Goal: Task Accomplishment & Management: Manage account settings

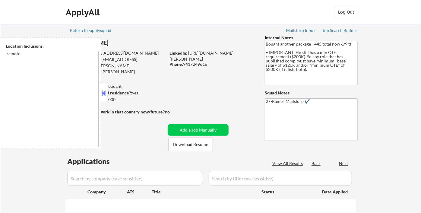
select select ""pending""
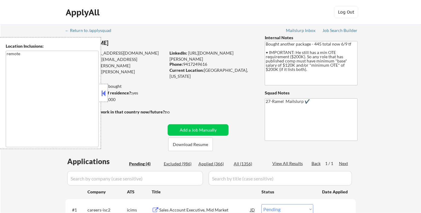
click at [101, 91] on button at bounding box center [103, 93] width 7 height 9
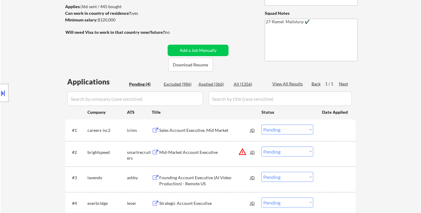
scroll to position [100, 0]
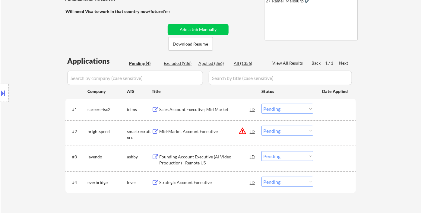
click at [13, 56] on div "Location Inclusions: remote" at bounding box center [54, 93] width 108 height 112
click at [28, 60] on div "Location Inclusions: remote" at bounding box center [54, 93] width 108 height 112
click at [22, 76] on div "Location Inclusions: remote" at bounding box center [54, 93] width 108 height 112
click at [202, 106] on div "Sales Account Executive, Mid Market" at bounding box center [204, 109] width 91 height 6
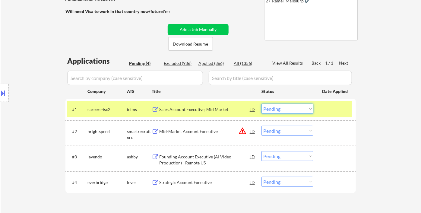
drag, startPoint x: 294, startPoint y: 107, endPoint x: 299, endPoint y: 113, distance: 7.5
click at [294, 107] on select "Choose an option... Pending Applied Excluded (Questions) Excluded (Expired) Exc…" at bounding box center [287, 109] width 52 height 10
click at [261, 104] on select "Choose an option... Pending Applied Excluded (Questions) Excluded (Expired) Exc…" at bounding box center [287, 109] width 52 height 10
click at [193, 183] on div "Strategic Account Executive" at bounding box center [204, 182] width 91 height 6
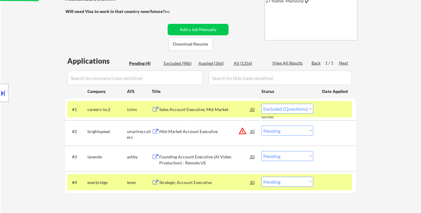
select select ""pending""
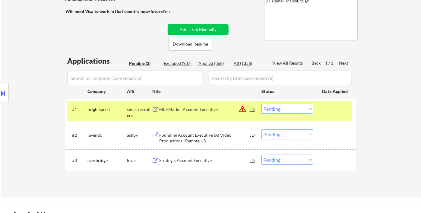
click at [279, 159] on select "Choose an option... Pending Applied Excluded (Questions) Excluded (Expired) Exc…" at bounding box center [287, 160] width 52 height 10
select select ""applied""
click at [261, 155] on select "Choose an option... Pending Applied Excluded (Questions) Excluded (Expired) Exc…" at bounding box center [287, 160] width 52 height 10
click at [209, 137] on div "Founding Account Executive (AI Video Production) - Remote US" at bounding box center [204, 138] width 91 height 12
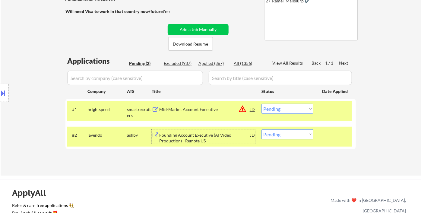
click at [301, 134] on select "Choose an option... Pending Applied Excluded (Questions) Excluded (Expired) Exc…" at bounding box center [287, 134] width 52 height 10
select select ""excluded__bad_match_""
click at [261, 129] on select "Choose an option... Pending Applied Excluded (Questions) Excluded (Expired) Exc…" at bounding box center [287, 134] width 52 height 10
click at [202, 112] on div "Mid-Market Account Executive" at bounding box center [204, 109] width 91 height 6
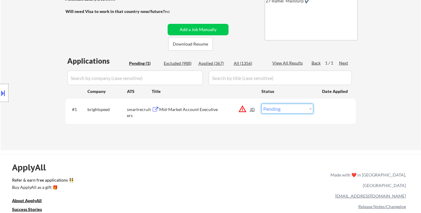
drag, startPoint x: 293, startPoint y: 110, endPoint x: 297, endPoint y: 113, distance: 5.1
click at [293, 110] on select "Choose an option... Pending Applied Excluded (Questions) Excluded (Expired) Exc…" at bounding box center [287, 109] width 52 height 10
select select ""excluded__location_""
click at [261, 104] on select "Choose an option... Pending Applied Excluded (Questions) Excluded (Expired) Exc…" at bounding box center [287, 109] width 52 height 10
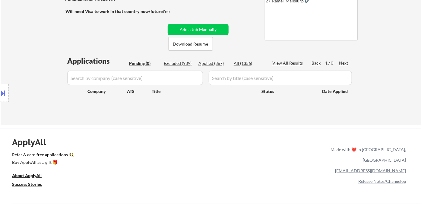
click at [28, 35] on div "← Return to /applysquad Mailslurp Inbox Job Search Builder Peter Cyran User Ema…" at bounding box center [211, 24] width 420 height 201
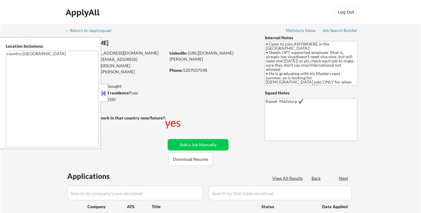
select select ""pending""
click at [104, 94] on button at bounding box center [103, 93] width 7 height 9
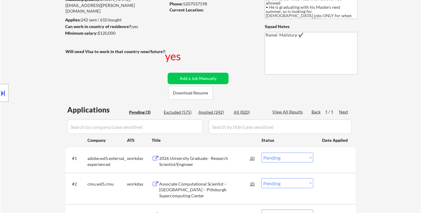
scroll to position [67, 0]
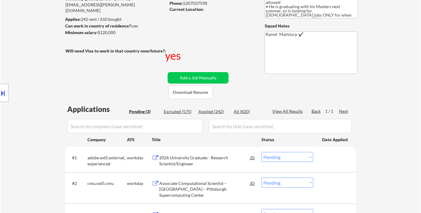
click at [210, 159] on div "2026 University Graduate - Research Scientist/Engineer" at bounding box center [204, 161] width 91 height 12
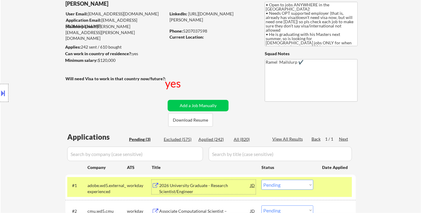
scroll to position [0, 0]
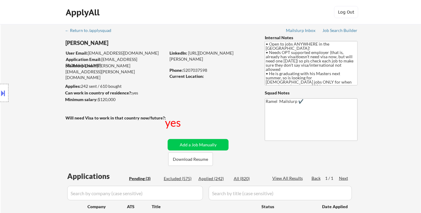
click at [203, 71] on div "Phone: 5207037598" at bounding box center [211, 70] width 85 height 6
copy div "5207037598"
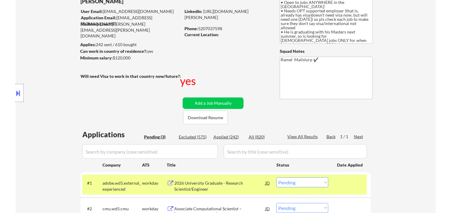
scroll to position [100, 0]
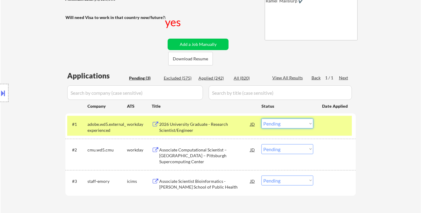
drag, startPoint x: 301, startPoint y: 125, endPoint x: 297, endPoint y: 127, distance: 5.5
click at [301, 124] on select "Choose an option... Pending Applied Excluded (Questions) Excluded (Expired) Exc…" at bounding box center [287, 123] width 52 height 10
click at [261, 118] on select "Choose an option... Pending Applied Excluded (Questions) Excluded (Expired) Exc…" at bounding box center [287, 123] width 52 height 10
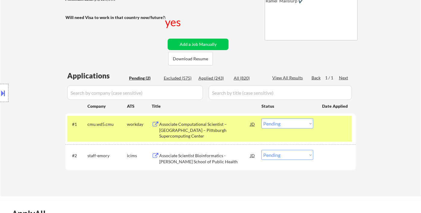
click at [216, 125] on div "Associate Computational Scientist – Mellon College of Science – Pittsburgh Supe…" at bounding box center [204, 130] width 91 height 18
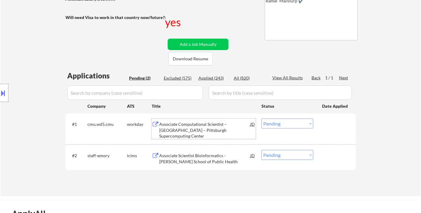
click at [0, 92] on button at bounding box center [3, 93] width 7 height 10
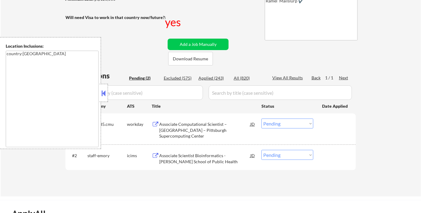
click at [105, 96] on button at bounding box center [103, 93] width 7 height 9
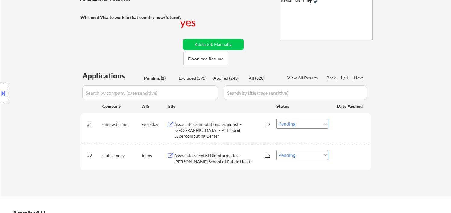
click at [298, 126] on select "Choose an option... Pending Applied Excluded (Questions) Excluded (Expired) Exc…" at bounding box center [302, 123] width 52 height 10
click at [276, 118] on select "Choose an option... Pending Applied Excluded (Questions) Excluded (Expired) Exc…" at bounding box center [302, 123] width 52 height 10
click at [206, 153] on div "Associate Scientist Bioinformatics - Rollins School of Public Health" at bounding box center [219, 159] width 91 height 12
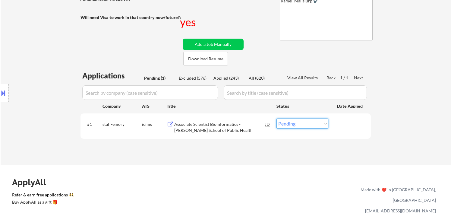
click at [285, 125] on select "Choose an option... Pending Applied Excluded (Questions) Excluded (Expired) Exc…" at bounding box center [302, 123] width 52 height 10
select select ""excluded__expired_""
click at [276, 118] on select "Choose an option... Pending Applied Excluded (Questions) Excluded (Expired) Exc…" at bounding box center [302, 123] width 52 height 10
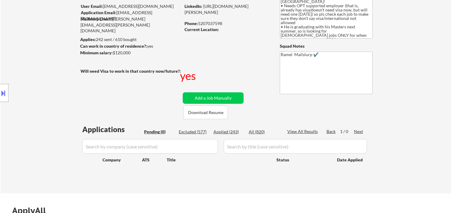
scroll to position [0, 0]
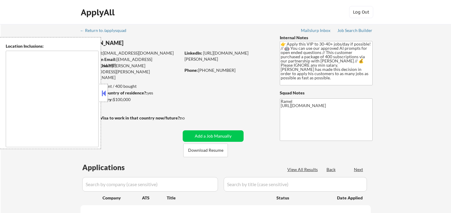
type textarea "[GEOGRAPHIC_DATA], [GEOGRAPHIC_DATA] [GEOGRAPHIC_DATA], [GEOGRAPHIC_DATA] [GEOG…"
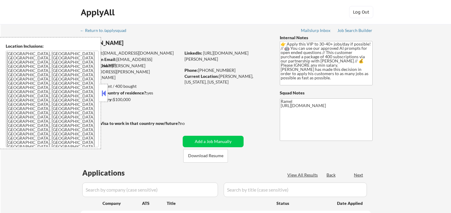
select select ""pending""
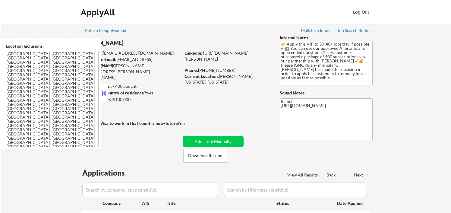
select select ""pending""
click at [100, 92] on button at bounding box center [103, 93] width 7 height 9
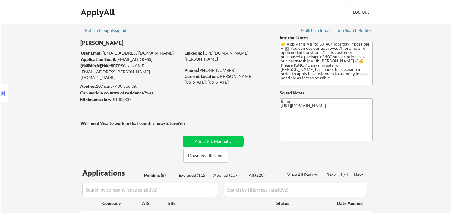
click at [33, 129] on div "Location Inclusions: Syracuse, NY Solvay, NY East Syracuse, NY Lyncourt, NY Fai…" at bounding box center [54, 93] width 108 height 112
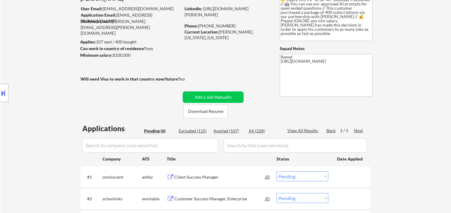
scroll to position [100, 0]
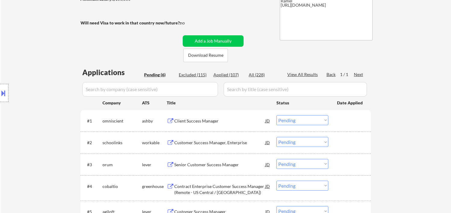
click at [203, 123] on div "Client Success Manager" at bounding box center [219, 121] width 91 height 6
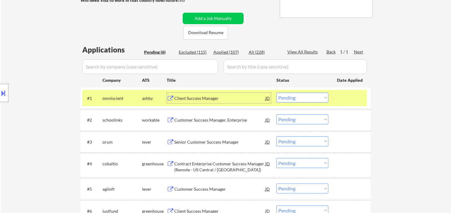
scroll to position [134, 0]
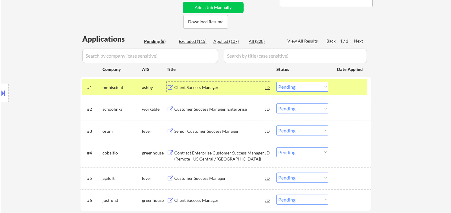
click at [213, 106] on div "Customer Success Manager, Enterprise" at bounding box center [219, 109] width 91 height 6
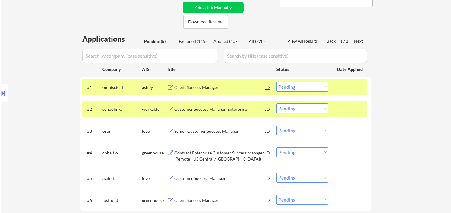
select select ""pending""
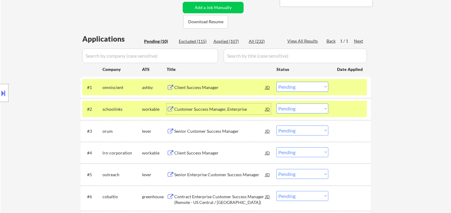
click at [307, 114] on div "#2 schoolinks workable Customer Success Manager, Enterprise JD Choose an option…" at bounding box center [224, 109] width 285 height 16
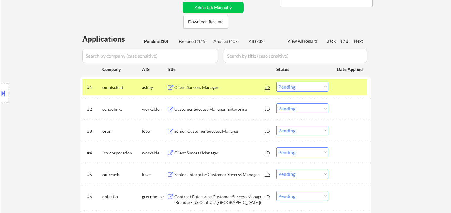
click at [303, 106] on select "Choose an option... Pending Applied Excluded (Questions) Excluded (Expired) Exc…" at bounding box center [302, 108] width 52 height 10
click at [276, 103] on select "Choose an option... Pending Applied Excluded (Questions) Excluded (Expired) Exc…" at bounding box center [302, 108] width 52 height 10
click at [202, 132] on div "Senior Customer Success Manager" at bounding box center [219, 131] width 91 height 6
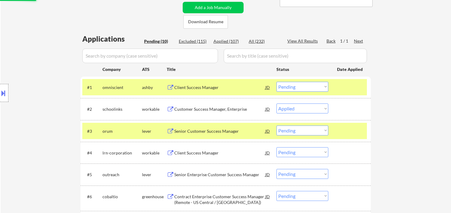
select select ""pending""
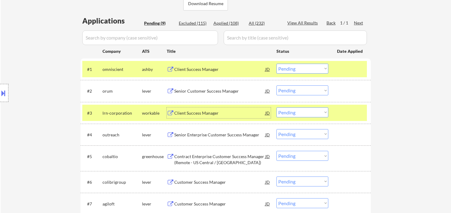
scroll to position [167, 0]
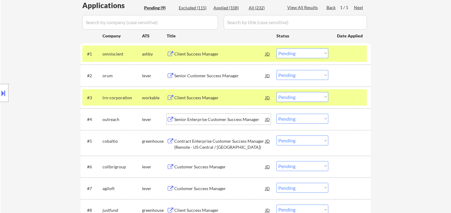
click at [199, 118] on div "Senior Enterprise Customer Success Manager" at bounding box center [219, 119] width 91 height 6
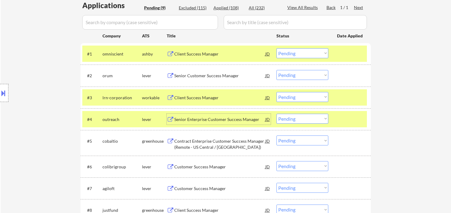
click at [202, 121] on div "Senior Enterprise Customer Success Manager" at bounding box center [219, 119] width 91 height 6
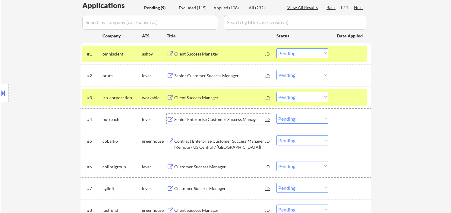
drag, startPoint x: 290, startPoint y: 120, endPoint x: 292, endPoint y: 122, distance: 3.3
click at [290, 120] on select "Choose an option... Pending Applied Excluded (Questions) Excluded (Expired) Exc…" at bounding box center [302, 119] width 52 height 10
click at [276, 114] on select "Choose an option... Pending Applied Excluded (Questions) Excluded (Expired) Exc…" at bounding box center [302, 119] width 52 height 10
click at [223, 146] on div "Contract Enterprise Customer Success Manager (Remote - US Central / [GEOGRAPHIC…" at bounding box center [219, 144] width 91 height 12
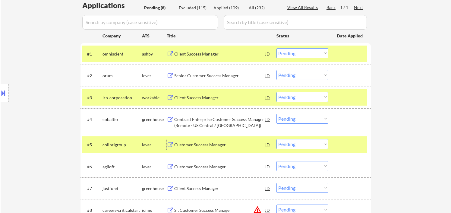
click at [213, 147] on div "Customer Success Manager" at bounding box center [219, 144] width 91 height 11
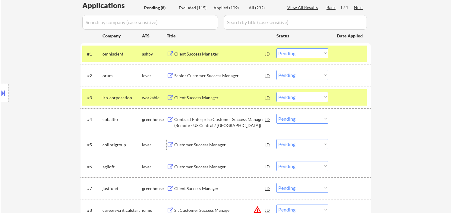
click at [203, 123] on div "Contract Enterprise Customer Success Manager (Remote - US Central / [GEOGRAPHIC…" at bounding box center [219, 122] width 91 height 12
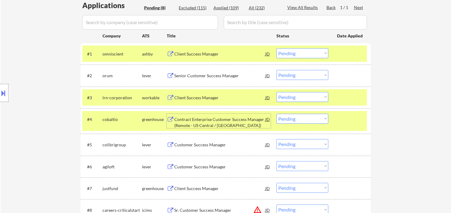
click at [304, 120] on select "Choose an option... Pending Applied Excluded (Questions) Excluded (Expired) Exc…" at bounding box center [302, 119] width 52 height 10
click at [276, 114] on select "Choose an option... Pending Applied Excluded (Questions) Excluded (Expired) Exc…" at bounding box center [302, 119] width 52 height 10
click at [221, 147] on div "Customer Success Manager" at bounding box center [219, 145] width 91 height 6
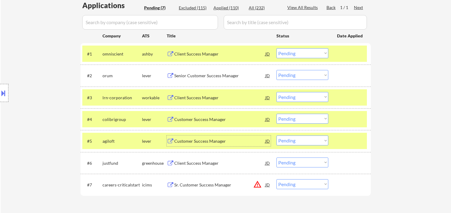
click at [197, 120] on div "Customer Success Manager" at bounding box center [219, 119] width 91 height 6
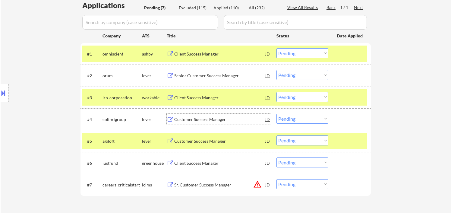
click at [290, 122] on select "Choose an option... Pending Applied Excluded (Questions) Excluded (Expired) Exc…" at bounding box center [302, 119] width 52 height 10
click at [276, 114] on select "Choose an option... Pending Applied Excluded (Questions) Excluded (Expired) Exc…" at bounding box center [302, 119] width 52 height 10
click at [206, 140] on div "Customer Success Manager" at bounding box center [219, 141] width 91 height 6
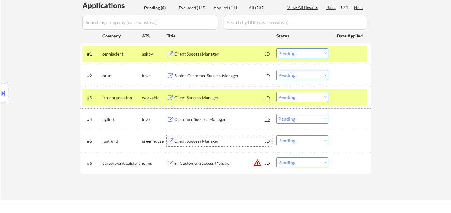
click at [195, 120] on div "Customer Success Manager" at bounding box center [219, 119] width 91 height 6
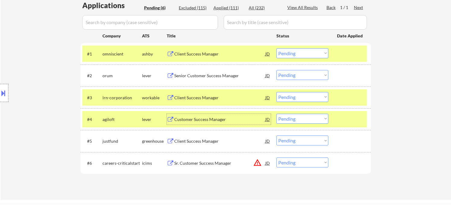
click at [298, 118] on select "Choose an option... Pending Applied Excluded (Questions) Excluded (Expired) Exc…" at bounding box center [302, 119] width 52 height 10
click at [276, 114] on select "Choose an option... Pending Applied Excluded (Questions) Excluded (Expired) Exc…" at bounding box center [302, 119] width 52 height 10
click at [212, 145] on div "Client Success Manager" at bounding box center [219, 140] width 91 height 11
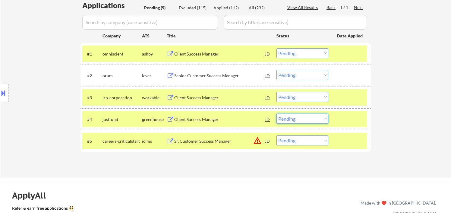
click at [305, 123] on select "Choose an option... Pending Applied Excluded (Questions) Excluded (Expired) Exc…" at bounding box center [302, 119] width 52 height 10
click at [276, 114] on select "Choose an option... Pending Applied Excluded (Questions) Excluded (Expired) Exc…" at bounding box center [302, 119] width 52 height 10
click at [211, 96] on div "Client Success Manager" at bounding box center [219, 98] width 91 height 6
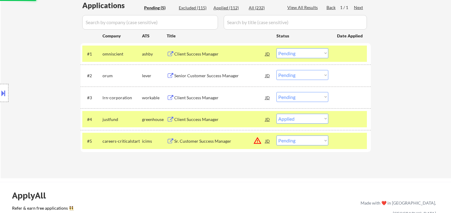
select select ""pending""
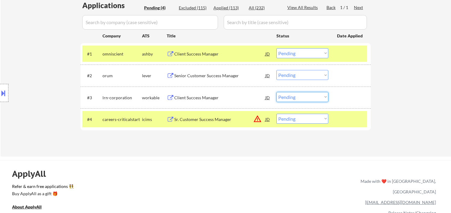
click at [288, 97] on select "Choose an option... Pending Applied Excluded (Questions) Excluded (Expired) Exc…" at bounding box center [302, 97] width 52 height 10
click at [276, 92] on select "Choose an option... Pending Applied Excluded (Questions) Excluded (Expired) Exc…" at bounding box center [302, 97] width 52 height 10
click at [195, 77] on div "Senior Customer Success Manager" at bounding box center [219, 76] width 91 height 6
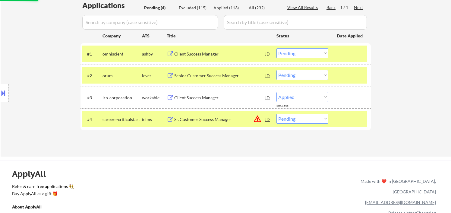
select select ""pending""
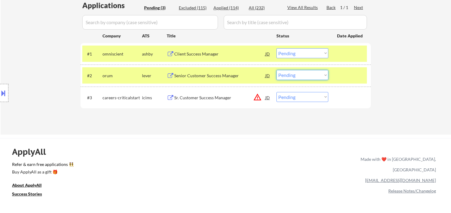
click at [298, 77] on select "Choose an option... Pending Applied Excluded (Questions) Excluded (Expired) Exc…" at bounding box center [302, 75] width 52 height 10
click at [276, 70] on select "Choose an option... Pending Applied Excluded (Questions) Excluded (Expired) Exc…" at bounding box center [302, 75] width 52 height 10
click at [201, 53] on div "Client Success Manager" at bounding box center [219, 54] width 91 height 6
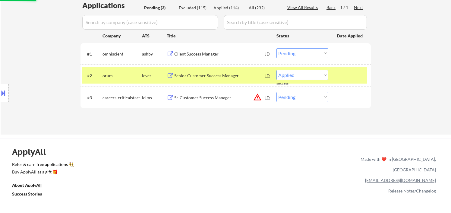
select select ""pending""
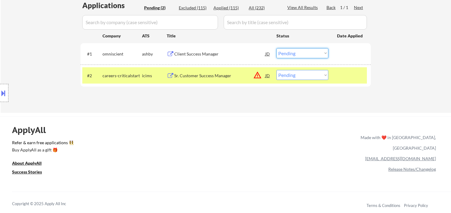
click at [302, 53] on select "Choose an option... Pending Applied Excluded (Questions) Excluded (Expired) Exc…" at bounding box center [302, 53] width 52 height 10
click at [276, 48] on select "Choose an option... Pending Applied Excluded (Questions) Excluded (Expired) Exc…" at bounding box center [302, 53] width 52 height 10
click at [212, 75] on div "Sr. Customer Success Manager" at bounding box center [219, 76] width 91 height 6
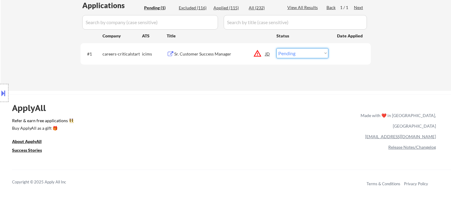
click at [301, 55] on select "Choose an option... Pending Applied Excluded (Questions) Excluded (Expired) Exc…" at bounding box center [302, 53] width 52 height 10
click at [276, 48] on select "Choose an option... Pending Applied Excluded (Questions) Excluded (Expired) Exc…" at bounding box center [302, 53] width 52 height 10
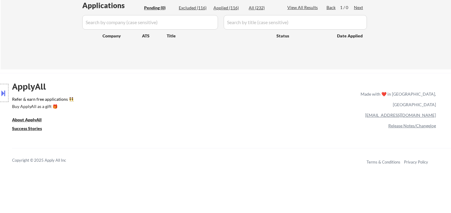
click at [11, 46] on div "Location Inclusions: Syracuse, NY Solvay, NY East Syracuse, NY Lyncourt, NY Fai…" at bounding box center [54, 93] width 108 height 112
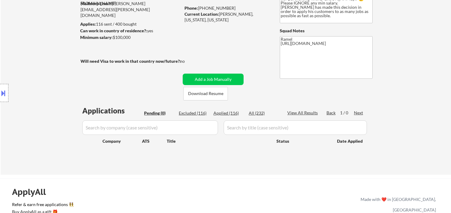
scroll to position [33, 0]
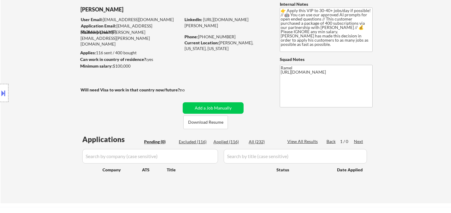
click at [191, 142] on div "Excluded (116)" at bounding box center [194, 142] width 30 height 6
select select ""excluded__bad_match_""
select select ""excluded__location_""
select select ""excluded__expired_""
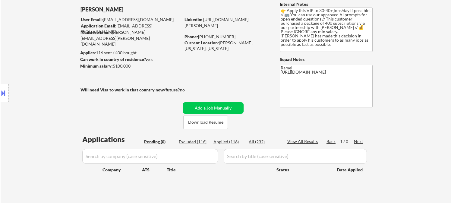
select select ""excluded__location_""
select select ""excluded__expired_""
select select ""excluded__bad_match_""
select select ""excluded__expired_""
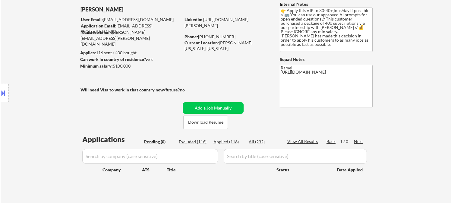
select select ""excluded""
select select ""excluded__location_""
select select ""excluded__expired_""
select select ""excluded__bad_match_""
select select ""excluded__expired_""
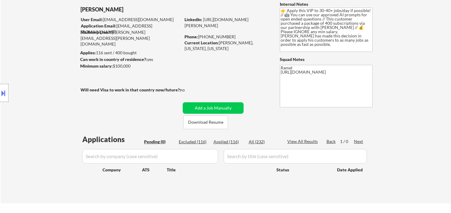
select select ""excluded__expired_""
select select ""excluded__location_""
select select ""excluded""
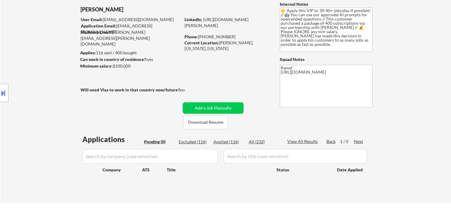
select select ""excluded__expired_""
select select ""excluded__blocklist_""
select select ""excluded__expired_""
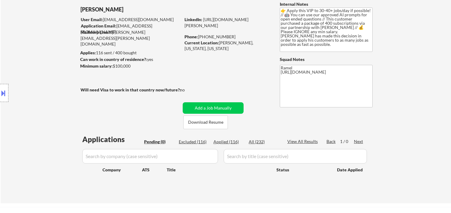
select select ""excluded__expired_""
select select ""excluded""
select select ""excluded__expired_""
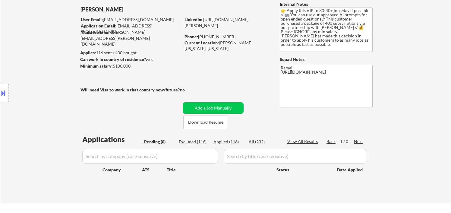
select select ""excluded__location_""
select select ""excluded__expired_""
select select ""excluded__bad_match_""
select select ""excluded__other_""
select select ""excluded__expired_""
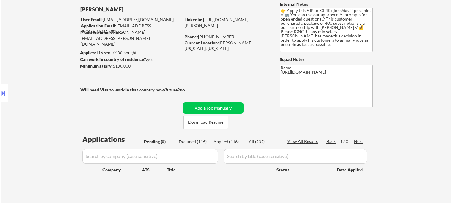
select select ""excluded__expired_""
select select ""excluded__location_""
select select ""excluded""
select select ""excluded__expired_""
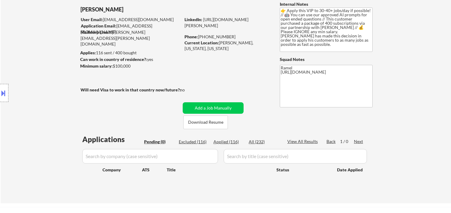
select select ""excluded__expired_""
select select ""excluded""
select select ""excluded__expired_""
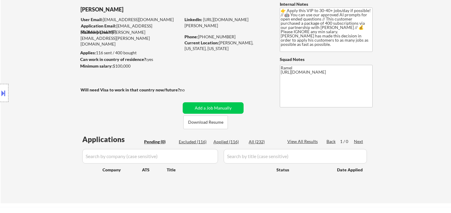
select select ""excluded__expired_""
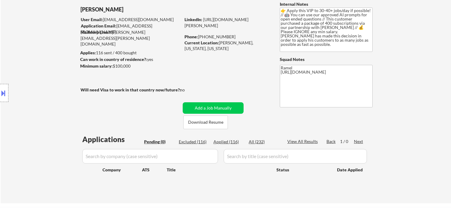
select select ""excluded""
select select ""excluded__expired_""
select select ""excluded__bad_match_""
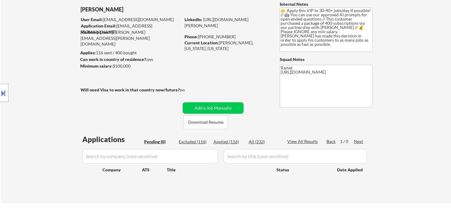
select select ""excluded__location_""
select select ""excluded__expired_""
select select ""excluded__location_""
select select ""excluded__expired_""
select select ""excluded__location_""
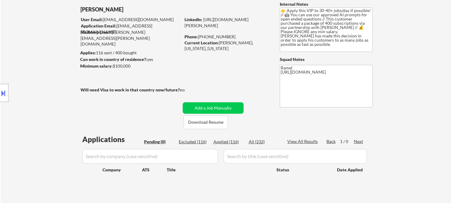
select select ""excluded__expired_""
select select ""excluded__location_""
select select ""excluded__expired_""
select select ""excluded__location_""
select select ""excluded__expired_""
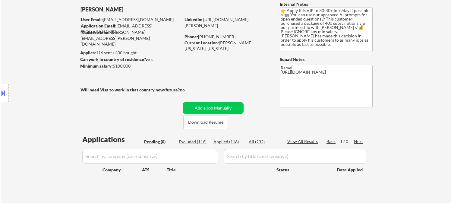
select select ""excluded__bad_match_""
select select ""excluded__expired_""
select select ""excluded__location_""
select select ""excluded__expired_""
select select ""excluded__location_""
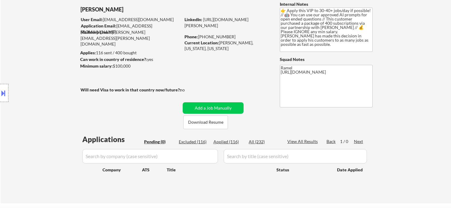
select select ""excluded__expired_""
select select ""excluded__bad_match_""
select select ""excluded__location_""
select select ""excluded__expired_""
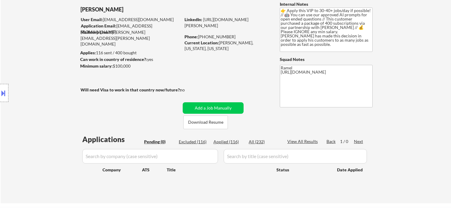
select select ""excluded__expired_""
select select ""excluded__location_""
select select ""excluded__expired_""
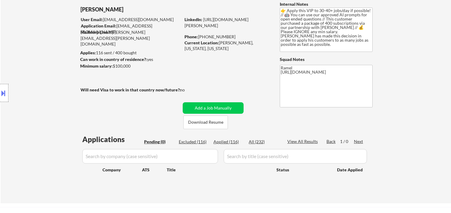
select select ""excluded__bad_match_""
select select ""excluded__expired_""
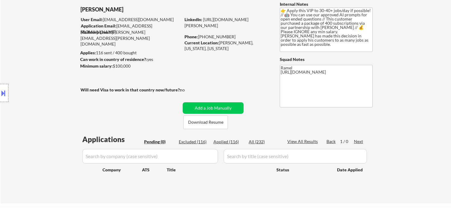
select select ""excluded__location_""
select select ""excluded__bad_match_""
select select ""excluded__location_""
select select ""excluded__expired_""
select select ""excluded__bad_match_""
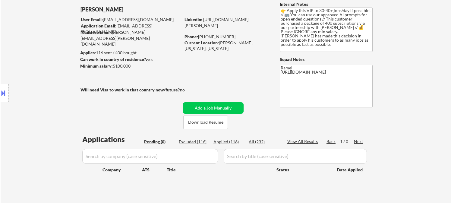
select select ""excluded__expired_""
select select ""excluded""
select select ""excluded__expired_""
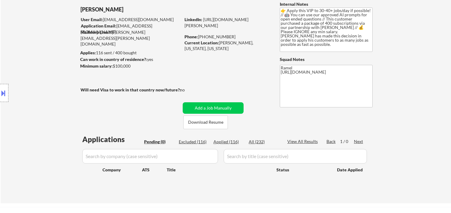
select select ""excluded__expired_""
select select ""excluded__location_""
select select ""excluded__expired_""
select select ""excluded__salary_""
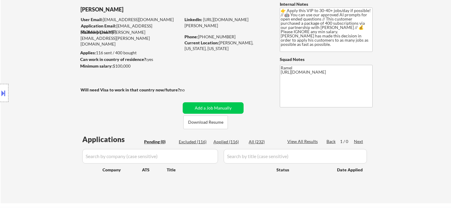
select select ""excluded__expired_""
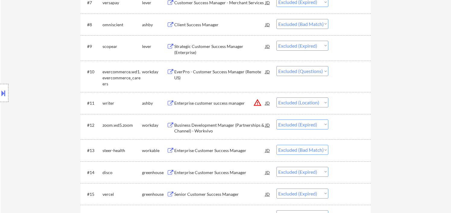
scroll to position [402, 0]
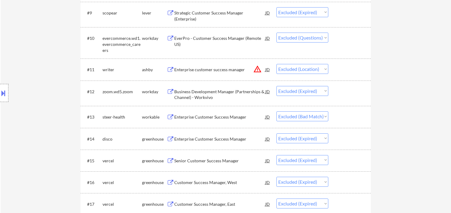
click at [210, 118] on div "Enterprise Customer Success Manager" at bounding box center [219, 117] width 91 height 6
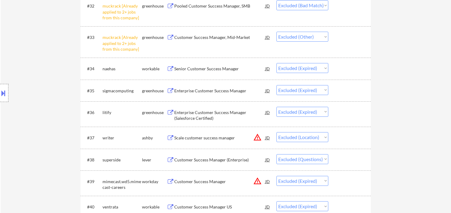
scroll to position [1038, 0]
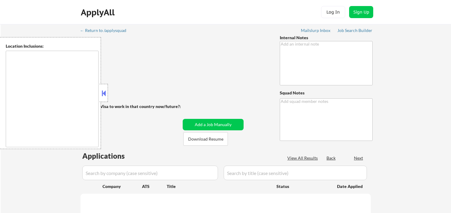
type textarea "👉 Apply this VIP to 30-40+ jobs/day if possible! // 🤖 You can use our approved …"
type textarea "Ramel [URL][DOMAIN_NAME]"
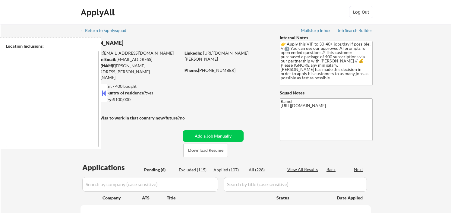
type textarea "[GEOGRAPHIC_DATA], [GEOGRAPHIC_DATA] [GEOGRAPHIC_DATA], [GEOGRAPHIC_DATA] [GEOG…"
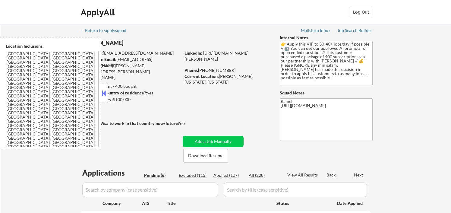
select select ""pending""
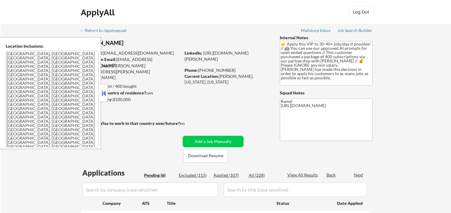
select select ""pending""
click at [103, 94] on button at bounding box center [103, 93] width 7 height 9
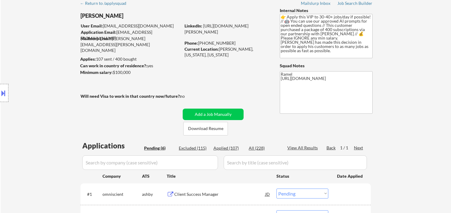
scroll to position [67, 0]
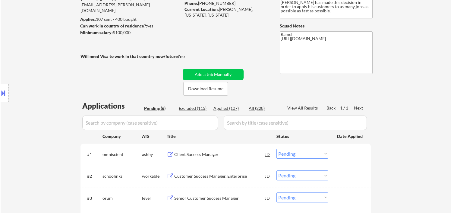
click at [234, 107] on div "Applied (107)" at bounding box center [228, 108] width 30 height 6
click at [232, 109] on div "Applied (107)" at bounding box center [228, 108] width 30 height 6
select select ""applied""
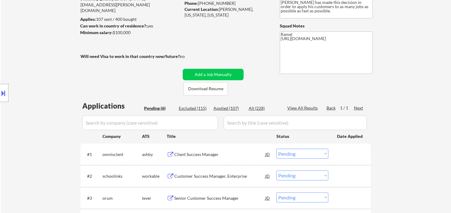
select select ""applied""
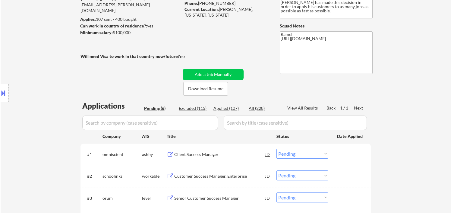
select select ""applied""
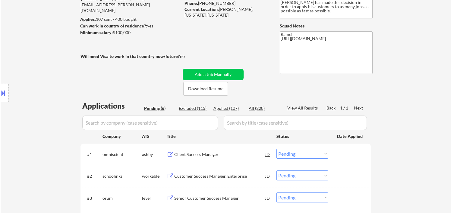
select select ""applied""
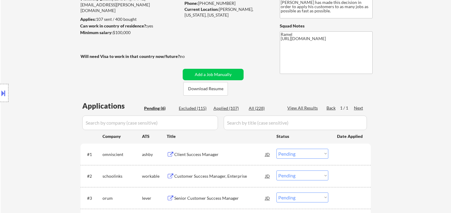
select select ""applied""
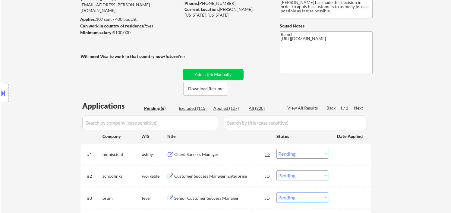
select select ""applied""
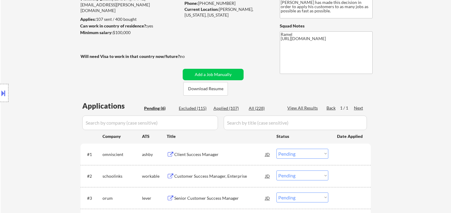
select select ""applied""
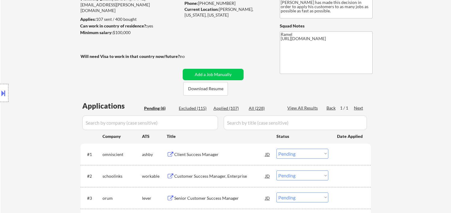
select select ""applied""
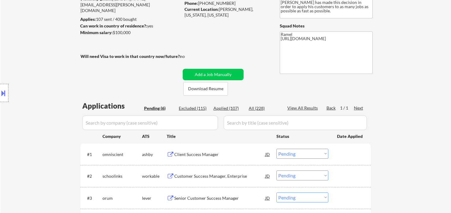
select select ""applied""
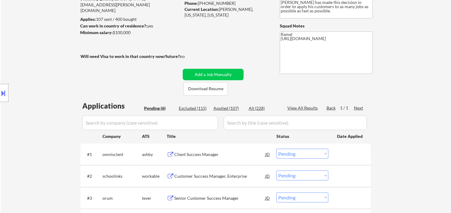
select select ""applied""
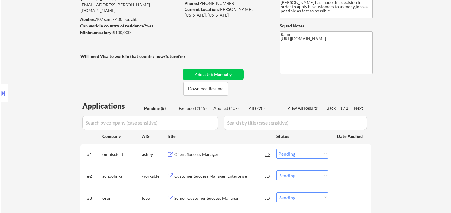
select select ""applied""
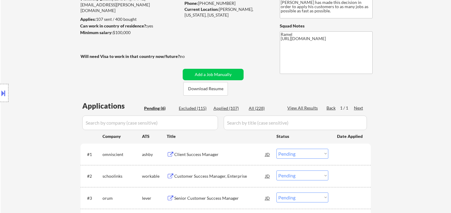
select select ""applied""
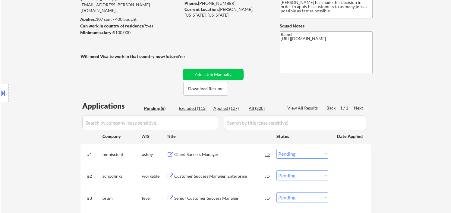
select select ""applied""
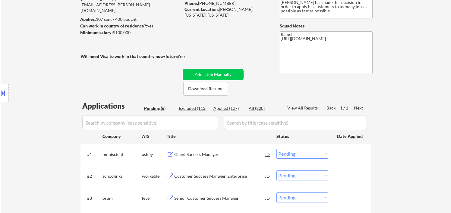
select select ""applied""
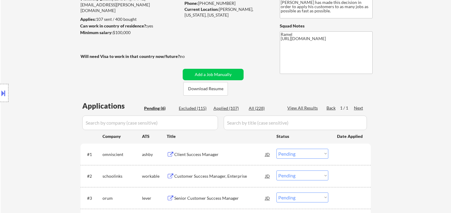
select select ""applied""
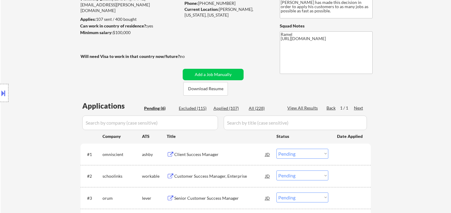
select select ""applied""
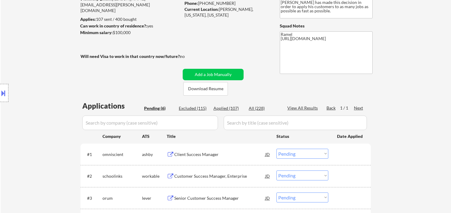
select select ""applied""
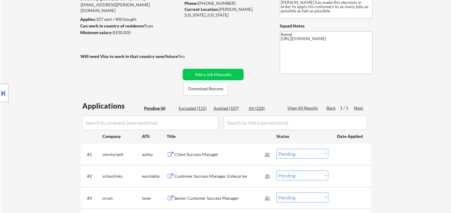
select select ""applied""
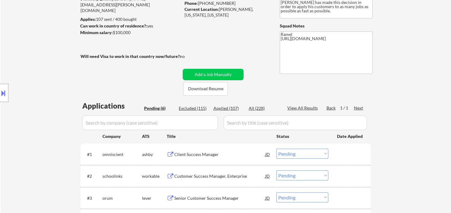
select select ""applied""
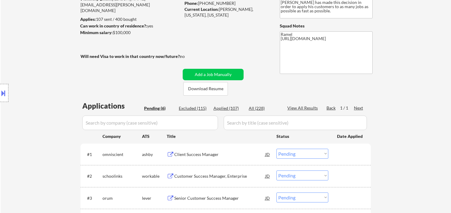
select select ""applied""
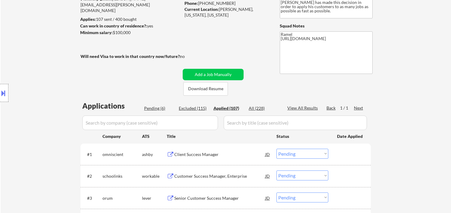
select select ""applied""
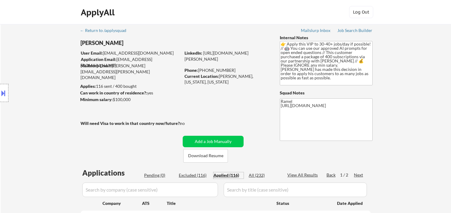
select select ""applied""
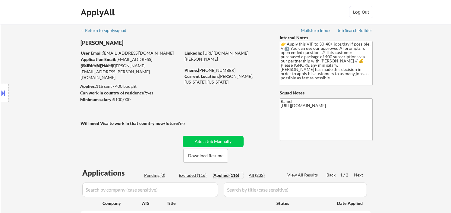
select select ""applied""
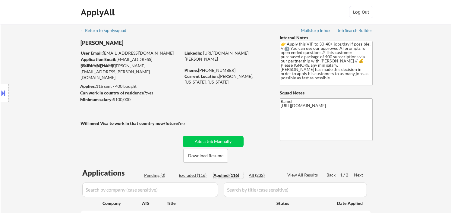
select select ""applied""
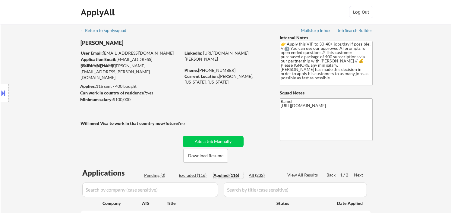
select select ""applied""
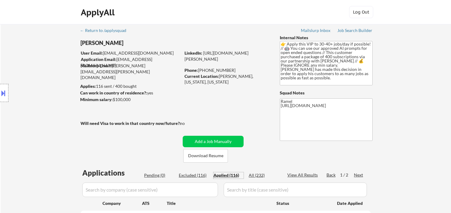
select select ""applied""
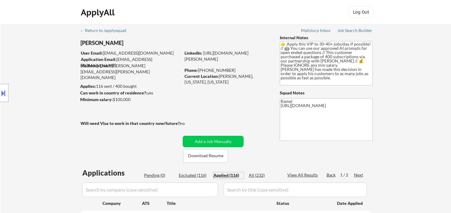
select select ""applied""
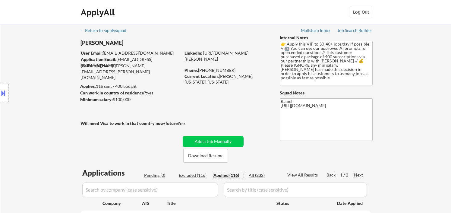
select select ""applied""
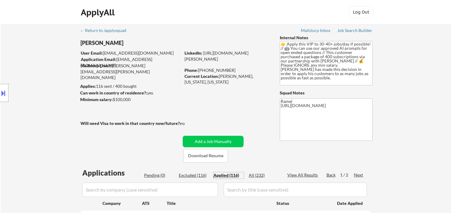
select select ""applied""
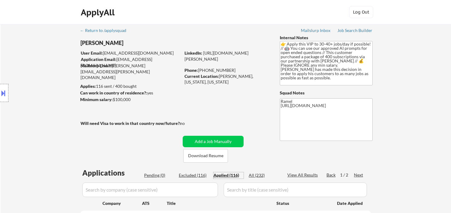
select select ""applied""
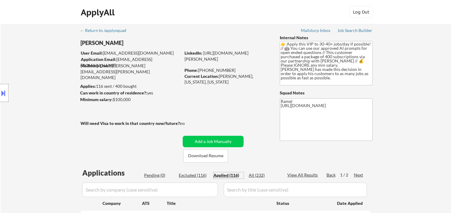
select select ""applied""
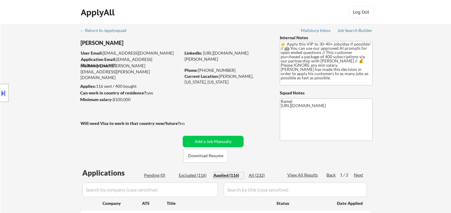
select select ""applied""
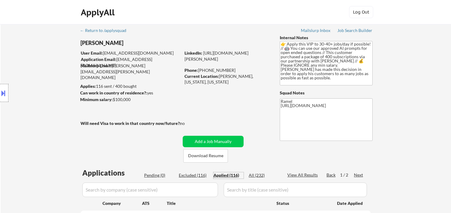
select select ""applied""
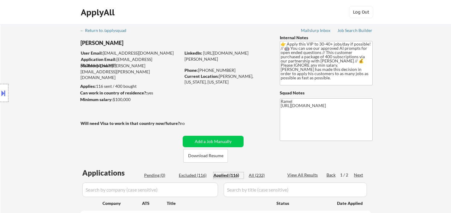
select select ""applied""
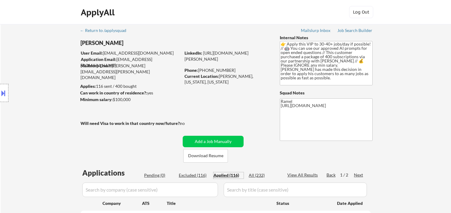
select select ""applied""
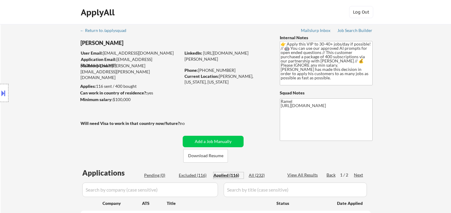
select select ""applied""
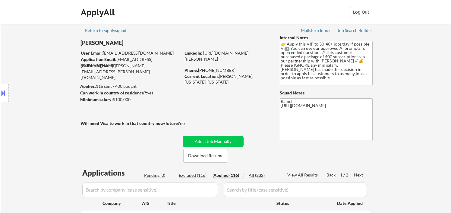
select select ""applied""
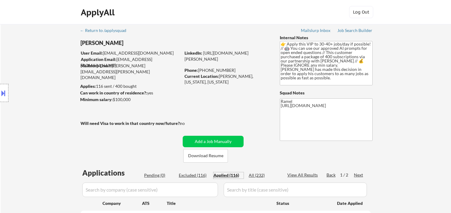
select select ""applied""
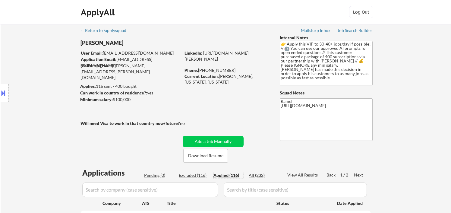
select select ""applied""
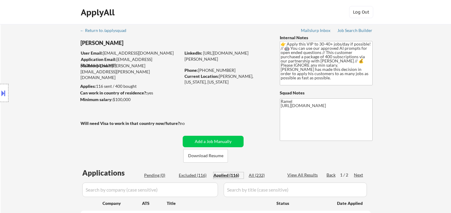
select select ""applied""
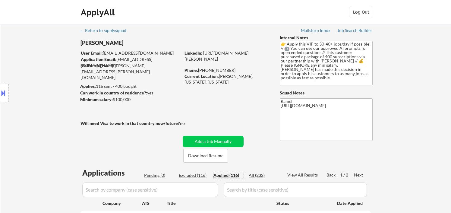
select select ""applied""
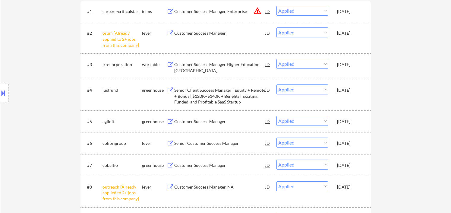
scroll to position [234, 0]
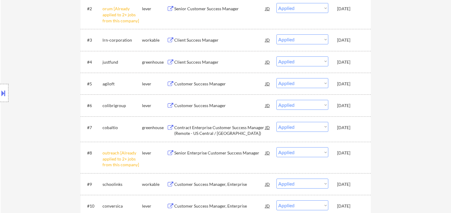
drag, startPoint x: 25, startPoint y: 49, endPoint x: 29, endPoint y: 44, distance: 6.2
click at [25, 49] on div "Location Inclusions: Syracuse, NY Solvay, NY East Syracuse, NY Lyncourt, NY Fai…" at bounding box center [54, 93] width 108 height 112
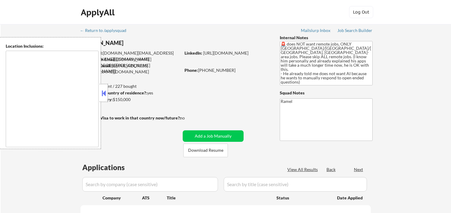
type textarea "[GEOGRAPHIC_DATA], [GEOGRAPHIC_DATA] [GEOGRAPHIC_DATA], [GEOGRAPHIC_DATA] [GEOG…"
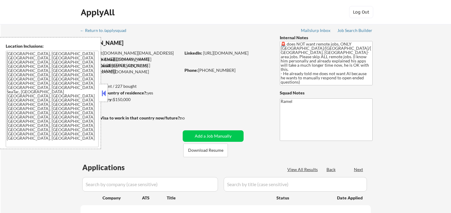
select select ""pending""
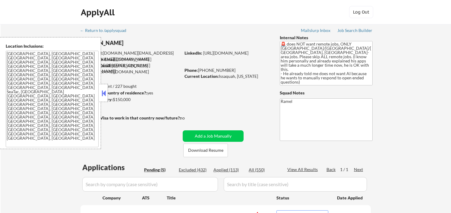
click at [106, 95] on button at bounding box center [103, 93] width 7 height 9
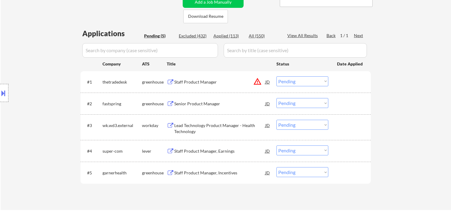
scroll to position [33, 0]
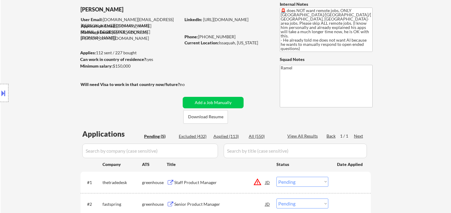
click at [14, 26] on div "← Return to /applysquad Mailslurp Inbox Job Search Builder [PERSON_NAME] User E…" at bounding box center [226, 151] width 450 height 320
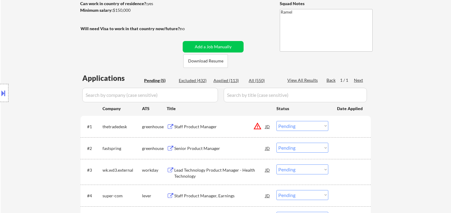
scroll to position [100, 0]
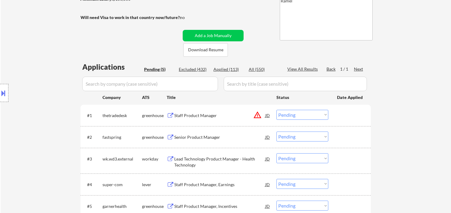
click at [209, 140] on div "Senior Product Manager" at bounding box center [219, 136] width 91 height 11
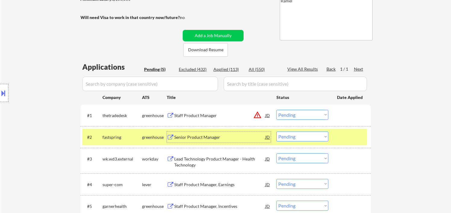
drag, startPoint x: 285, startPoint y: 138, endPoint x: 298, endPoint y: 151, distance: 18.3
click at [285, 138] on select "Choose an option... Pending Applied Excluded (Questions) Excluded (Expired) Exc…" at bounding box center [302, 136] width 52 height 10
click at [276, 131] on select "Choose an option... Pending Applied Excluded (Questions) Excluded (Expired) Exc…" at bounding box center [302, 136] width 52 height 10
select select ""pending""
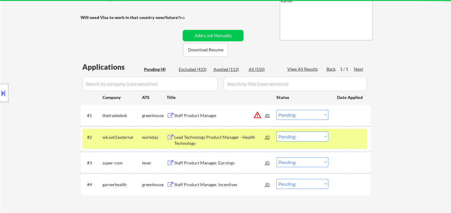
click at [209, 115] on div "Staff Product Manager" at bounding box center [219, 115] width 91 height 6
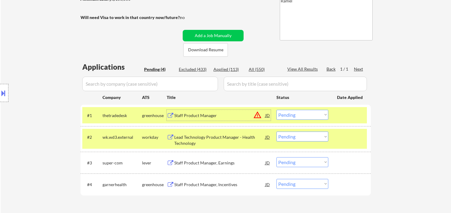
click at [269, 115] on div "JD" at bounding box center [268, 115] width 6 height 11
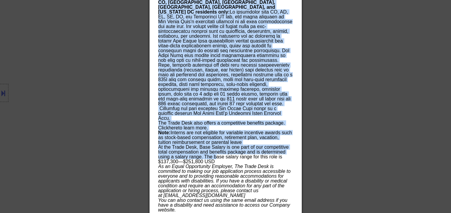
scroll to position [698, 0]
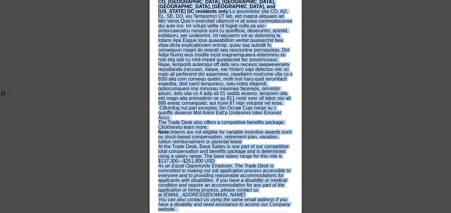
drag, startPoint x: 157, startPoint y: 33, endPoint x: 289, endPoint y: 202, distance: 214.8
copy div "Lorem Ipsumdo Sitamet consectetura Elitsedd, Eiusmodtem, Incidi Utlabo; Etdolor…"
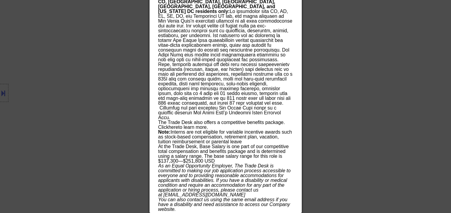
click at [334, 86] on div at bounding box center [225, 106] width 451 height 213
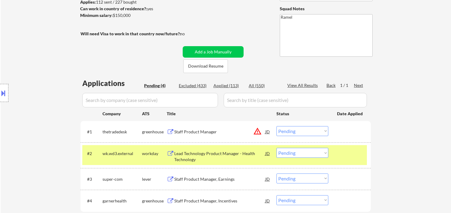
scroll to position [134, 0]
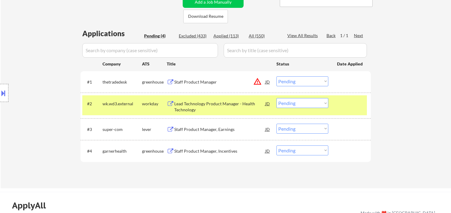
click at [290, 83] on select "Choose an option... Pending Applied Excluded (Questions) Excluded (Expired) Exc…" at bounding box center [302, 81] width 52 height 10
click at [276, 76] on select "Choose an option... Pending Applied Excluded (Questions) Excluded (Expired) Exc…" at bounding box center [302, 81] width 52 height 10
click at [204, 106] on div "Lead Technology Product Manager - Health Technology" at bounding box center [219, 107] width 91 height 12
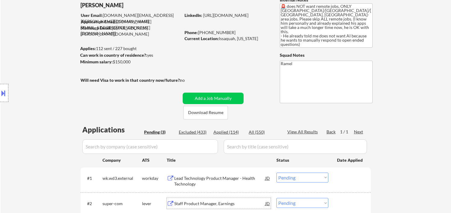
scroll to position [33, 0]
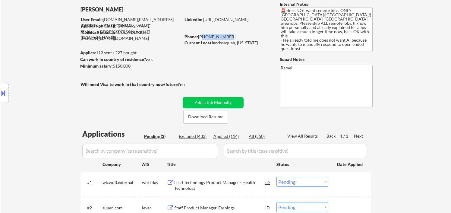
drag, startPoint x: 227, startPoint y: 36, endPoint x: 202, endPoint y: 35, distance: 25.3
click at [202, 35] on div "Phone: [PHONE_NUMBER]" at bounding box center [227, 37] width 85 height 6
drag, startPoint x: 230, startPoint y: 37, endPoint x: 202, endPoint y: 37, distance: 28.0
click at [202, 37] on div "Phone: [PHONE_NUMBER]" at bounding box center [227, 37] width 85 height 6
copy div "[PHONE_NUMBER]"
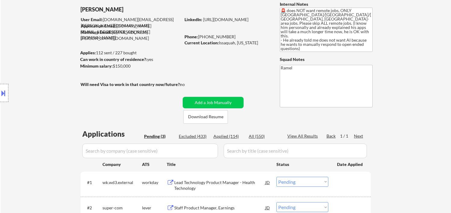
click at [207, 184] on div "Lead Technology Product Manager - Health Technology" at bounding box center [219, 185] width 91 height 12
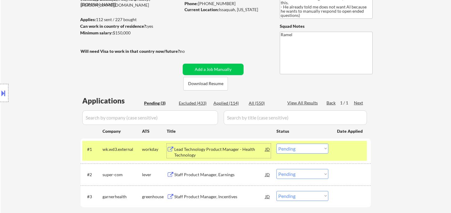
scroll to position [100, 0]
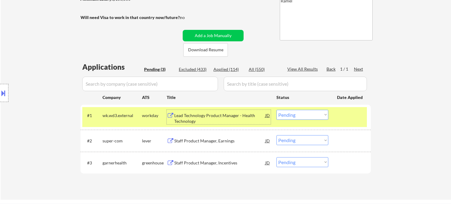
click at [301, 118] on select "Choose an option... Pending Applied Excluded (Questions) Excluded (Expired) Exc…" at bounding box center [302, 115] width 52 height 10
click at [276, 110] on select "Choose an option... Pending Applied Excluded (Questions) Excluded (Expired) Exc…" at bounding box center [302, 115] width 52 height 10
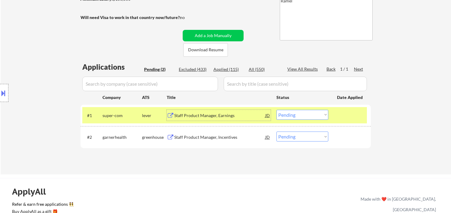
click at [196, 115] on div "Staff Product Manager, Earnings" at bounding box center [219, 115] width 91 height 6
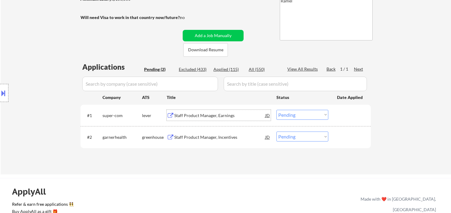
click at [292, 118] on select "Choose an option... Pending Applied Excluded (Questions) Excluded (Expired) Exc…" at bounding box center [302, 115] width 52 height 10
click at [276, 110] on select "Choose an option... Pending Applied Excluded (Questions) Excluded (Expired) Exc…" at bounding box center [302, 115] width 52 height 10
click at [208, 138] on div "Staff Product Manager, Incentives" at bounding box center [219, 137] width 91 height 6
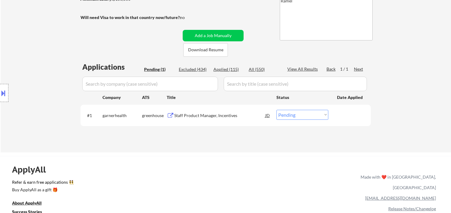
drag, startPoint x: 291, startPoint y: 112, endPoint x: 302, endPoint y: 118, distance: 13.1
click at [291, 112] on select "Choose an option... Pending Applied Excluded (Questions) Excluded (Expired) Exc…" at bounding box center [302, 115] width 52 height 10
select select ""excluded__location_""
click at [276, 110] on select "Choose an option... Pending Applied Excluded (Questions) Excluded (Expired) Exc…" at bounding box center [302, 115] width 52 height 10
click at [362, 140] on div "Applications Pending (1) Excluded (434) Applied (115) All (550) View All Result…" at bounding box center [225, 101] width 290 height 79
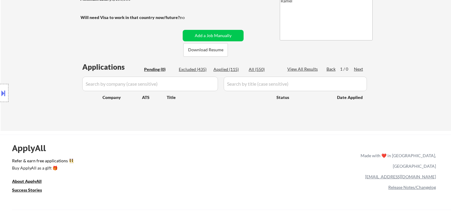
drag, startPoint x: 24, startPoint y: 47, endPoint x: 32, endPoint y: 47, distance: 7.2
click at [24, 47] on div "Location Inclusions: [GEOGRAPHIC_DATA], [GEOGRAPHIC_DATA] [GEOGRAPHIC_DATA], [G…" at bounding box center [54, 93] width 108 height 112
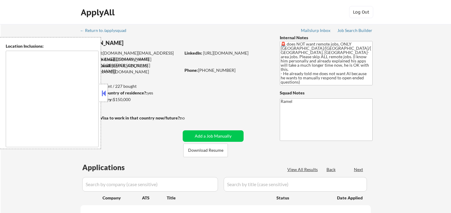
type textarea "Seattle, WA Mercer Island, WA Bellevue, WA Kirkland, WA Redmond, WA Shoreline, …"
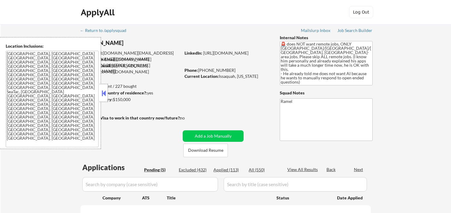
select select ""pending""
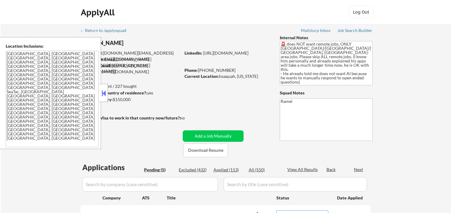
scroll to position [100, 0]
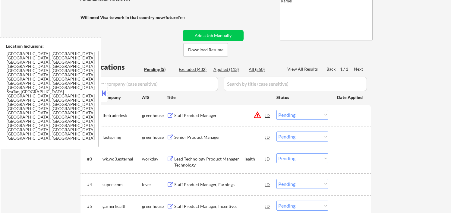
click at [230, 69] on div "Applied (113)" at bounding box center [228, 69] width 30 height 6
click at [104, 93] on button at bounding box center [103, 93] width 7 height 9
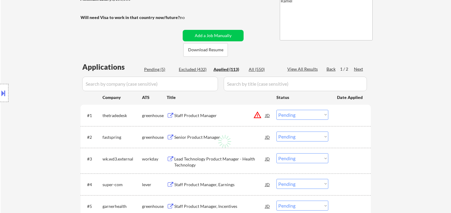
select select ""applied""
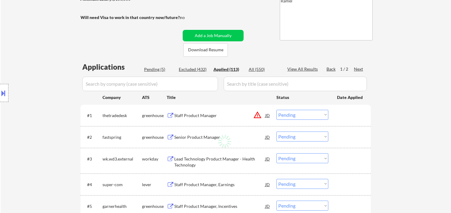
select select ""applied""
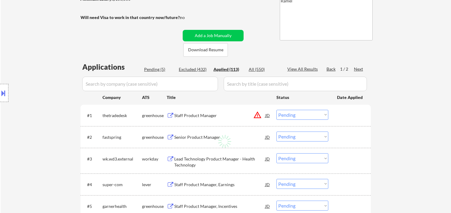
select select ""applied""
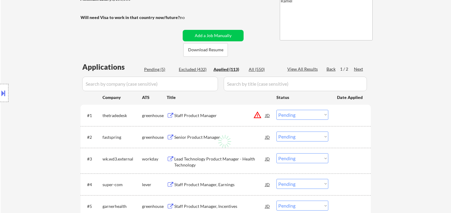
select select ""applied""
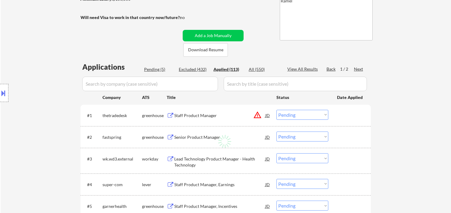
select select ""applied""
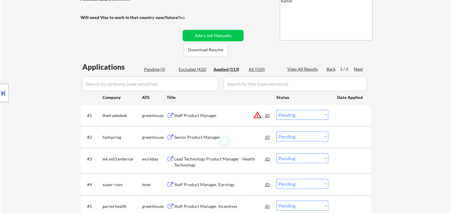
select select ""applied""
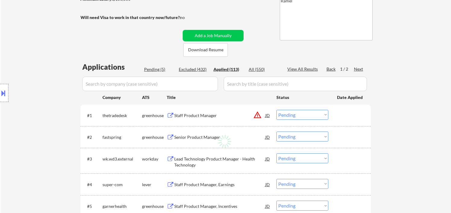
select select ""applied""
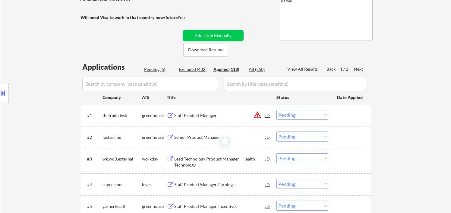
select select ""applied""
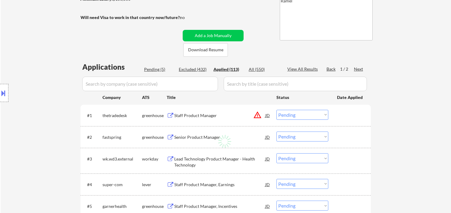
select select ""applied""
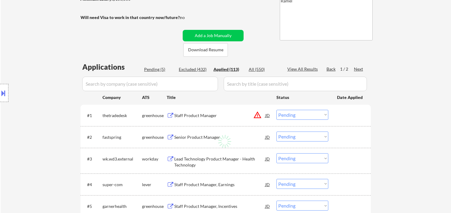
select select ""applied""
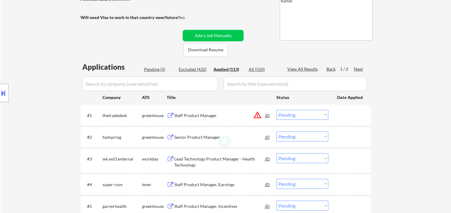
select select ""applied""
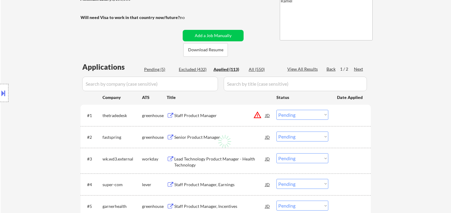
select select ""applied""
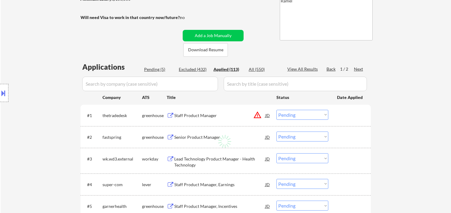
select select ""applied""
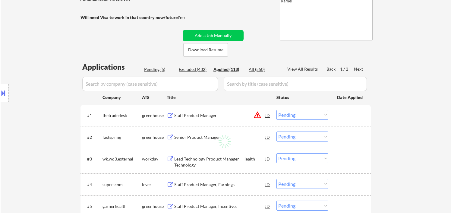
select select ""applied""
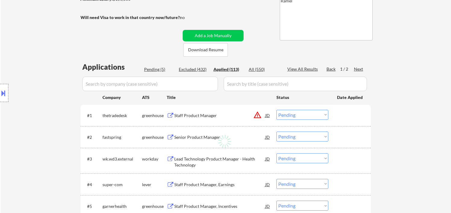
select select ""applied""
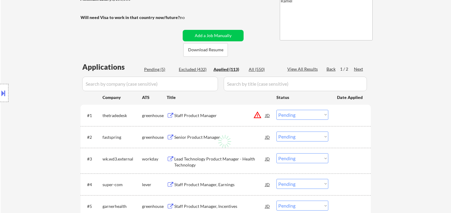
select select ""applied""
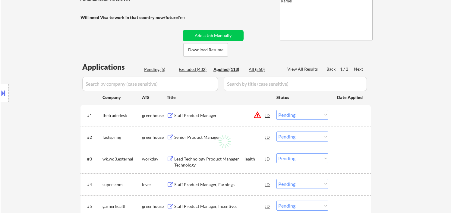
select select ""applied""
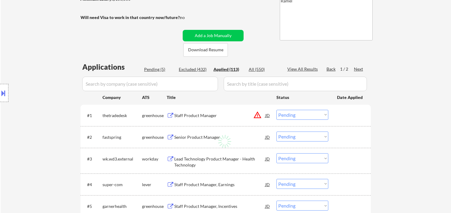
select select ""applied""
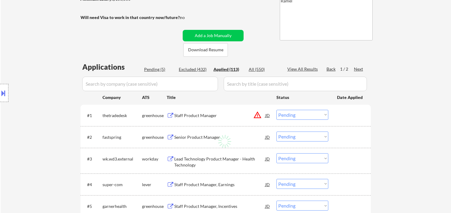
select select ""applied""
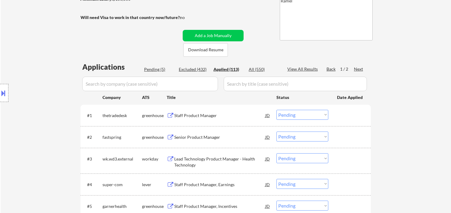
select select ""applied""
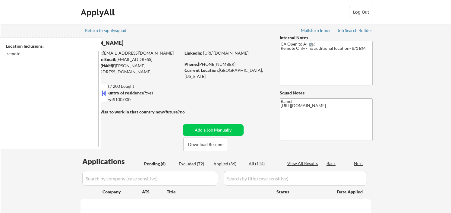
select select ""pending""
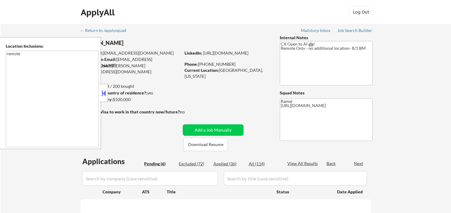
select select ""pending""
click at [104, 89] on button at bounding box center [103, 93] width 7 height 9
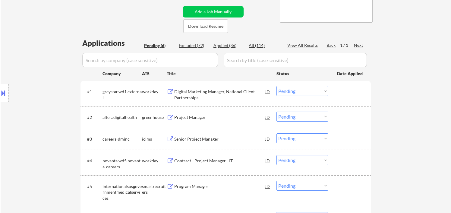
scroll to position [134, 0]
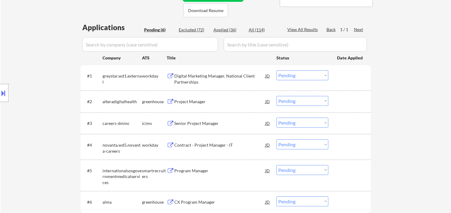
click at [200, 103] on div "Project Manager" at bounding box center [219, 102] width 91 height 6
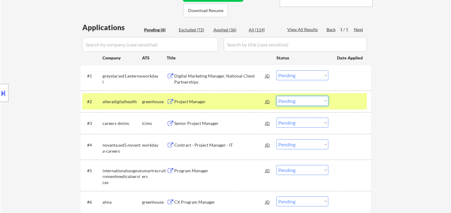
drag, startPoint x: 293, startPoint y: 100, endPoint x: 296, endPoint y: 103, distance: 3.8
click at [294, 100] on select "Choose an option... Pending Applied Excluded (Questions) Excluded (Expired) Exc…" at bounding box center [302, 101] width 52 height 10
click at [276, 96] on select "Choose an option... Pending Applied Excluded (Questions) Excluded (Expired) Exc…" at bounding box center [302, 101] width 52 height 10
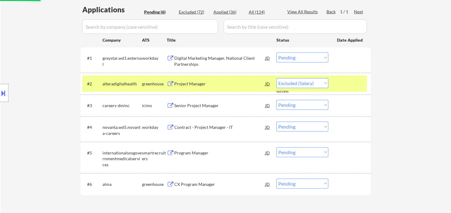
scroll to position [167, 0]
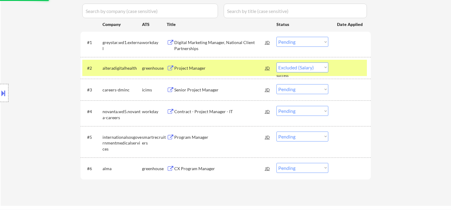
select select ""pending""
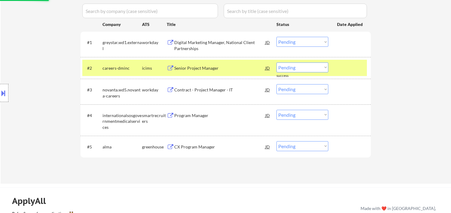
click at [200, 171] on div "Applications Pending (5) Excluded (73) Applied (36) All (114) View All Results …" at bounding box center [225, 80] width 290 height 183
click at [203, 148] on div "CX Program Manager" at bounding box center [219, 147] width 91 height 6
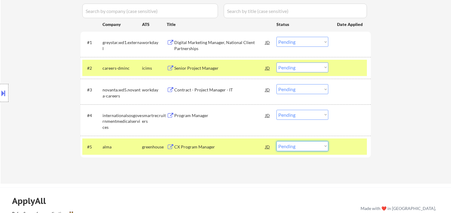
drag, startPoint x: 301, startPoint y: 145, endPoint x: 304, endPoint y: 148, distance: 3.9
click at [301, 145] on select "Choose an option... Pending Applied Excluded (Questions) Excluded (Expired) Exc…" at bounding box center [302, 146] width 52 height 10
select select ""applied""
click at [276, 141] on select "Choose an option... Pending Applied Excluded (Questions) Excluded (Expired) Exc…" at bounding box center [302, 146] width 52 height 10
click at [196, 118] on div "Program Manager" at bounding box center [219, 115] width 91 height 11
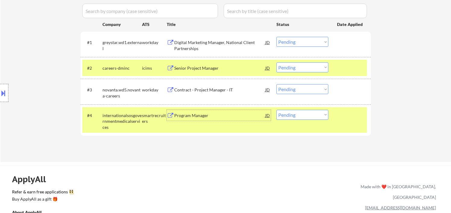
click at [208, 88] on div "Contract - Project Manager - IT" at bounding box center [219, 90] width 91 height 6
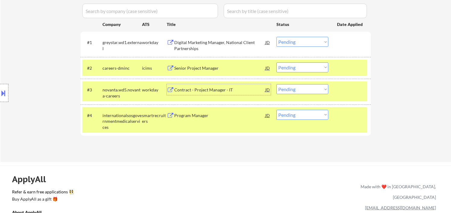
click at [300, 89] on select "Choose an option... Pending Applied Excluded (Questions) Excluded (Expired) Exc…" at bounding box center [302, 89] width 52 height 10
click at [276, 84] on select "Choose an option... Pending Applied Excluded (Questions) Excluded (Expired) Exc…" at bounding box center [302, 89] width 52 height 10
click at [199, 68] on div "Senior Project Manager" at bounding box center [219, 68] width 91 height 6
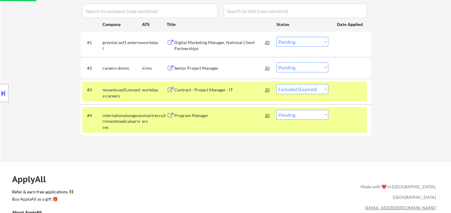
select select ""pending""
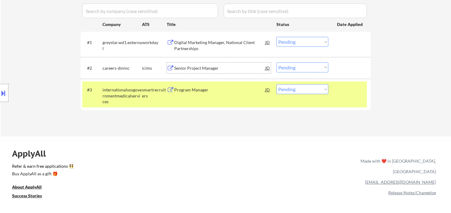
drag, startPoint x: 308, startPoint y: 66, endPoint x: 311, endPoint y: 71, distance: 5.4
click at [308, 66] on select "Choose an option... Pending Applied Excluded (Questions) Excluded (Expired) Exc…" at bounding box center [302, 67] width 52 height 10
click at [276, 62] on select "Choose an option... Pending Applied Excluded (Questions) Excluded (Expired) Exc…" at bounding box center [302, 67] width 52 height 10
click at [214, 38] on div "Digital Marketing Manager, National Client Partnerships" at bounding box center [219, 44] width 91 height 14
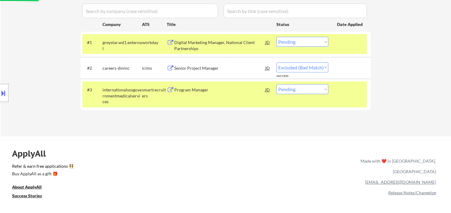
select select ""pending""
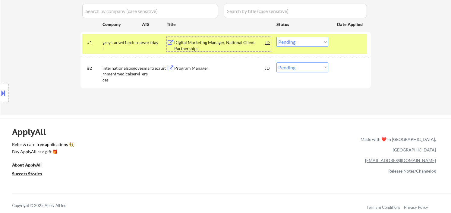
drag, startPoint x: 292, startPoint y: 38, endPoint x: 306, endPoint y: 46, distance: 15.3
click at [293, 38] on select "Choose an option... Pending Applied Excluded (Questions) Excluded (Expired) Exc…" at bounding box center [302, 42] width 52 height 10
click at [276, 37] on select "Choose an option... Pending Applied Excluded (Questions) Excluded (Expired) Exc…" at bounding box center [302, 42] width 52 height 10
click at [185, 69] on div "Program Manager" at bounding box center [219, 68] width 91 height 6
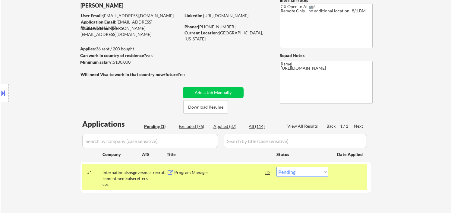
scroll to position [33, 0]
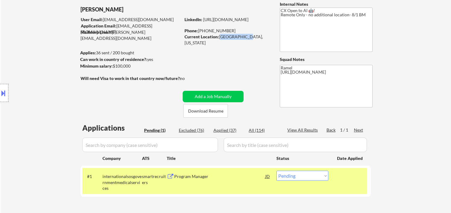
drag, startPoint x: 219, startPoint y: 36, endPoint x: 240, endPoint y: 38, distance: 20.3
click at [243, 38] on div "Current Location: Houston, TX 77082, Texas" at bounding box center [227, 40] width 85 height 12
copy div "Houston, TX"
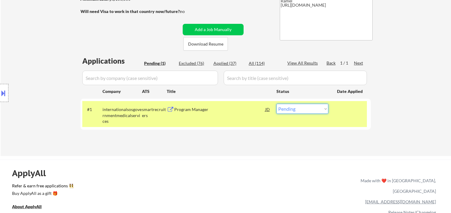
click at [297, 110] on select "Choose an option... Pending Applied Excluded (Questions) Excluded (Expired) Exc…" at bounding box center [302, 109] width 52 height 10
select select ""applied""
click at [276, 104] on select "Choose an option... Pending Applied Excluded (Questions) Excluded (Expired) Exc…" at bounding box center [302, 109] width 52 height 10
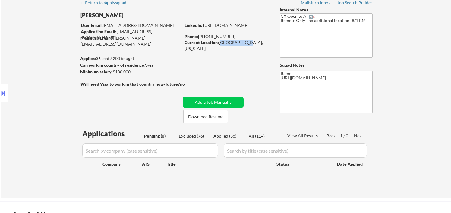
scroll to position [0, 0]
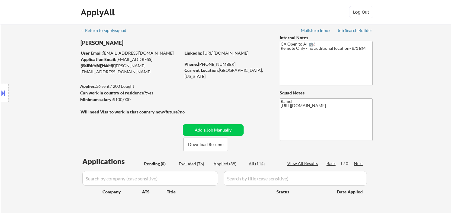
click at [21, 53] on div "Location Inclusions: remote" at bounding box center [54, 93] width 108 height 112
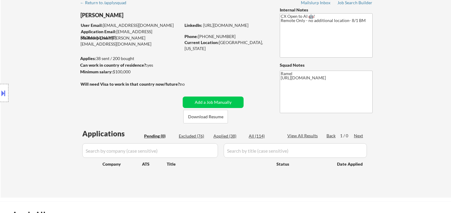
scroll to position [67, 0]
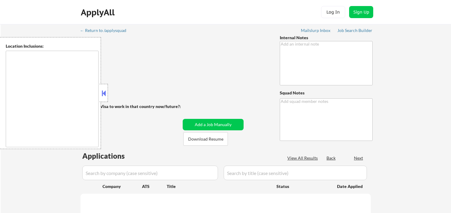
type textarea "CX Open to AI 🤖! Remote Only - no additional location- 8/1 BM"
type textarea "Ramel [URL][DOMAIN_NAME]"
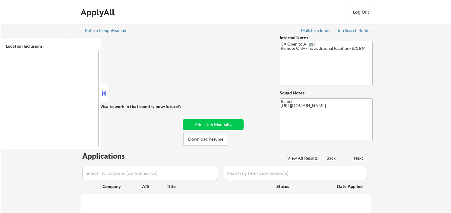
select select ""pending""
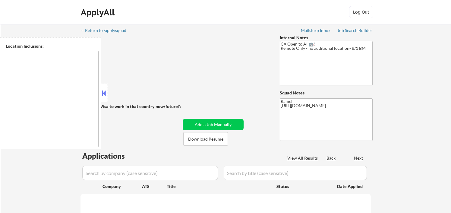
select select ""pending""
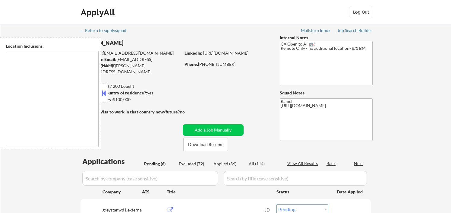
type textarea "remote"
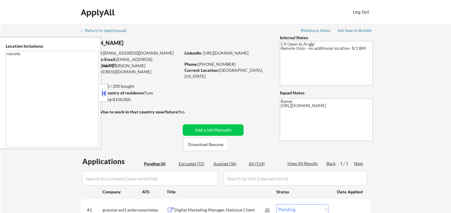
click at [102, 92] on button at bounding box center [103, 93] width 7 height 9
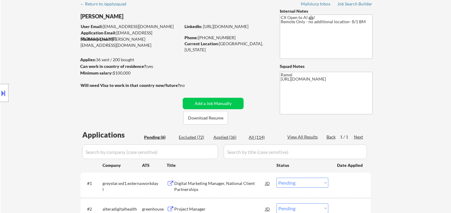
scroll to position [100, 0]
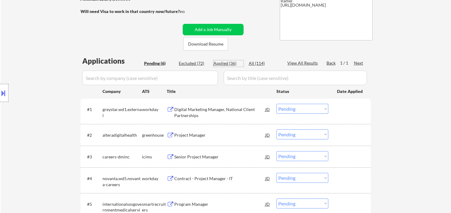
click at [228, 64] on div "Applied (36)" at bounding box center [228, 63] width 30 height 6
select select ""applied""
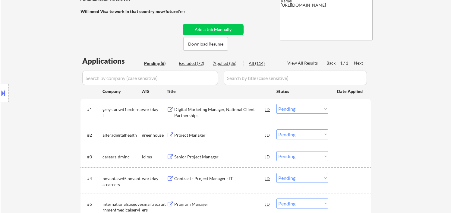
select select ""applied""
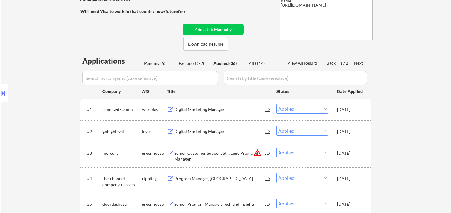
select select ""applied""
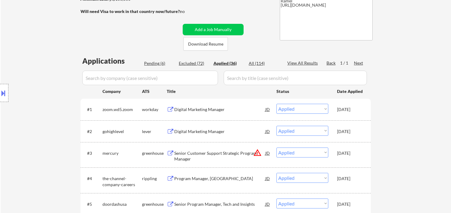
select select ""applied""
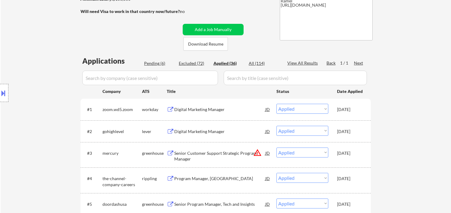
select select ""applied""
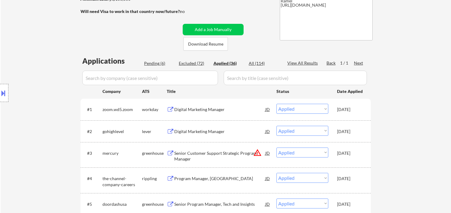
select select ""applied""
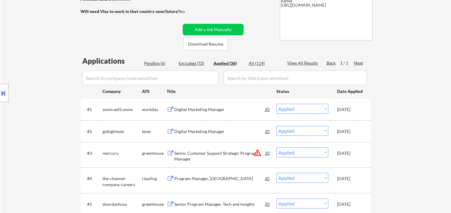
select select ""applied""
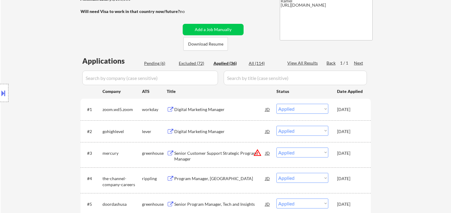
select select ""applied""
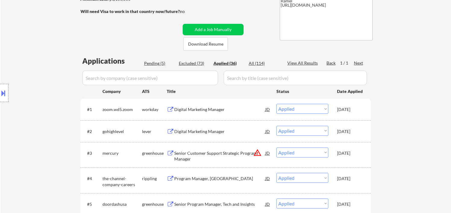
select select ""applied""
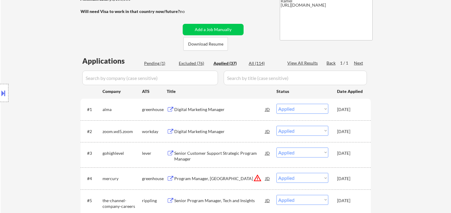
select select ""applied""
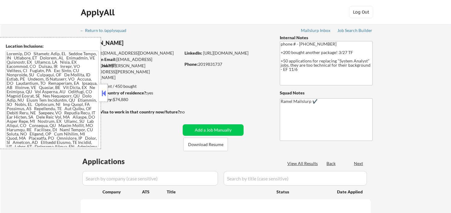
click at [102, 94] on button at bounding box center [103, 93] width 7 height 9
select select ""pending""
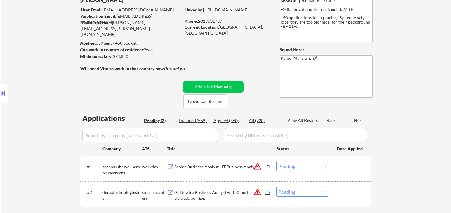
scroll to position [100, 0]
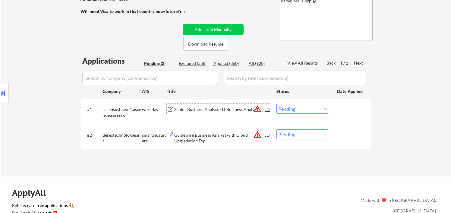
click at [228, 110] on div "Senior Business Analyst - IT Business Analyst" at bounding box center [219, 109] width 91 height 6
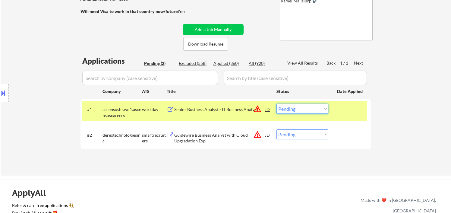
drag, startPoint x: 290, startPoint y: 110, endPoint x: 292, endPoint y: 113, distance: 3.6
click at [290, 110] on select "Choose an option... Pending Applied Excluded (Questions) Excluded (Expired) Exc…" at bounding box center [302, 109] width 52 height 10
click at [276, 104] on select "Choose an option... Pending Applied Excluded (Questions) Excluded (Expired) Exc…" at bounding box center [302, 109] width 52 height 10
click at [213, 140] on div "Guidewire Business Analyst with Cloud Upgradation Exp" at bounding box center [219, 138] width 91 height 12
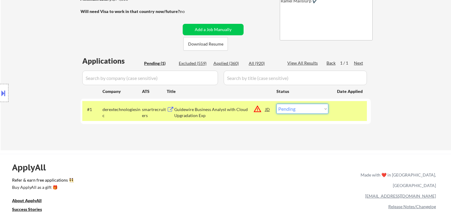
drag, startPoint x: 305, startPoint y: 103, endPoint x: 306, endPoint y: 108, distance: 4.6
click at [305, 104] on select "Choose an option... Pending Applied Excluded (Questions) Excluded (Expired) Exc…" at bounding box center [302, 109] width 52 height 10
select select ""excluded__bad_match_""
click at [276, 104] on select "Choose an option... Pending Applied Excluded (Questions) Excluded (Expired) Exc…" at bounding box center [302, 109] width 52 height 10
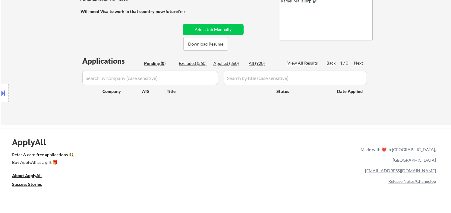
click at [27, 44] on div "Location Inclusions:" at bounding box center [54, 93] width 108 height 112
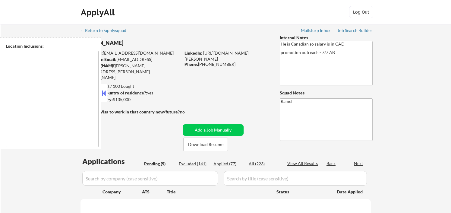
type textarea "remote"
select select ""pending""
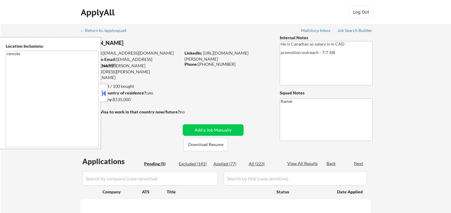
select select ""pending""
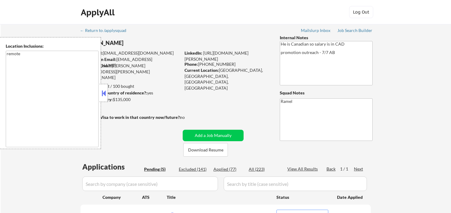
click at [104, 93] on button at bounding box center [103, 93] width 7 height 9
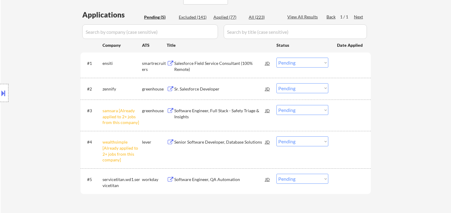
scroll to position [167, 0]
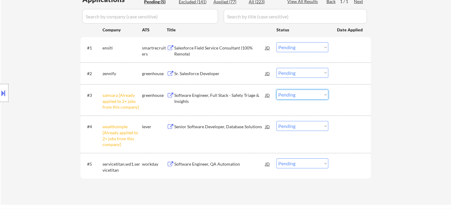
drag, startPoint x: 300, startPoint y: 94, endPoint x: 302, endPoint y: 98, distance: 4.6
click at [300, 94] on select "Choose an option... Pending Applied Excluded (Questions) Excluded (Expired) Exc…" at bounding box center [302, 95] width 52 height 10
click at [276, 90] on select "Choose an option... Pending Applied Excluded (Questions) Excluded (Expired) Exc…" at bounding box center [302, 95] width 52 height 10
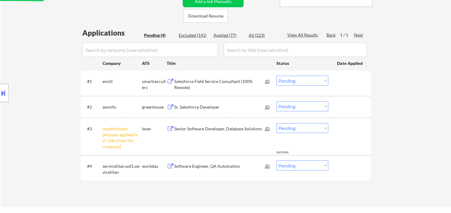
click at [294, 131] on select "Choose an option... Pending Applied Excluded (Questions) Excluded (Expired) Exc…" at bounding box center [302, 128] width 52 height 10
click at [276, 123] on select "Choose an option... Pending Applied Excluded (Questions) Excluded (Expired) Exc…" at bounding box center [302, 128] width 52 height 10
select select ""pending""
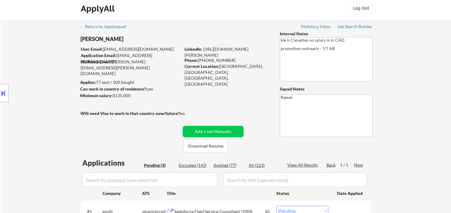
scroll to position [0, 0]
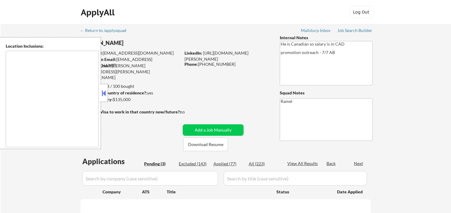
select select ""pending""
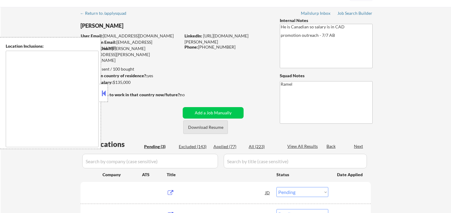
scroll to position [33, 0]
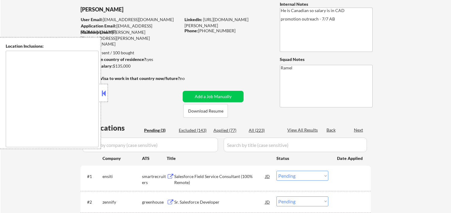
type textarea "remote"
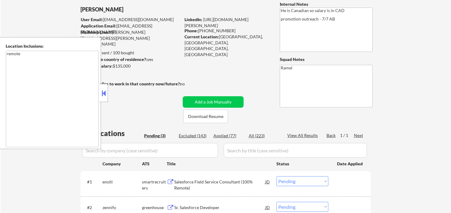
click at [196, 137] on div "Excluded (143)" at bounding box center [194, 136] width 30 height 6
select select ""excluded__bad_match_""
select select ""excluded__salary_""
select select ""excluded""
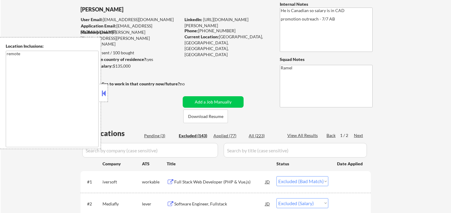
select select ""excluded""
select select ""excluded__expired_""
select select ""excluded""
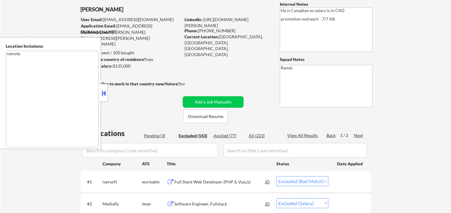
select select ""excluded__location_""
select select ""excluded__salary_""
select select ""excluded__expired_""
select select ""excluded__salary_""
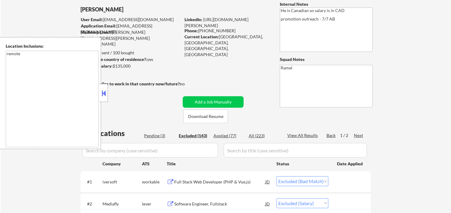
select select ""excluded__expired_""
select select ""excluded""
select select ""excluded__salary_""
select select ""excluded__other_""
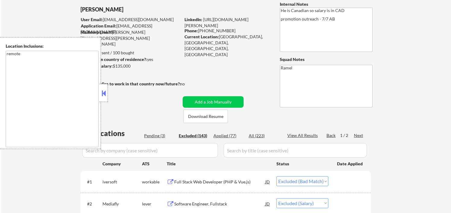
select select ""excluded__other_""
select select ""excluded__location_""
select select ""excluded""
select select ""excluded__expired_""
select select ""excluded__other_""
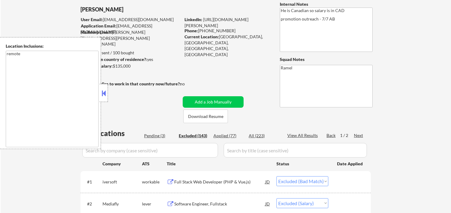
select select ""excluded__location_""
select select ""excluded__other_""
select select ""excluded__bad_match_""
select select ""excluded__salary_""
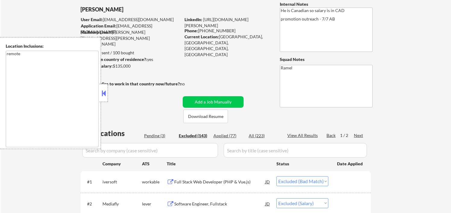
select select ""excluded__expired_""
select select ""excluded__location_""
select select ""excluded__other_""
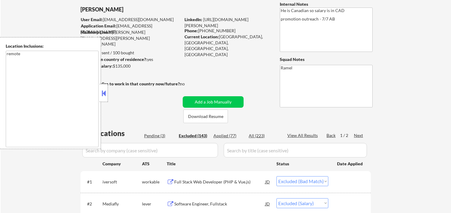
select select ""excluded__bad_match_""
select select ""excluded__salary_""
select select ""excluded""
select select ""excluded__bad_match_""
select select ""excluded""
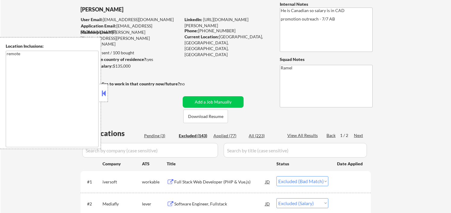
select select ""excluded__bad_match_""
select select ""excluded__other_""
select select ""excluded__location_""
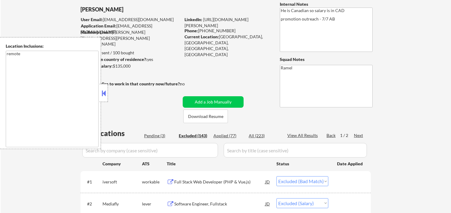
select select ""excluded__bad_match_""
select select ""excluded__other_""
select select ""excluded""
select select ""excluded__location_""
select select ""excluded__bad_match_""
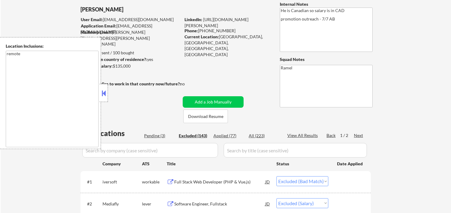
select select ""excluded__other_""
select select ""excluded__bad_match_""
select select ""excluded""
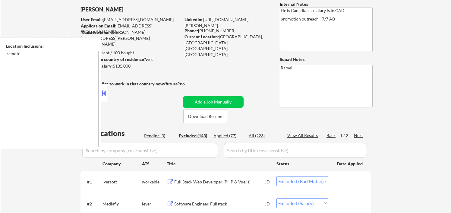
select select ""excluded__other_""
select select ""excluded__location_""
select select ""excluded__bad_match_""
select select ""excluded__expired_""
select select ""excluded__bad_match_""
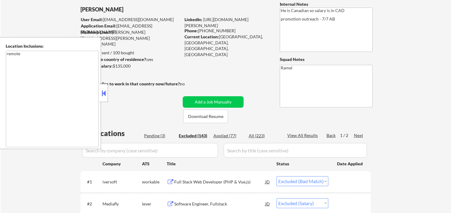
select select ""excluded__location_""
select select ""excluded__expired_""
select select ""excluded__location_""
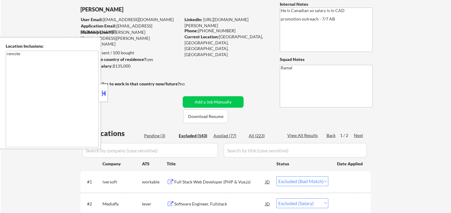
select select ""excluded__bad_match_""
select select ""excluded__location_""
select select ""excluded__salary_""
select select ""excluded__bad_match_""
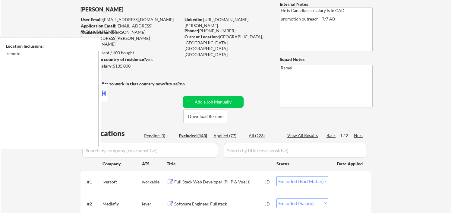
select select ""excluded__bad_match_""
select select ""excluded""
select select ""excluded__bad_match_""
select select ""excluded__expired_""
select select ""excluded""
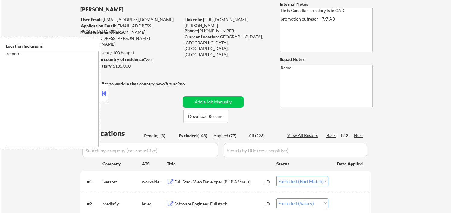
select select ""excluded""
select select ""excluded__other_""
select select ""excluded__location_""
select select ""excluded__expired_""
select select ""excluded__other_""
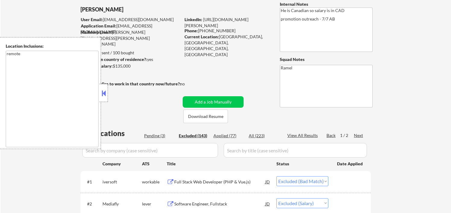
select select ""excluded__location_""
select select ""excluded__bad_match_""
select select ""excluded__salary_""
select select ""excluded__bad_match_""
select select ""excluded__other_""
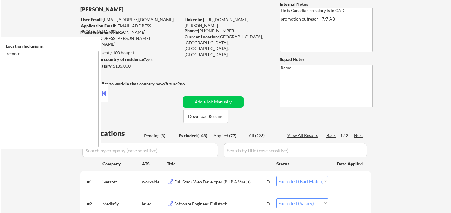
select select ""excluded__location_""
select select ""excluded__expired_""
select select ""excluded__bad_match_""
select select ""excluded__other_""
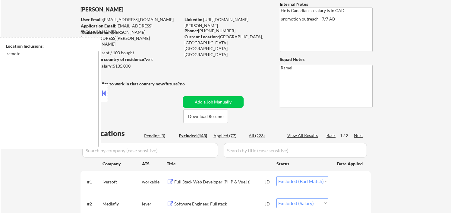
select select ""excluded__expired_""
select select ""excluded__location_""
select select ""excluded__other_""
select select ""excluded__expired_""
select select ""excluded__bad_match_""
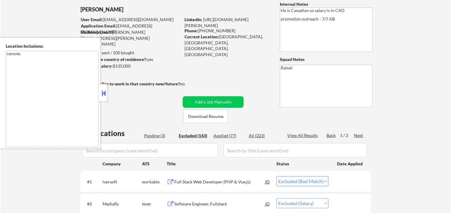
select select ""excluded__expired_""
select select ""excluded__other_""
select select ""excluded""
select select ""excluded__other_""
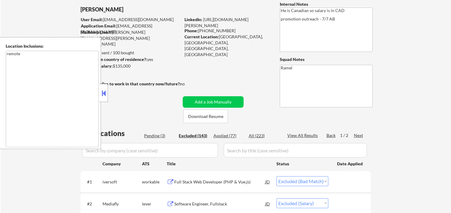
select select ""excluded__expired_""
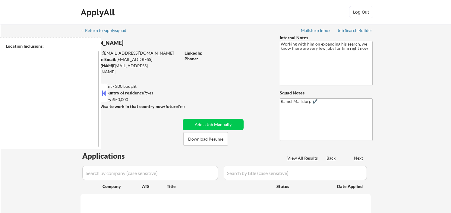
select select ""pending""
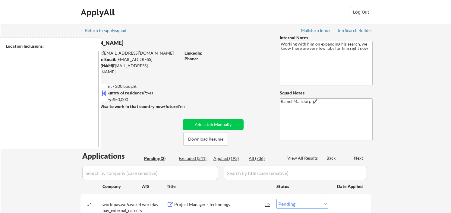
type textarea "[GEOGRAPHIC_DATA], [GEOGRAPHIC_DATA] [GEOGRAPHIC_DATA], [GEOGRAPHIC_DATA] [GEOG…"
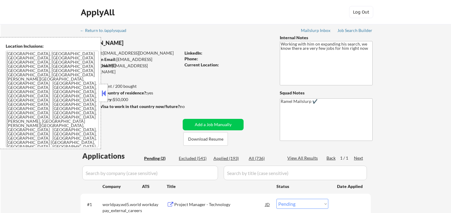
click at [104, 92] on button at bounding box center [103, 93] width 7 height 9
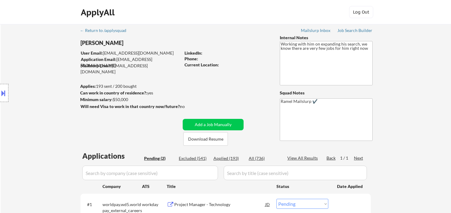
scroll to position [134, 0]
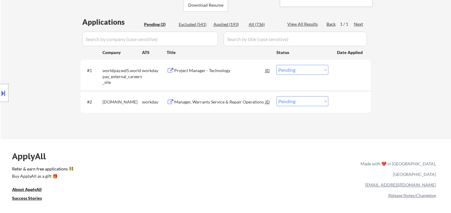
click at [219, 71] on div "Project Manager - Technology" at bounding box center [219, 71] width 91 height 6
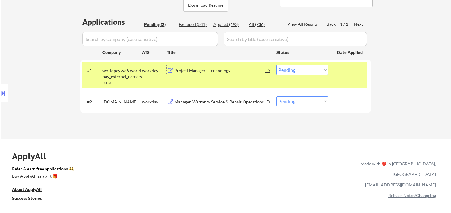
drag, startPoint x: 313, startPoint y: 66, endPoint x: 315, endPoint y: 73, distance: 7.9
click at [313, 66] on select "Choose an option... Pending Applied Excluded (Questions) Excluded (Expired) Exc…" at bounding box center [302, 70] width 52 height 10
click at [276, 65] on select "Choose an option... Pending Applied Excluded (Questions) Excluded (Expired) Exc…" at bounding box center [302, 70] width 52 height 10
click at [239, 106] on div "Manager, Warranty Service & Repair Operations" at bounding box center [219, 101] width 91 height 11
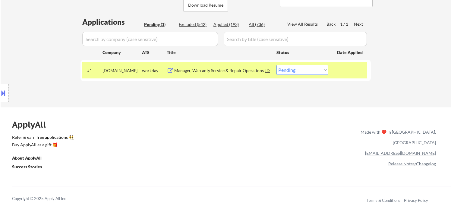
drag, startPoint x: 317, startPoint y: 68, endPoint x: 323, endPoint y: 74, distance: 8.7
click at [317, 68] on select "Choose an option... Pending Applied Excluded (Questions) Excluded (Expired) Exc…" at bounding box center [302, 70] width 52 height 10
select select ""excluded__location_""
click at [276, 65] on select "Choose an option... Pending Applied Excluded (Questions) Excluded (Expired) Exc…" at bounding box center [302, 70] width 52 height 10
click at [299, 71] on select "Choose an option... Pending Applied Excluded (Questions) Excluded (Expired) Exc…" at bounding box center [302, 70] width 52 height 10
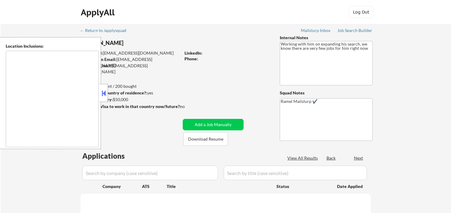
select select ""pending""
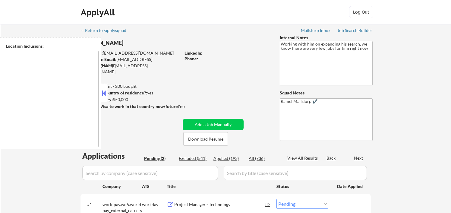
type textarea "[GEOGRAPHIC_DATA], [GEOGRAPHIC_DATA] [GEOGRAPHIC_DATA], [GEOGRAPHIC_DATA] [GEOG…"
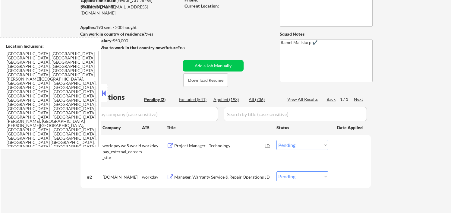
scroll to position [67, 0]
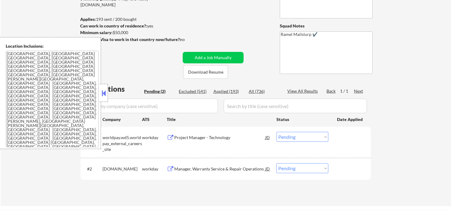
click at [227, 90] on div "Applied (193)" at bounding box center [228, 91] width 30 height 6
click at [104, 95] on button at bounding box center [103, 93] width 7 height 9
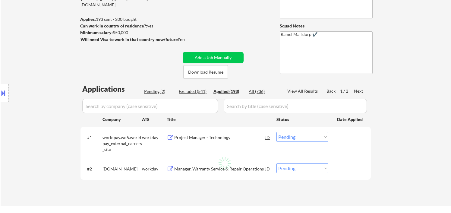
click at [25, 103] on div "Location Inclusions: [GEOGRAPHIC_DATA], [GEOGRAPHIC_DATA] [GEOGRAPHIC_DATA], [G…" at bounding box center [54, 93] width 108 height 112
select select ""applied""
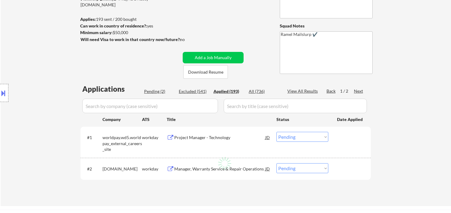
select select ""applied""
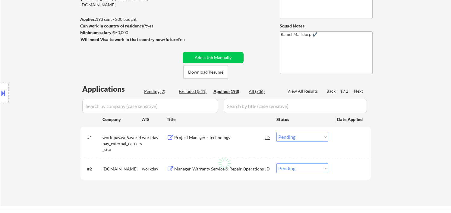
select select ""applied""
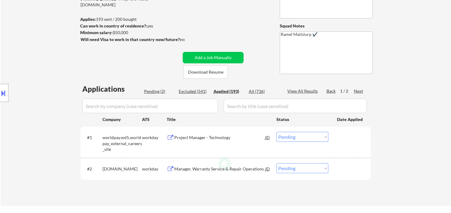
select select ""applied""
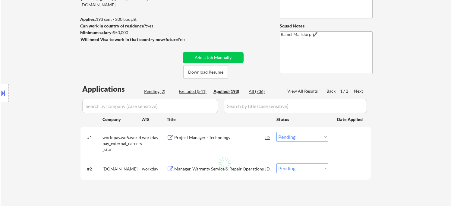
select select ""applied""
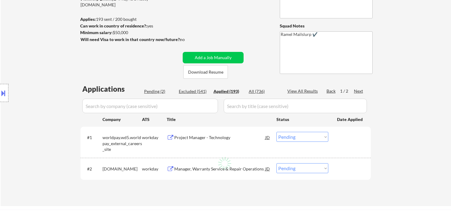
select select ""applied""
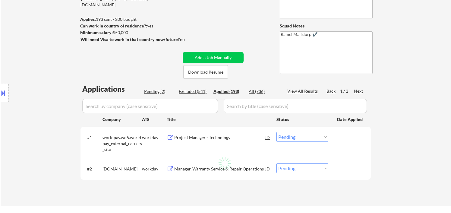
select select ""applied""
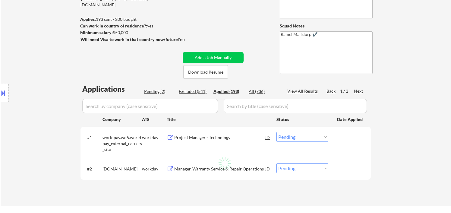
select select ""applied""
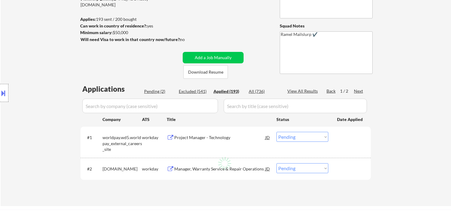
select select ""applied""
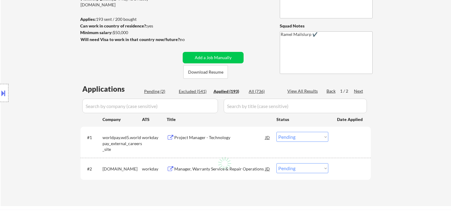
select select ""applied""
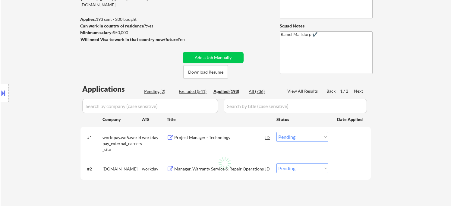
select select ""applied""
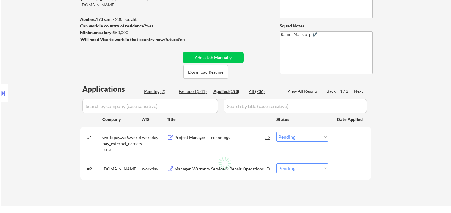
select select ""applied""
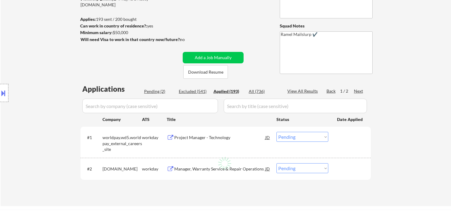
select select ""applied""
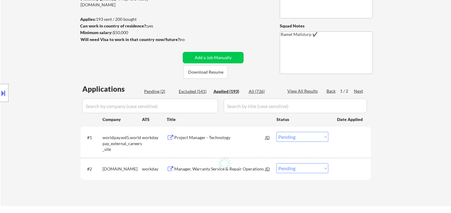
select select ""applied""
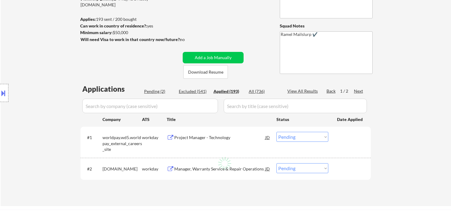
select select ""applied""
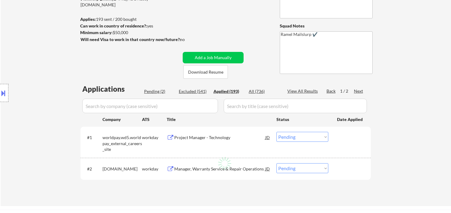
select select ""applied""
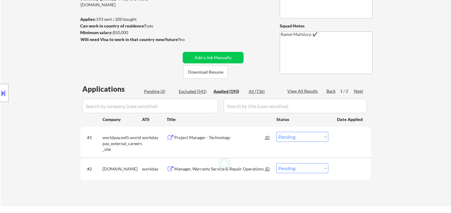
select select ""applied""
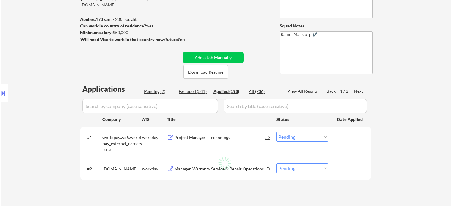
select select ""applied""
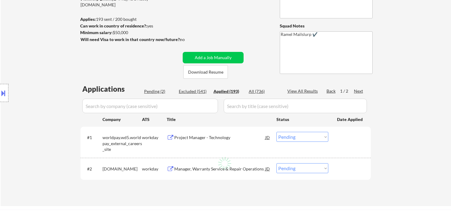
select select ""applied""
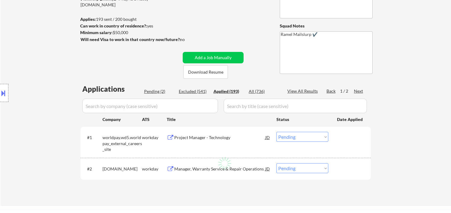
select select ""applied""
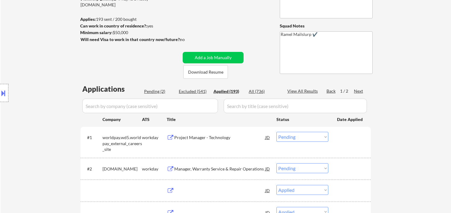
select select ""applied""
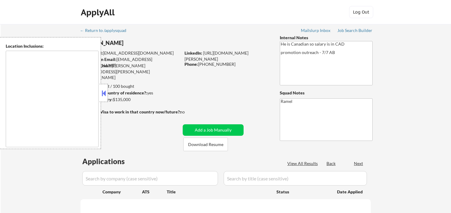
type textarea "remote"
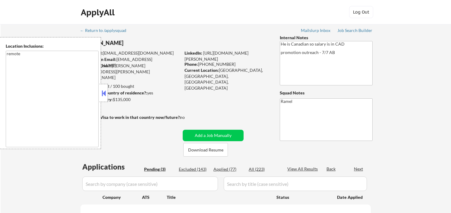
select select ""pending""
click at [105, 93] on button at bounding box center [103, 93] width 7 height 9
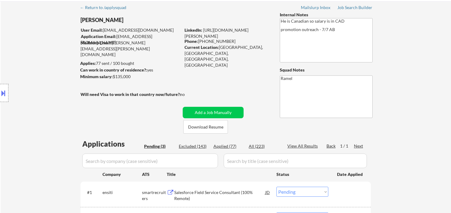
scroll to position [100, 0]
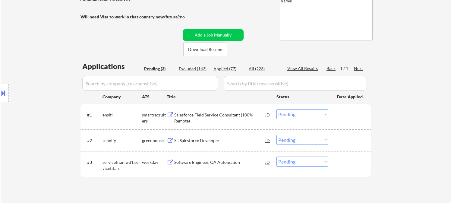
click at [199, 115] on div "Salesforce Field Service Consultant (100% Remote)" at bounding box center [219, 118] width 91 height 12
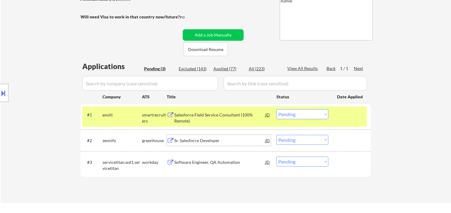
click at [204, 142] on div "Sr. Salesforce Developer" at bounding box center [219, 140] width 91 height 6
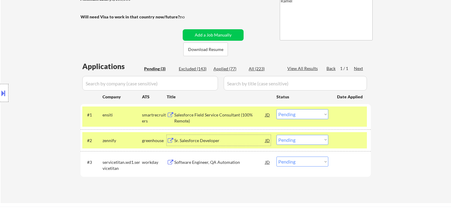
click at [303, 141] on select "Choose an option... Pending Applied Excluded (Questions) Excluded (Expired) Exc…" at bounding box center [302, 140] width 52 height 10
click at [276, 135] on select "Choose an option... Pending Applied Excluded (Questions) Excluded (Expired) Exc…" at bounding box center [302, 140] width 52 height 10
click at [207, 164] on div "Software Engineer, QA Automation" at bounding box center [219, 162] width 91 height 6
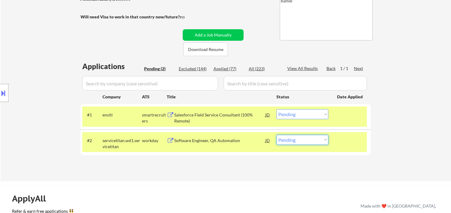
click at [300, 143] on select "Choose an option... Pending Applied Excluded (Questions) Excluded (Expired) Exc…" at bounding box center [302, 140] width 52 height 10
select select ""excluded__salary_""
click at [276, 135] on select "Choose an option... Pending Applied Excluded (Questions) Excluded (Expired) Exc…" at bounding box center [302, 140] width 52 height 10
click at [215, 118] on div "Salesforce Field Service Consultant (100% Remote)" at bounding box center [219, 118] width 91 height 12
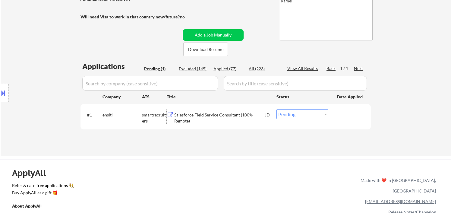
drag, startPoint x: 302, startPoint y: 116, endPoint x: 304, endPoint y: 118, distance: 3.1
click at [302, 116] on select "Choose an option... Pending Applied Excluded (Questions) Excluded (Expired) Exc…" at bounding box center [302, 114] width 52 height 10
select select ""excluded__bad_match_""
click at [276, 109] on select "Choose an option... Pending Applied Excluded (Questions) Excluded (Expired) Exc…" at bounding box center [302, 114] width 52 height 10
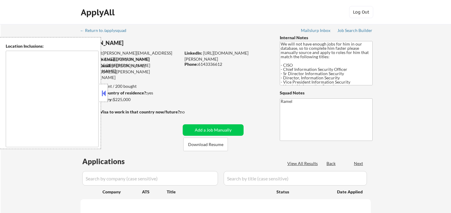
type textarea "[GEOGRAPHIC_DATA], [GEOGRAPHIC_DATA] [GEOGRAPHIC_DATA], [GEOGRAPHIC_DATA] [GEOG…"
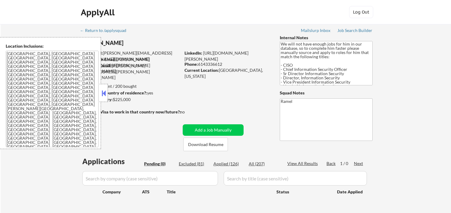
click at [103, 94] on button at bounding box center [103, 93] width 7 height 9
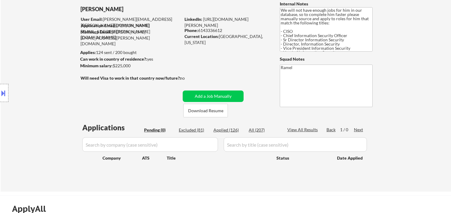
scroll to position [33, 0]
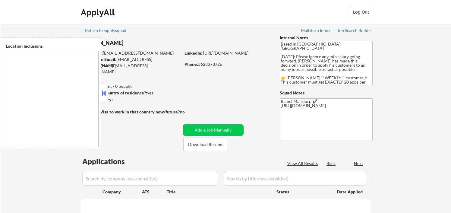
type textarea "[GEOGRAPHIC_DATA], [GEOGRAPHIC_DATA] [GEOGRAPHIC_DATA], [GEOGRAPHIC_DATA] [GEOG…"
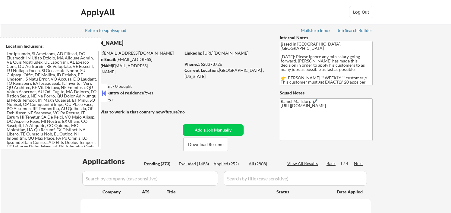
click at [105, 93] on button at bounding box center [103, 93] width 7 height 9
select select ""pending""
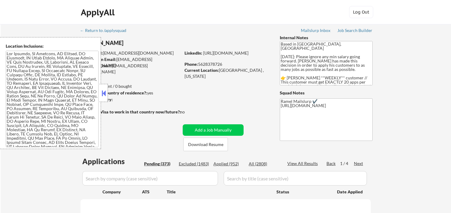
select select ""pending""
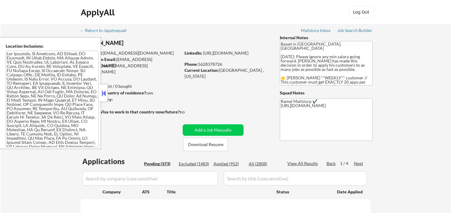
select select ""pending""
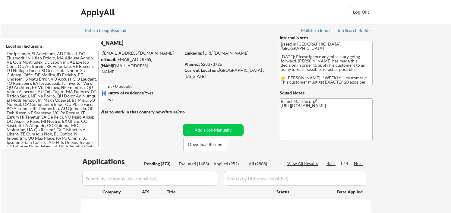
select select ""pending""
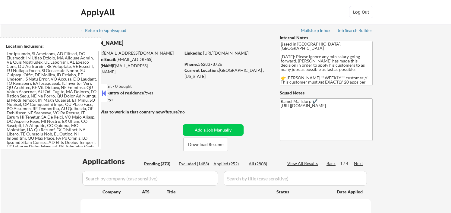
select select ""pending""
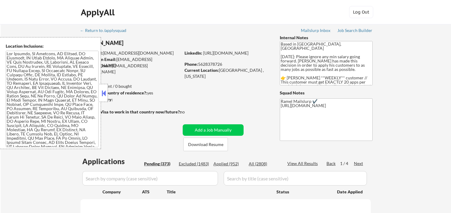
select select ""pending""
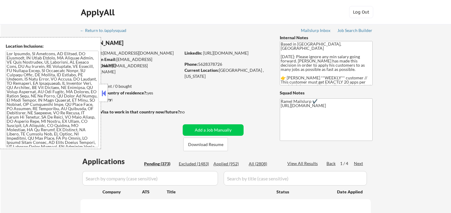
select select ""pending""
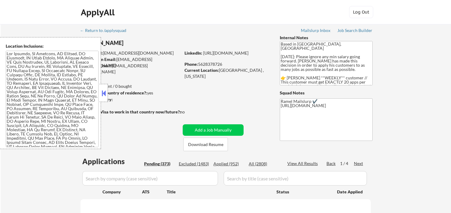
select select ""pending""
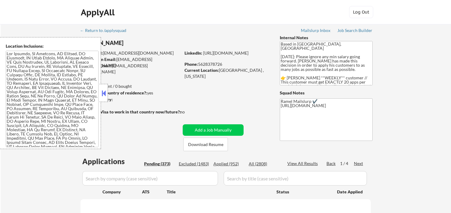
select select ""pending""
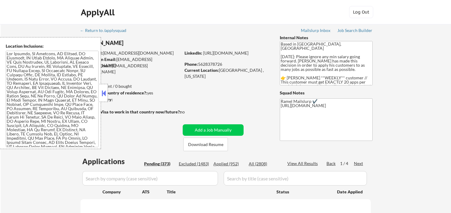
select select ""pending""
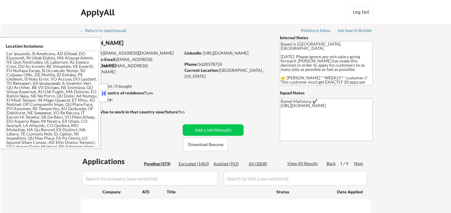
select select ""pending""
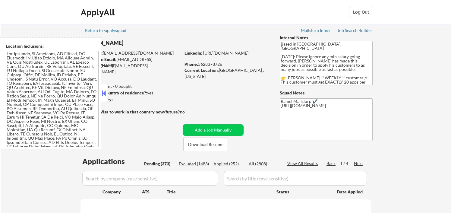
select select ""pending""
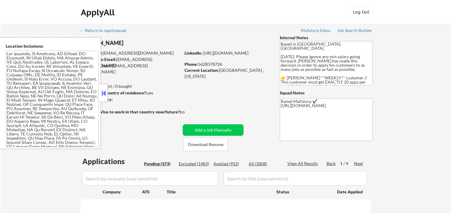
select select ""pending""
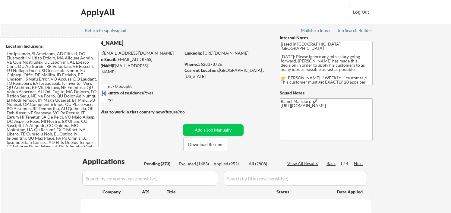
select select ""pending""
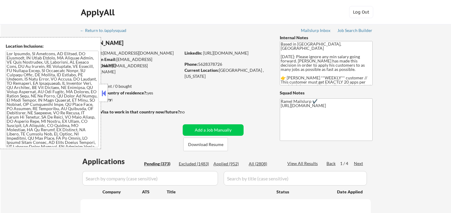
select select ""pending""
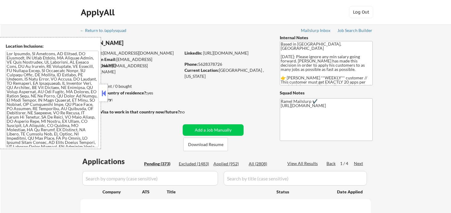
select select ""pending""
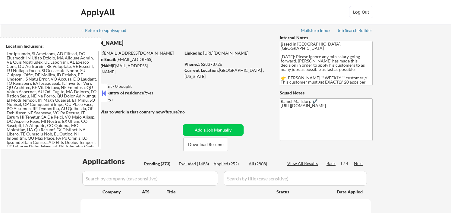
select select ""pending""
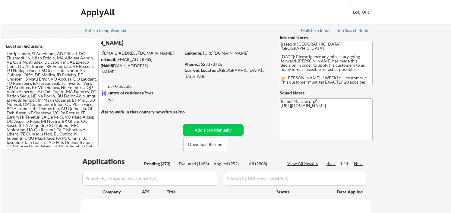
select select ""pending""
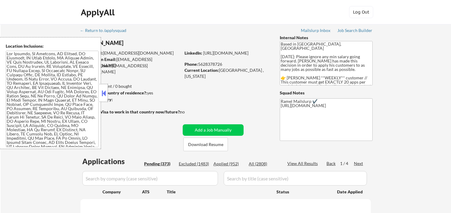
select select ""pending""
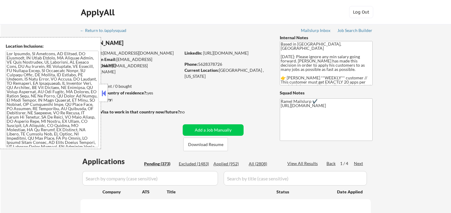
select select ""pending""
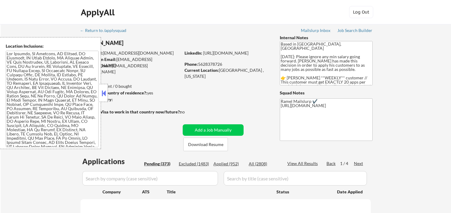
select select ""pending""
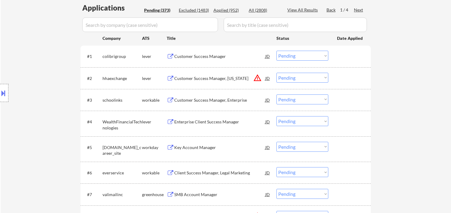
scroll to position [167, 0]
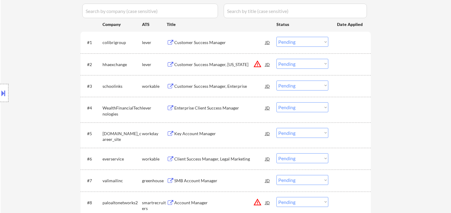
click at [188, 43] on div "Customer Success Manager" at bounding box center [219, 42] width 91 height 6
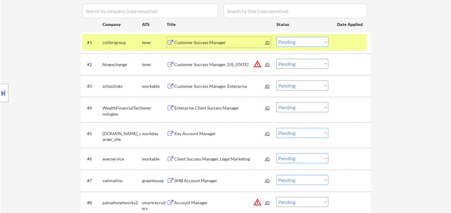
click at [190, 43] on div "Customer Success Manager" at bounding box center [219, 42] width 91 height 6
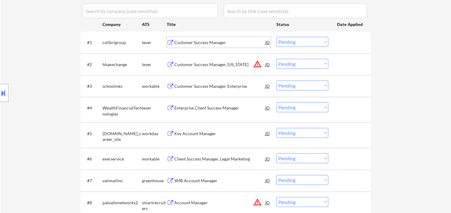
click at [297, 42] on select "Choose an option... Pending Applied Excluded (Questions) Excluded (Expired) Exc…" at bounding box center [302, 42] width 52 height 10
click at [276, 37] on select "Choose an option... Pending Applied Excluded (Questions) Excluded (Expired) Exc…" at bounding box center [302, 42] width 52 height 10
select select ""pending""
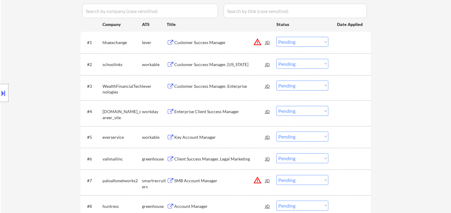
click at [198, 45] on div "Customer Success Manager" at bounding box center [219, 42] width 91 height 6
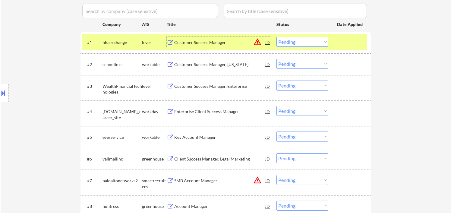
click at [195, 65] on div "Customer Success Manager, [US_STATE]" at bounding box center [219, 65] width 91 height 6
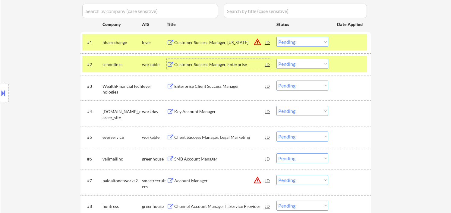
drag, startPoint x: 303, startPoint y: 62, endPoint x: 301, endPoint y: 66, distance: 4.1
click at [303, 62] on select "Choose an option... Pending Applied Excluded (Questions) Excluded (Expired) Exc…" at bounding box center [302, 64] width 52 height 10
click at [276, 59] on select "Choose an option... Pending Applied Excluded (Questions) Excluded (Expired) Exc…" at bounding box center [302, 64] width 52 height 10
click at [211, 85] on div "Enterprise Client Success Manager" at bounding box center [219, 86] width 91 height 6
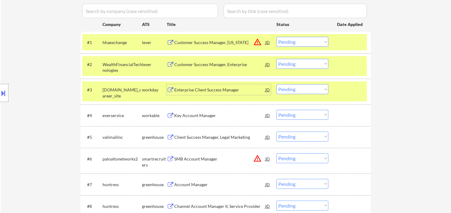
click at [292, 65] on select "Choose an option... Pending Applied Excluded (Questions) Excluded (Expired) Exc…" at bounding box center [302, 64] width 52 height 10
click at [276, 59] on select "Choose an option... Pending Applied Excluded (Questions) Excluded (Expired) Exc…" at bounding box center [302, 64] width 52 height 10
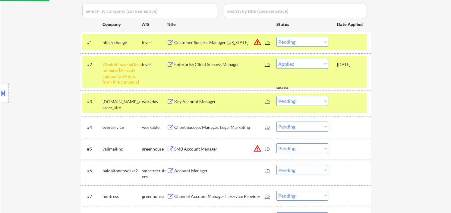
select select ""pending""
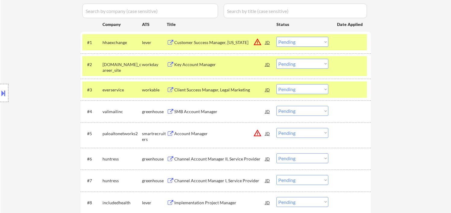
click at [303, 39] on select "Choose an option... Pending Applied Excluded (Questions) Excluded (Expired) Exc…" at bounding box center [302, 42] width 52 height 10
click at [276, 37] on select "Choose an option... Pending Applied Excluded (Questions) Excluded (Expired) Exc…" at bounding box center [302, 42] width 52 height 10
select select ""pending""
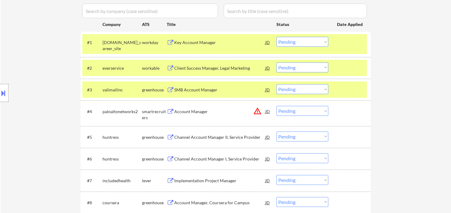
click at [26, 59] on div "Location Inclusions:" at bounding box center [54, 93] width 108 height 112
click at [306, 113] on select "Choose an option... Pending Applied Excluded (Questions) Excluded (Expired) Exc…" at bounding box center [302, 111] width 52 height 10
click at [276, 106] on select "Choose an option... Pending Applied Excluded (Questions) Excluded (Expired) Exc…" at bounding box center [302, 111] width 52 height 10
click at [193, 90] on div "SMB Account Manager" at bounding box center [219, 90] width 91 height 6
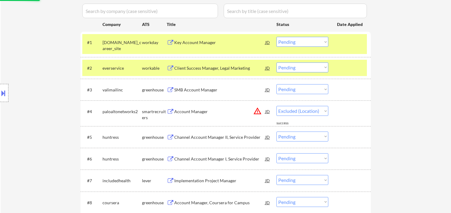
select select ""pending""
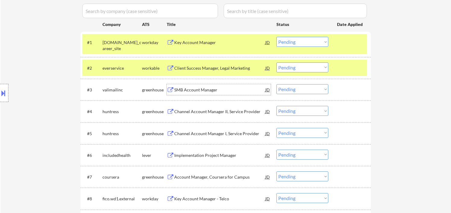
click at [298, 88] on select "Choose an option... Pending Applied Excluded (Questions) Excluded (Expired) Exc…" at bounding box center [302, 89] width 52 height 10
click at [276, 84] on select "Choose an option... Pending Applied Excluded (Questions) Excluded (Expired) Exc…" at bounding box center [302, 89] width 52 height 10
select select ""pending""
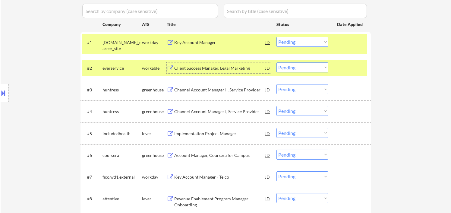
click at [214, 69] on div "Client Success Manager, Legal Marketing" at bounding box center [219, 68] width 91 height 6
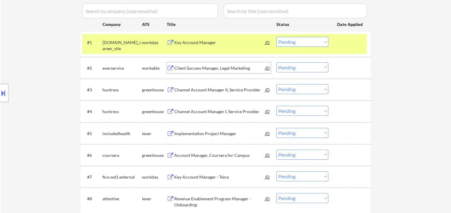
drag, startPoint x: 292, startPoint y: 69, endPoint x: 295, endPoint y: 71, distance: 3.8
click at [292, 69] on select "Choose an option... Pending Applied Excluded (Questions) Excluded (Expired) Exc…" at bounding box center [302, 67] width 52 height 10
click at [276, 62] on select "Choose an option... Pending Applied Excluded (Questions) Excluded (Expired) Exc…" at bounding box center [302, 67] width 52 height 10
select select ""pending""
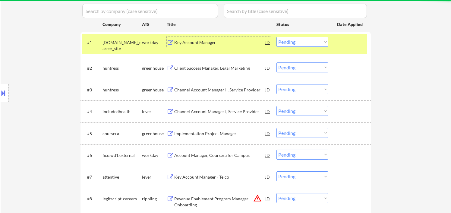
click at [194, 43] on div "Key Account Manager" at bounding box center [219, 42] width 91 height 6
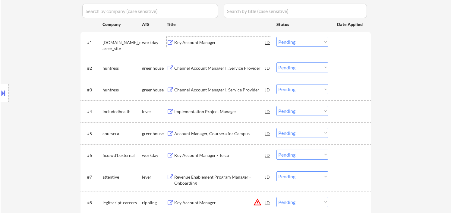
click at [294, 41] on select "Choose an option... Pending Applied Excluded (Questions) Excluded (Expired) Exc…" at bounding box center [302, 42] width 52 height 10
click at [276, 37] on select "Choose an option... Pending Applied Excluded (Questions) Excluded (Expired) Exc…" at bounding box center [302, 42] width 52 height 10
select select ""pending""
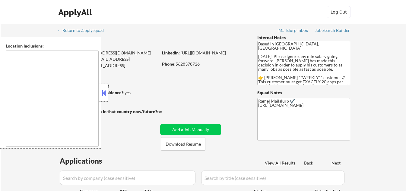
type textarea "[GEOGRAPHIC_DATA], [GEOGRAPHIC_DATA] [GEOGRAPHIC_DATA], [GEOGRAPHIC_DATA] [GEOG…"
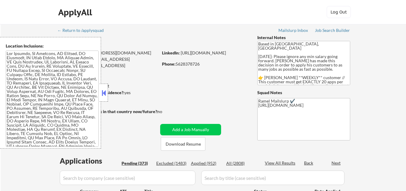
select select ""pending""
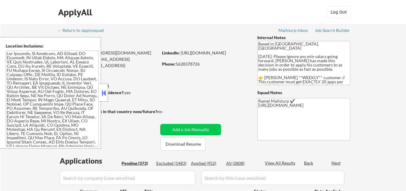
select select ""pending""
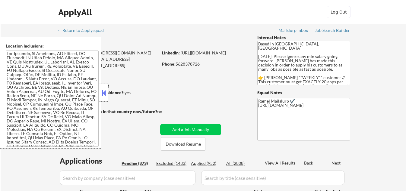
select select ""pending""
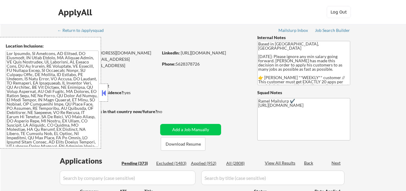
select select ""pending""
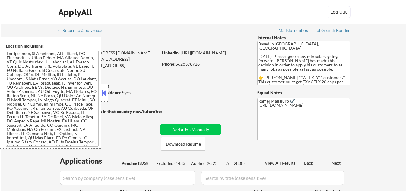
select select ""pending""
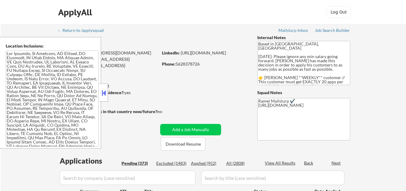
select select ""pending""
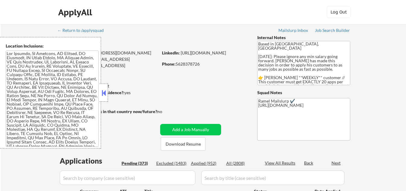
select select ""pending""
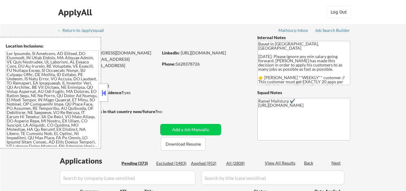
select select ""pending""
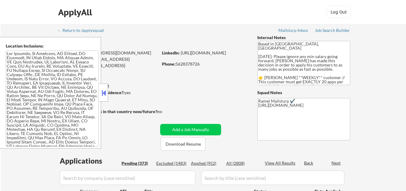
select select ""pending""
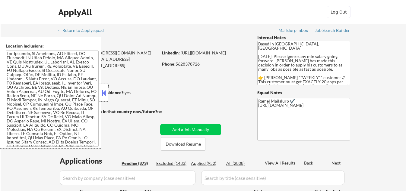
select select ""pending""
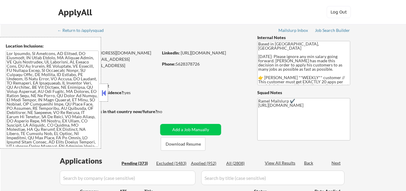
select select ""pending""
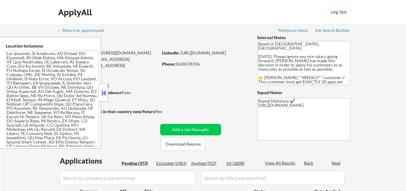
select select ""pending""
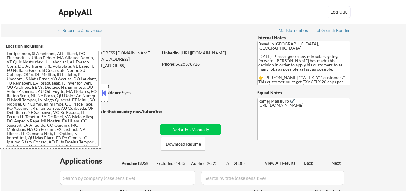
select select ""pending""
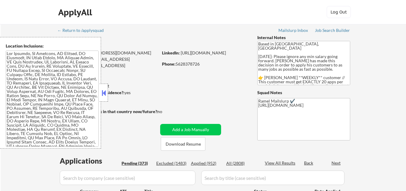
select select ""pending""
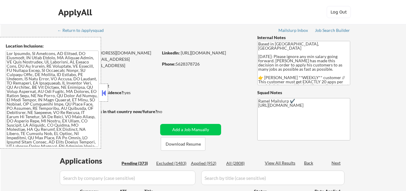
select select ""pending""
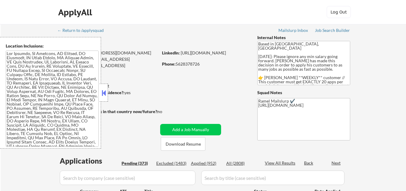
select select ""pending""
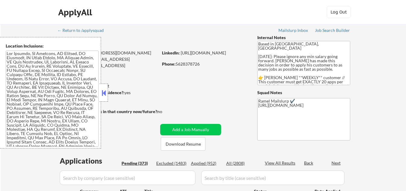
select select ""pending""
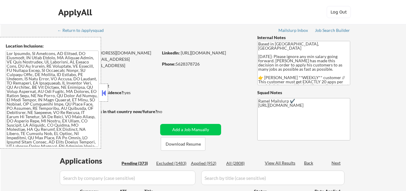
select select ""pending""
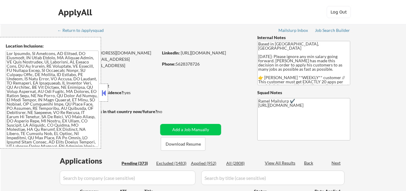
select select ""pending""
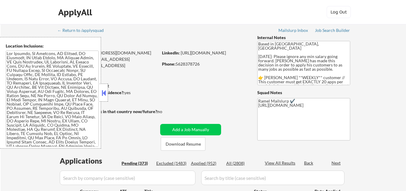
select select ""pending""
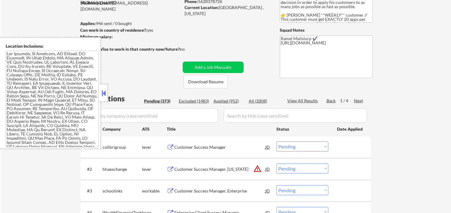
scroll to position [67, 0]
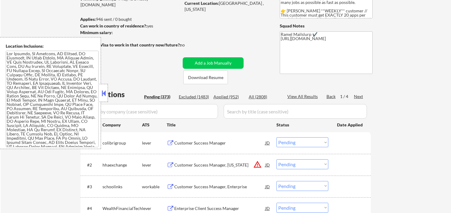
click at [231, 98] on div "Applied (952)" at bounding box center [228, 97] width 30 height 6
click at [103, 94] on button at bounding box center [103, 93] width 7 height 9
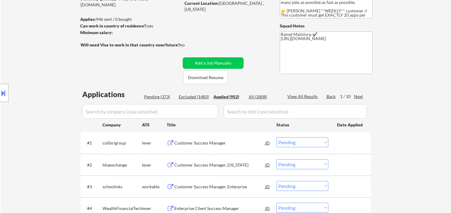
select select ""applied""
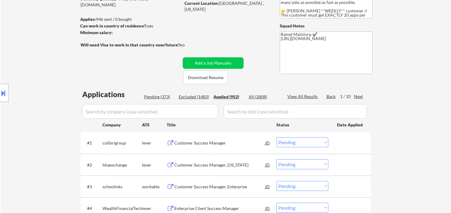
select select ""applied""
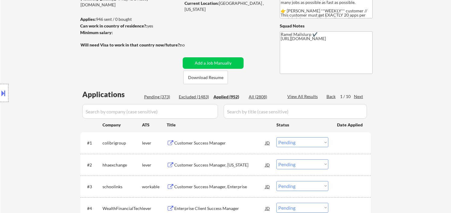
select select ""applied""
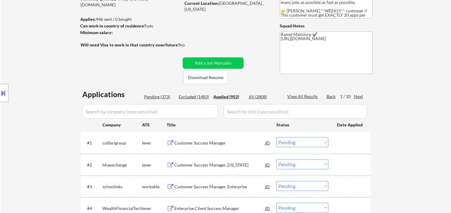
select select ""applied""
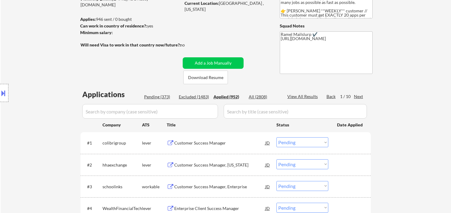
select select ""applied""
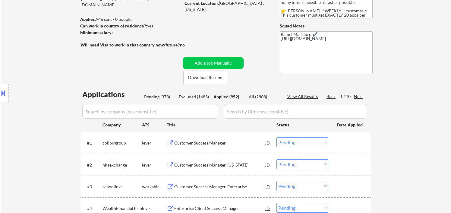
select select ""applied""
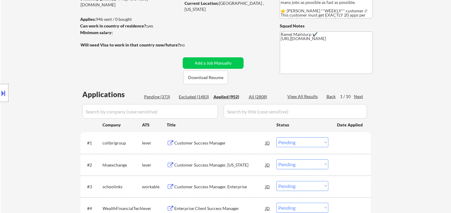
select select ""applied""
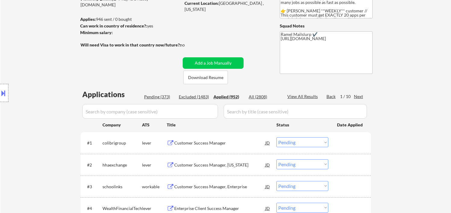
select select ""applied""
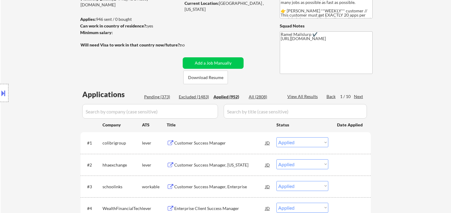
select select ""applied""
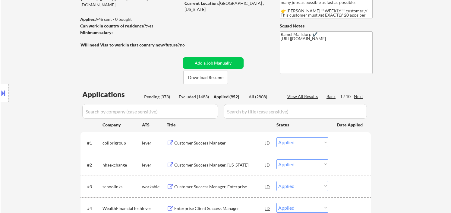
select select ""applied""
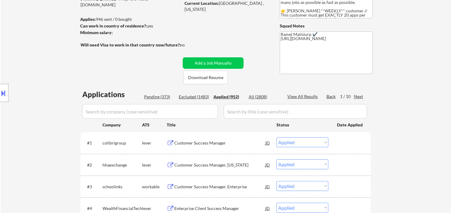
select select ""applied""
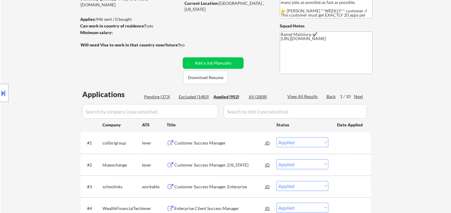
select select ""applied""
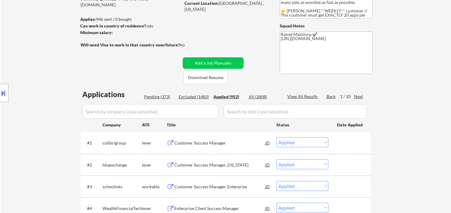
select select ""applied""
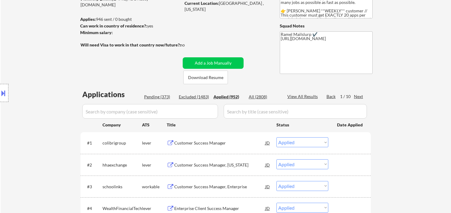
select select ""applied""
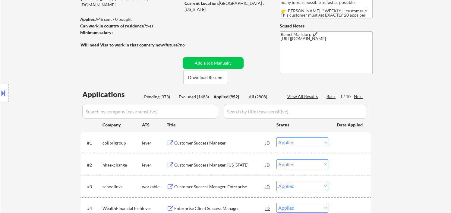
select select ""applied""
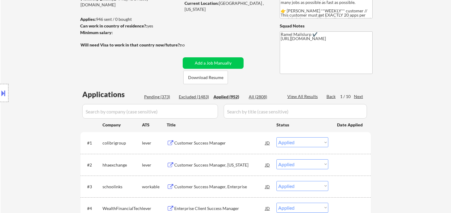
select select ""applied""
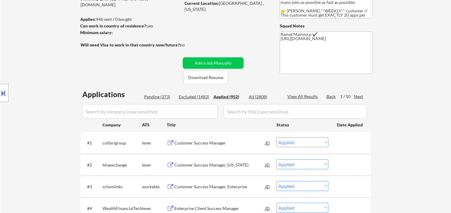
select select ""applied""
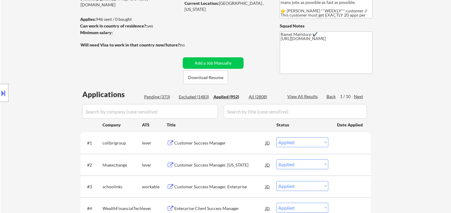
select select ""applied""
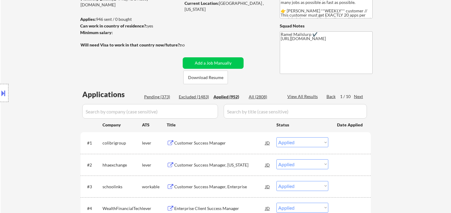
select select ""applied""
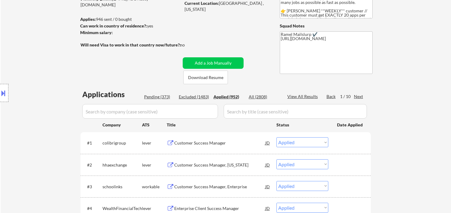
select select ""applied""
click at [307, 96] on div "View All Results" at bounding box center [303, 96] width 32 height 6
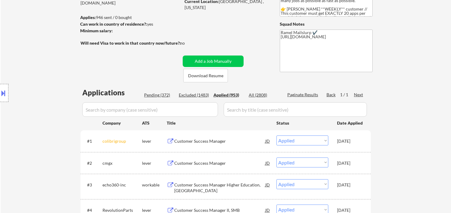
scroll to position [35, 0]
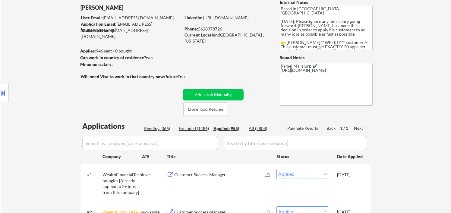
click at [208, 28] on div "Phone: 5628378726" at bounding box center [227, 29] width 85 height 6
copy div "5628378726"
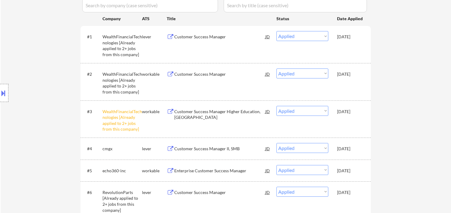
scroll to position [140, 0]
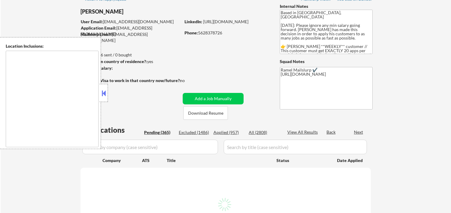
scroll to position [67, 0]
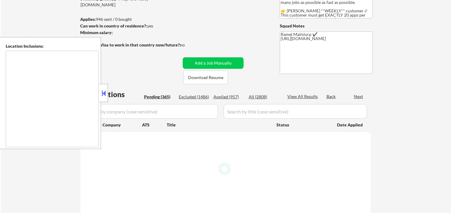
type textarea "Los Angeles, CA Glendale, CA Burbank, CA Pasadena, CA Santa Monica, CA Beverly …"
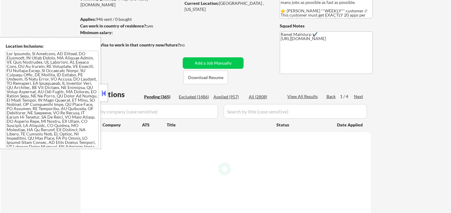
click at [232, 97] on div "Applied (957)" at bounding box center [228, 97] width 30 height 6
select select ""pending""
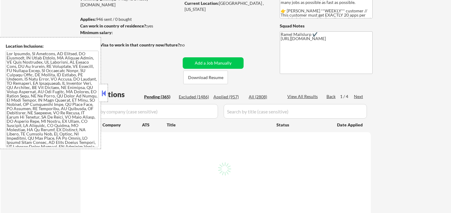
select select ""pending""
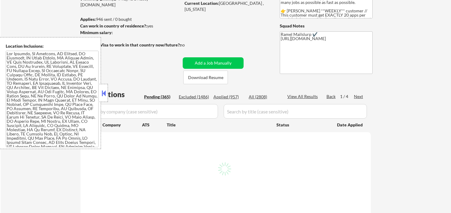
select select ""pending""
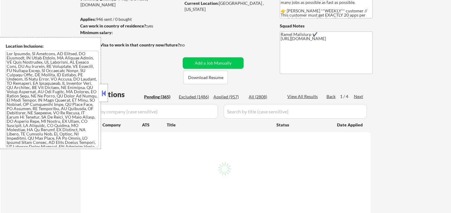
select select ""pending""
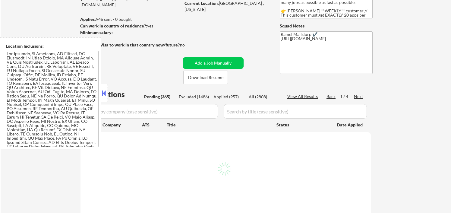
select select ""pending""
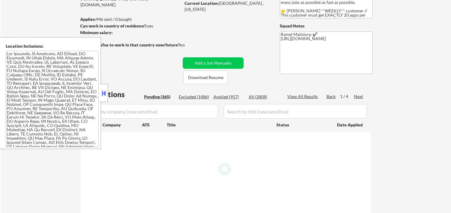
select select ""pending""
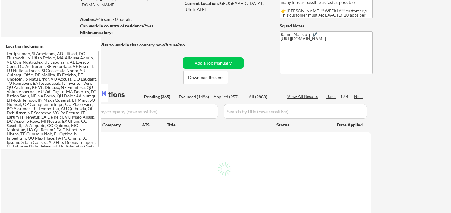
select select ""pending""
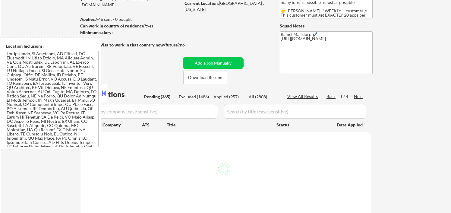
select select ""pending""
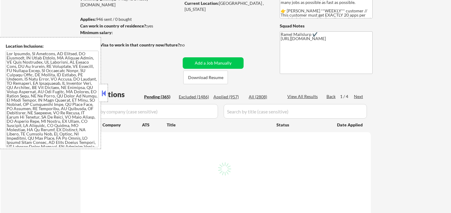
select select ""pending""
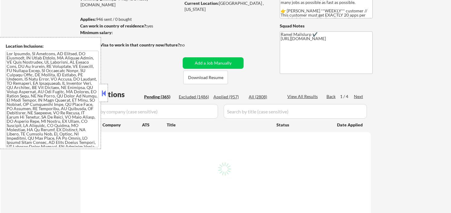
select select ""pending""
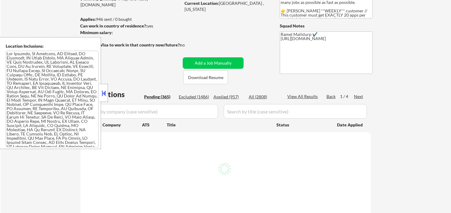
select select ""pending""
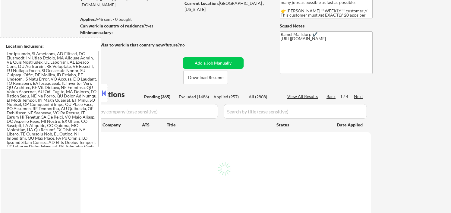
select select ""pending""
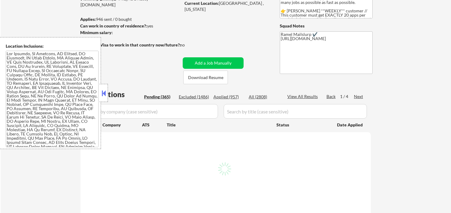
select select ""pending""
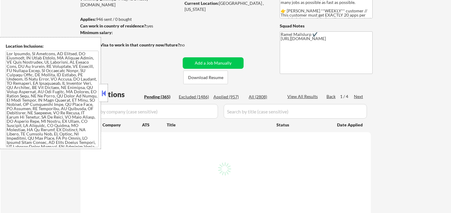
select select ""pending""
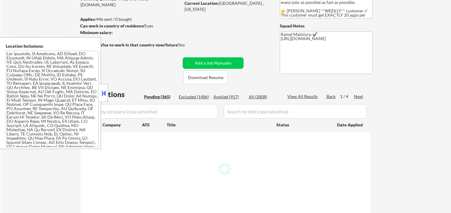
select select ""pending""
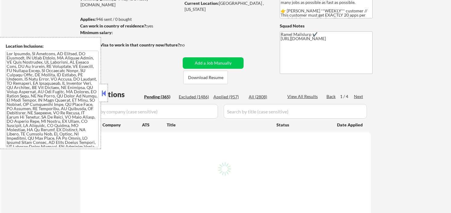
select select ""pending""
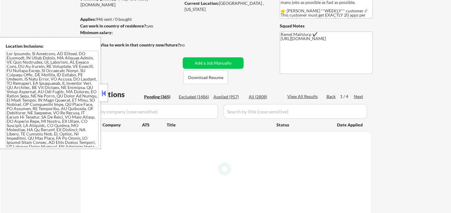
select select ""pending""
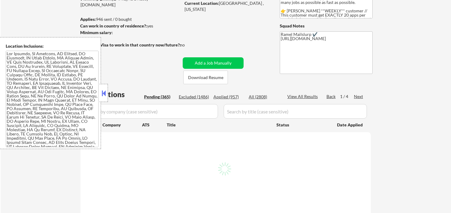
select select ""pending""
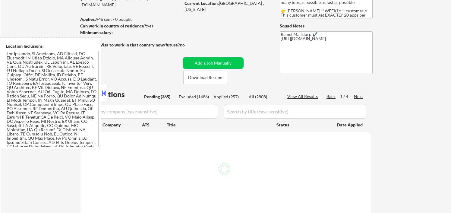
select select ""pending""
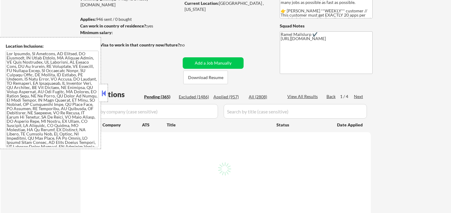
select select ""pending""
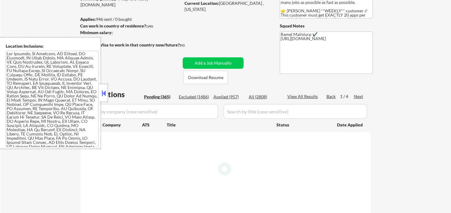
select select ""pending""
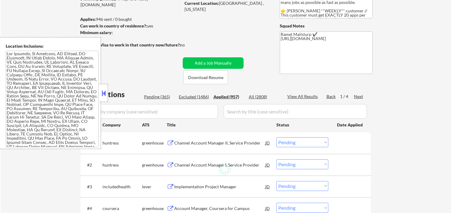
select select ""applied""
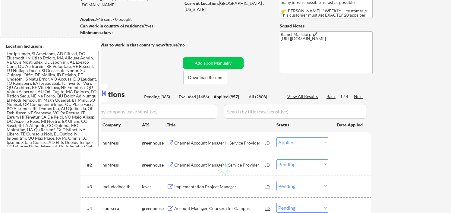
select select ""applied""
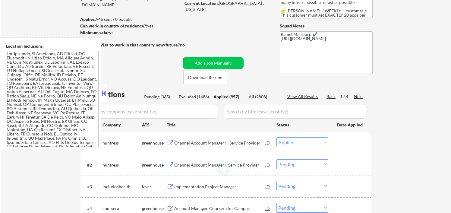
select select ""applied""
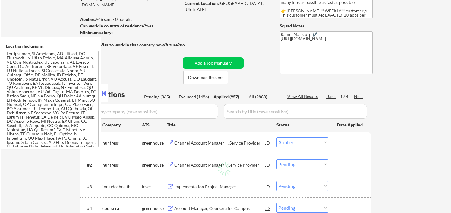
select select ""applied""
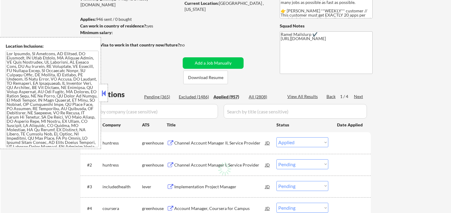
select select ""applied""
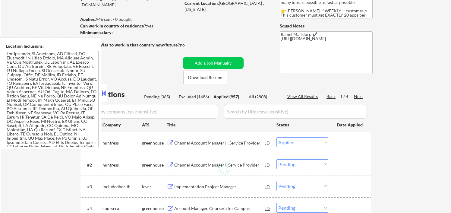
select select ""applied""
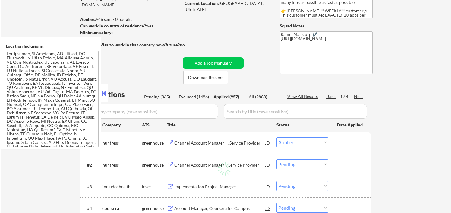
select select ""applied""
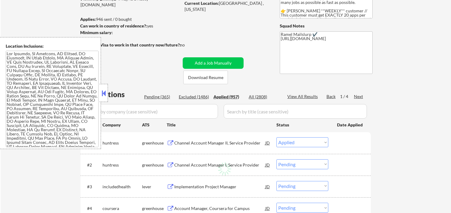
select select ""applied""
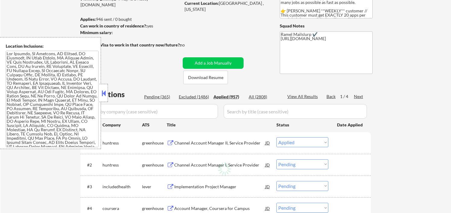
select select ""applied""
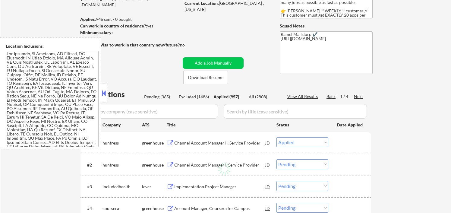
select select ""applied""
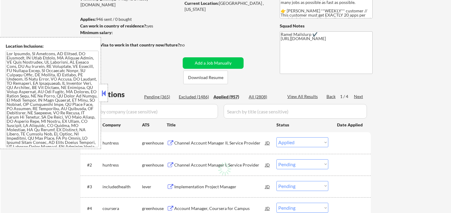
select select ""applied""
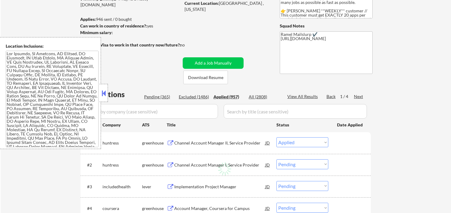
select select ""applied""
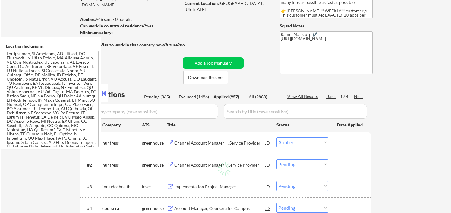
select select ""applied""
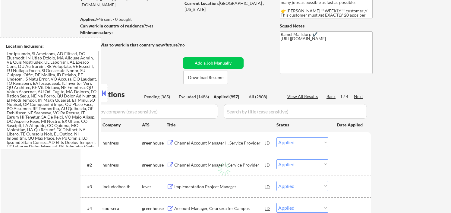
select select ""applied""
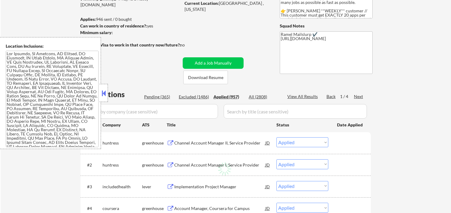
select select ""applied""
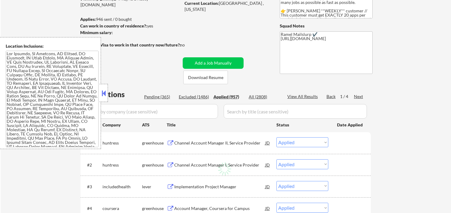
select select ""applied""
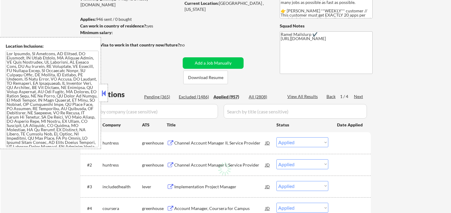
select select ""applied""
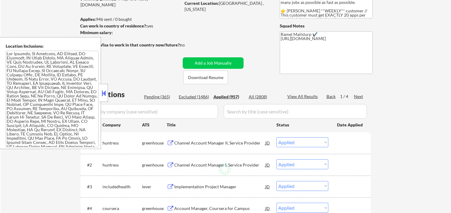
select select ""applied""
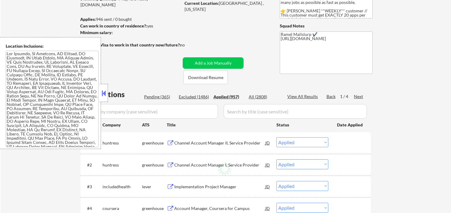
select select ""applied""
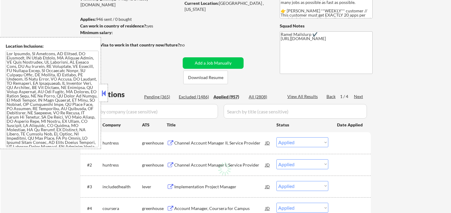
select select ""applied""
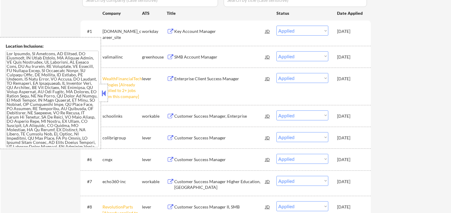
scroll to position [167, 0]
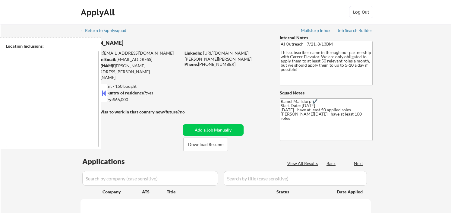
type textarea "[GEOGRAPHIC_DATA], [GEOGRAPHIC_DATA] [GEOGRAPHIC_DATA], [GEOGRAPHIC_DATA], [GEO…"
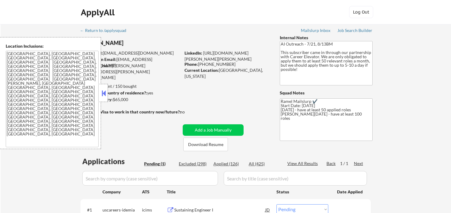
click at [105, 96] on button at bounding box center [103, 93] width 7 height 9
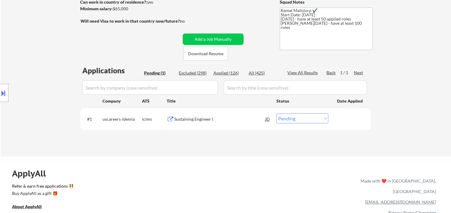
scroll to position [100, 0]
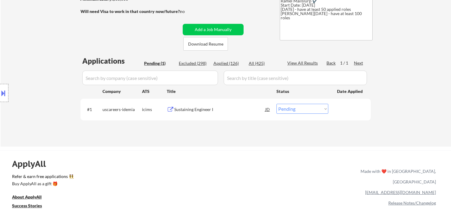
click at [216, 112] on div "Sustaining Engineer I" at bounding box center [219, 109] width 91 height 6
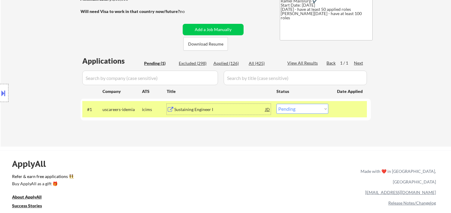
click at [299, 112] on select "Choose an option... Pending Applied Excluded (Questions) Excluded (Expired) Exc…" at bounding box center [302, 109] width 52 height 10
select select ""excluded__bad_match_""
click at [276, 104] on select "Choose an option... Pending Applied Excluded (Questions) Excluded (Expired) Exc…" at bounding box center [302, 109] width 52 height 10
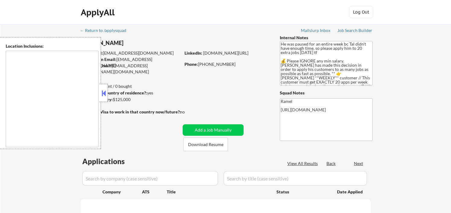
type textarea "remote"
select select ""pending""
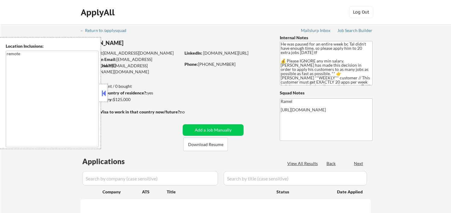
select select ""pending""
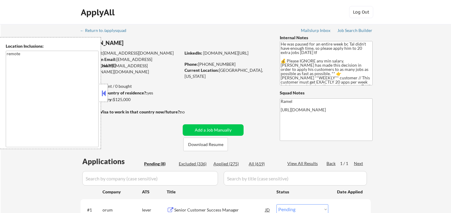
drag, startPoint x: 103, startPoint y: 92, endPoint x: 114, endPoint y: 96, distance: 11.6
click at [103, 92] on button at bounding box center [103, 93] width 7 height 9
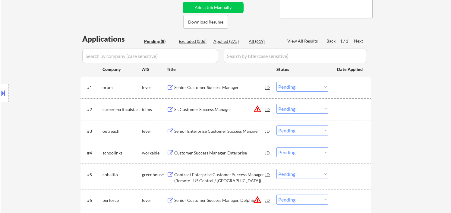
scroll to position [134, 0]
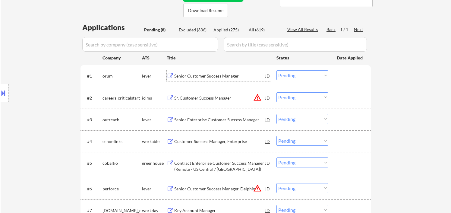
click at [210, 76] on div "Senior Customer Success Manager" at bounding box center [219, 76] width 91 height 6
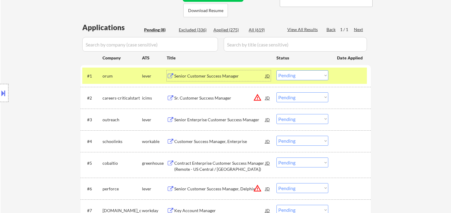
click at [201, 121] on div "Senior Enterprise Customer Success Manager" at bounding box center [219, 120] width 91 height 6
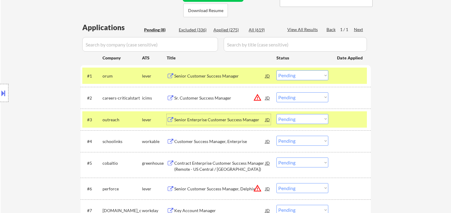
click at [206, 121] on div "Senior Enterprise Customer Success Manager" at bounding box center [219, 120] width 91 height 6
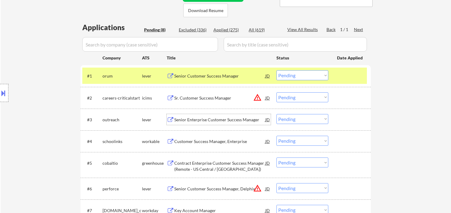
click at [306, 74] on select "Choose an option... Pending Applied Excluded (Questions) Excluded (Expired) Exc…" at bounding box center [302, 75] width 52 height 10
click at [276, 70] on select "Choose an option... Pending Applied Excluded (Questions) Excluded (Expired) Exc…" at bounding box center [302, 75] width 52 height 10
select select ""pending""
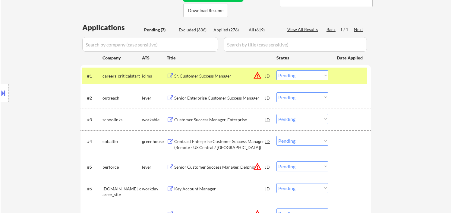
click at [294, 100] on select "Choose an option... Pending Applied Excluded (Questions) Excluded (Expired) Exc…" at bounding box center [302, 97] width 52 height 10
click at [276, 92] on select "Choose an option... Pending Applied Excluded (Questions) Excluded (Expired) Exc…" at bounding box center [302, 97] width 52 height 10
click at [234, 120] on div "Customer Success Manager, Enterprise" at bounding box center [219, 120] width 91 height 6
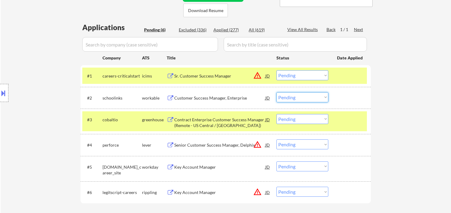
drag, startPoint x: 293, startPoint y: 97, endPoint x: 295, endPoint y: 100, distance: 3.6
click at [293, 97] on select "Choose an option... Pending Applied Excluded (Questions) Excluded (Expired) Exc…" at bounding box center [302, 97] width 52 height 10
click at [276, 92] on select "Choose an option... Pending Applied Excluded (Questions) Excluded (Expired) Exc…" at bounding box center [302, 97] width 52 height 10
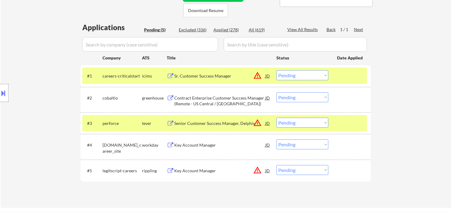
click at [214, 106] on div "Contract Enterprise Customer Success Manager (Remote - US Central / [GEOGRAPHIC…" at bounding box center [219, 101] width 91 height 12
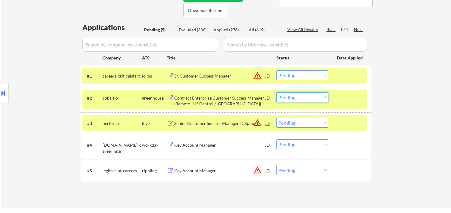
drag, startPoint x: 316, startPoint y: 100, endPoint x: 320, endPoint y: 101, distance: 4.4
click at [316, 100] on select "Choose an option... Pending Applied Excluded (Questions) Excluded (Expired) Exc…" at bounding box center [302, 97] width 52 height 10
click at [276, 92] on select "Choose an option... Pending Applied Excluded (Questions) Excluded (Expired) Exc…" at bounding box center [302, 97] width 52 height 10
click at [219, 75] on div "Sr. Customer Success Manager" at bounding box center [219, 76] width 91 height 6
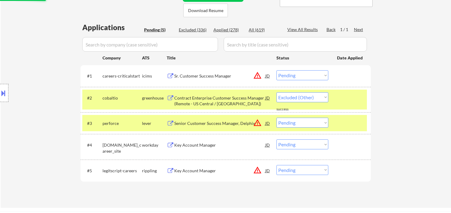
select select ""pending""
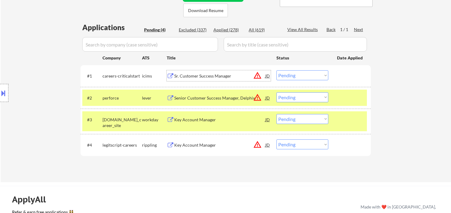
click at [203, 121] on div "Key Account Manager" at bounding box center [219, 120] width 91 height 6
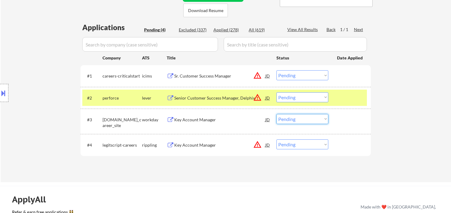
click at [321, 118] on select "Choose an option... Pending Applied Excluded (Questions) Excluded (Expired) Exc…" at bounding box center [302, 119] width 52 height 10
click at [276, 114] on select "Choose an option... Pending Applied Excluded (Questions) Excluded (Expired) Exc…" at bounding box center [302, 119] width 52 height 10
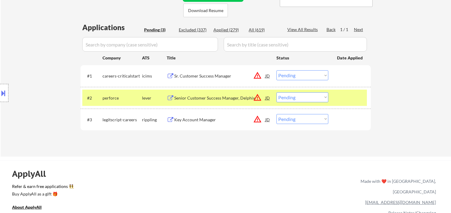
click at [203, 123] on div "Key Account Manager" at bounding box center [219, 119] width 91 height 11
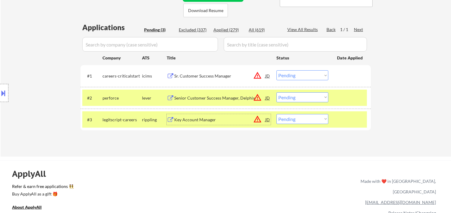
click at [217, 118] on div "Key Account Manager" at bounding box center [219, 120] width 91 height 6
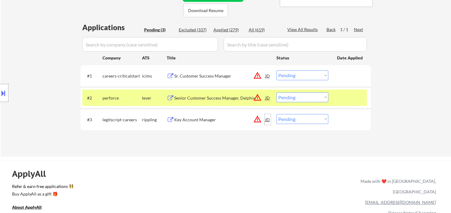
click at [268, 119] on div "JD" at bounding box center [268, 119] width 6 height 11
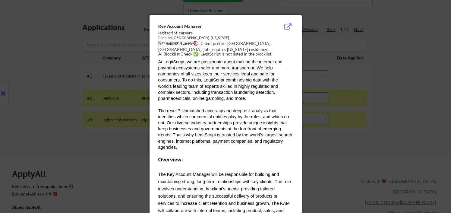
click at [338, 147] on div at bounding box center [225, 106] width 451 height 213
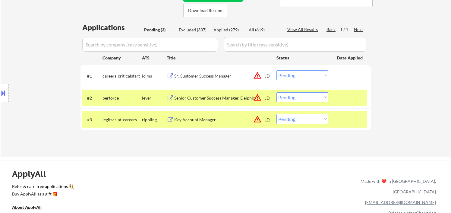
click at [311, 120] on select "Choose an option... Pending Applied Excluded (Questions) Excluded (Expired) Exc…" at bounding box center [302, 119] width 52 height 10
select select ""excluded__location_""
click at [276, 114] on select "Choose an option... Pending Applied Excluded (Questions) Excluded (Expired) Exc…" at bounding box center [302, 119] width 52 height 10
click at [206, 95] on div "Senior Customer Success Manager, Delphix" at bounding box center [219, 98] width 91 height 6
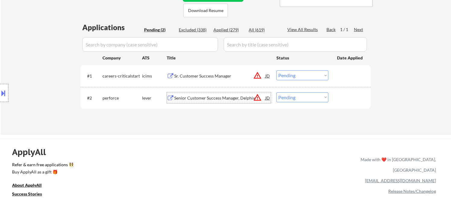
click at [292, 100] on select "Choose an option... Pending Applied Excluded (Questions) Excluded (Expired) Exc…" at bounding box center [302, 97] width 52 height 10
select select ""excluded__location_""
click at [276, 92] on select "Choose an option... Pending Applied Excluded (Questions) Excluded (Expired) Exc…" at bounding box center [302, 97] width 52 height 10
click at [214, 78] on div "Sr. Customer Success Manager" at bounding box center [219, 76] width 91 height 6
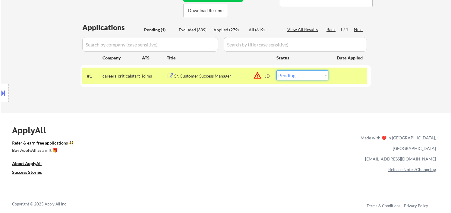
drag, startPoint x: 299, startPoint y: 76, endPoint x: 294, endPoint y: 80, distance: 5.8
click at [298, 77] on select "Choose an option... Pending Applied Excluded (Questions) Excluded (Expired) Exc…" at bounding box center [302, 75] width 52 height 10
select select ""excluded__expired_""
click at [276, 70] on select "Choose an option... Pending Applied Excluded (Questions) Excluded (Expired) Exc…" at bounding box center [302, 75] width 52 height 10
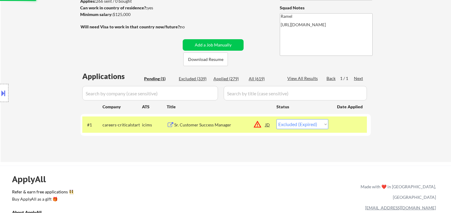
scroll to position [67, 0]
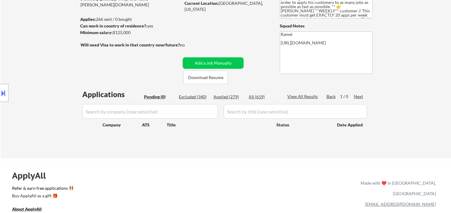
drag, startPoint x: 22, startPoint y: 46, endPoint x: 55, endPoint y: 25, distance: 38.9
click at [23, 46] on div "Location Inclusions: remote" at bounding box center [54, 93] width 108 height 112
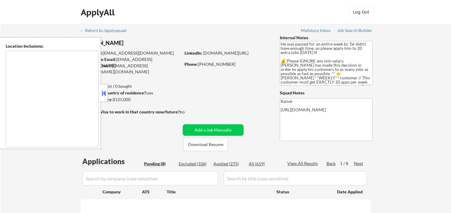
type textarea "remote"
select select ""pending""
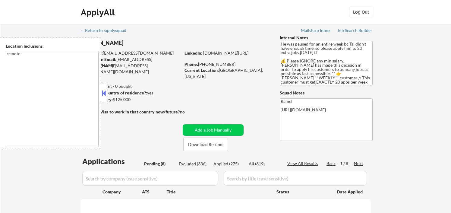
select select ""pending""
click at [238, 164] on div "Applied (275)" at bounding box center [228, 164] width 30 height 6
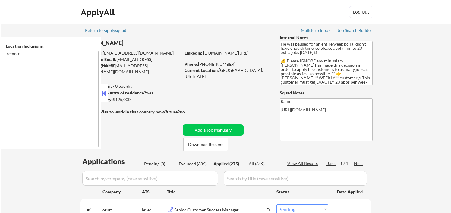
click at [232, 163] on div "Applied (275)" at bounding box center [228, 164] width 30 height 6
click at [105, 94] on button at bounding box center [103, 93] width 7 height 9
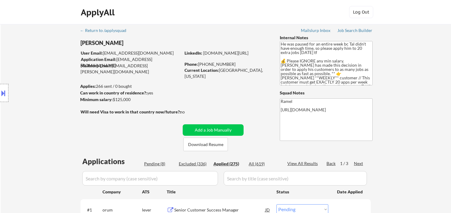
select select ""applied""
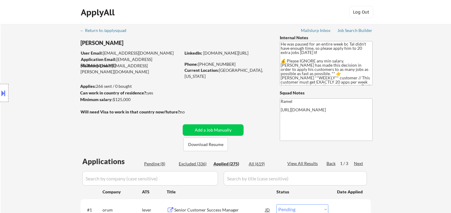
select select ""applied""
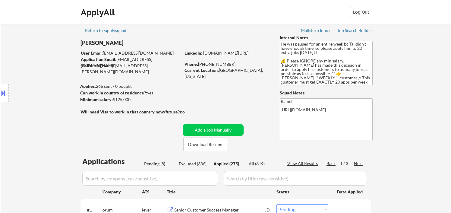
select select ""applied""
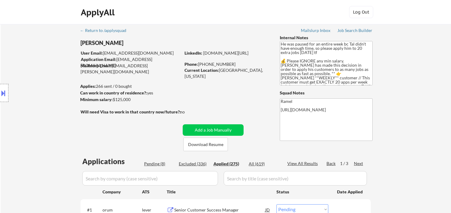
select select ""applied""
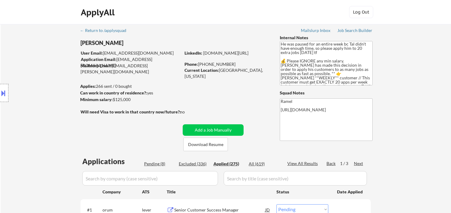
select select ""applied""
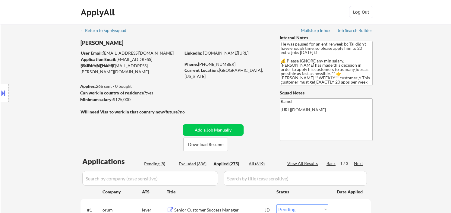
select select ""applied""
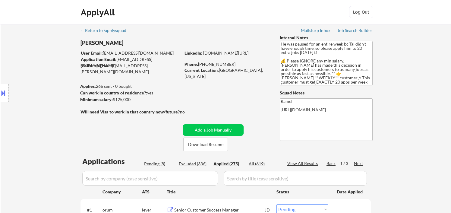
select select ""applied""
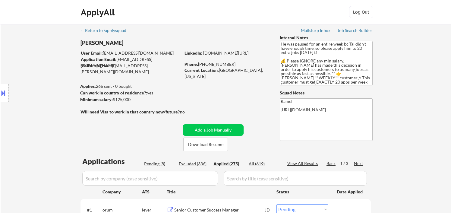
select select ""applied""
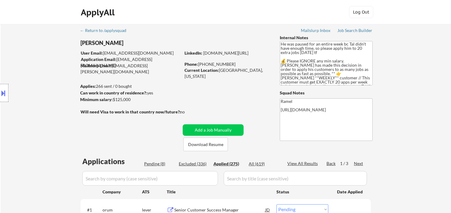
select select ""applied""
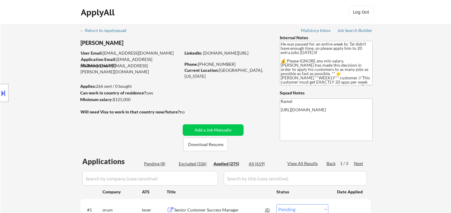
select select ""applied""
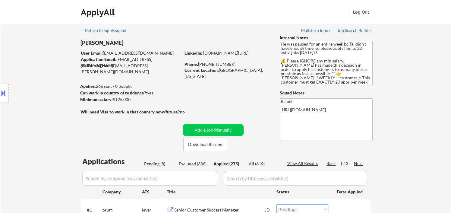
select select ""applied""
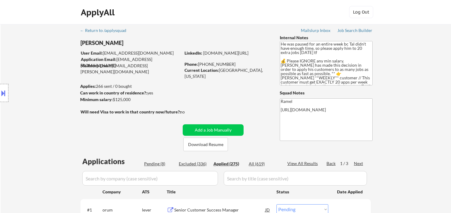
select select ""applied""
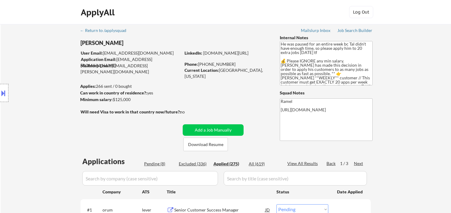
select select ""applied""
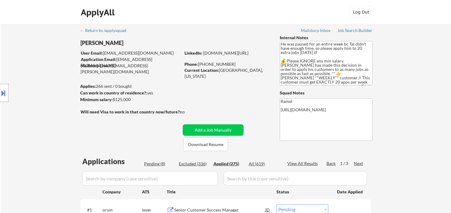
select select ""applied""
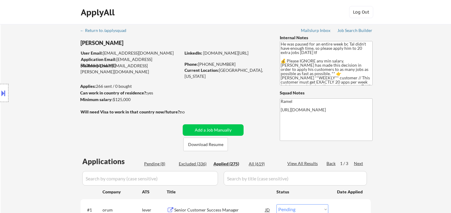
select select ""applied""
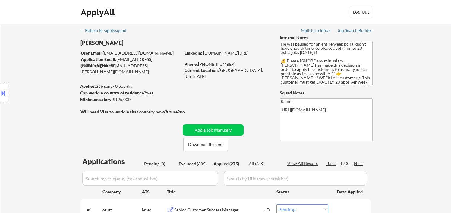
select select ""applied""
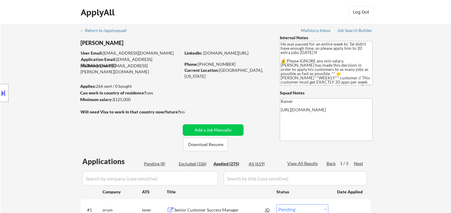
select select ""applied""
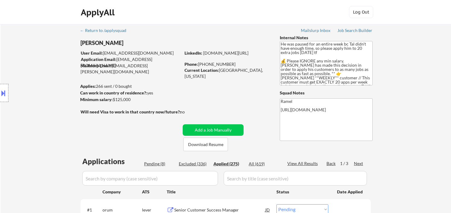
select select ""applied""
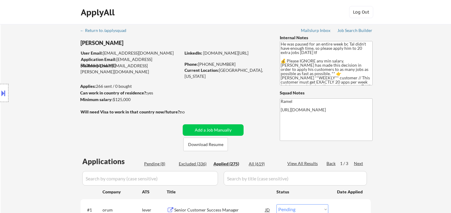
select select ""applied""
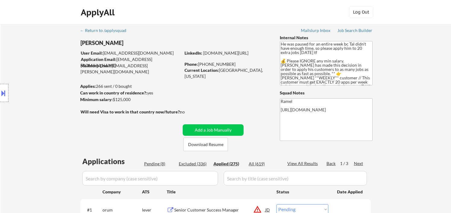
select select ""applied""
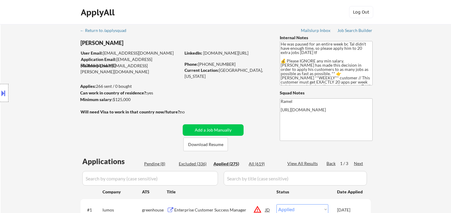
drag, startPoint x: 32, startPoint y: 69, endPoint x: 71, endPoint y: 73, distance: 40.0
click at [32, 68] on div "Location Inclusions: remote" at bounding box center [54, 93] width 108 height 112
click at [311, 163] on div "View All Results" at bounding box center [303, 163] width 32 height 6
select select ""applied""
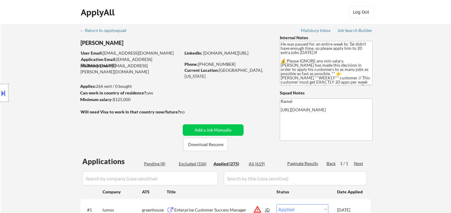
select select ""applied""
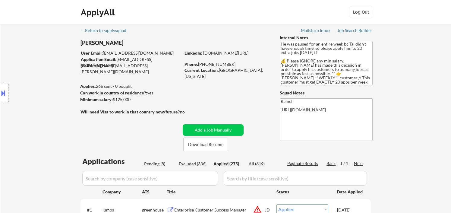
select select ""applied""
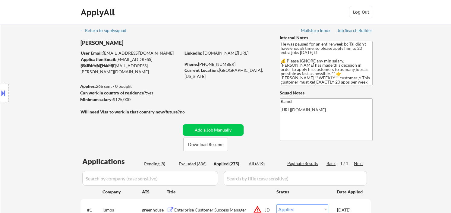
select select ""applied""
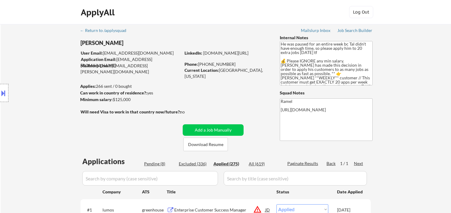
select select ""applied""
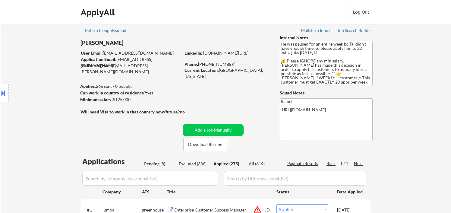
select select ""applied""
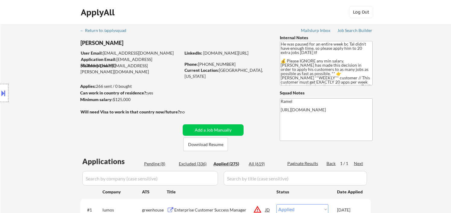
select select ""applied""
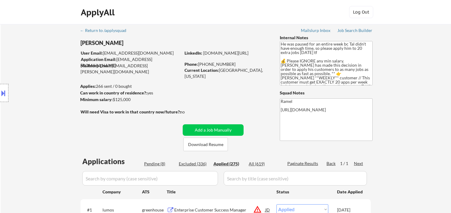
select select ""applied""
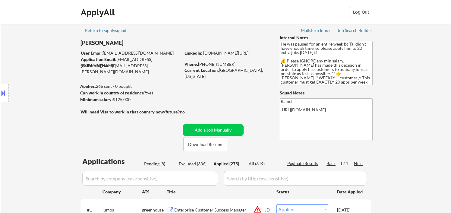
select select ""applied""
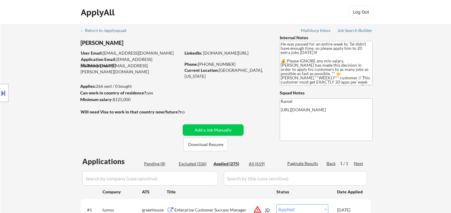
select select ""applied""
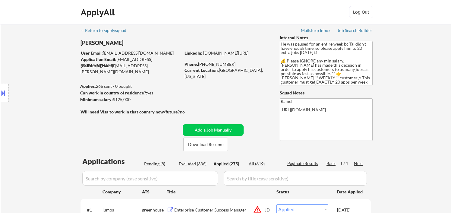
select select ""applied""
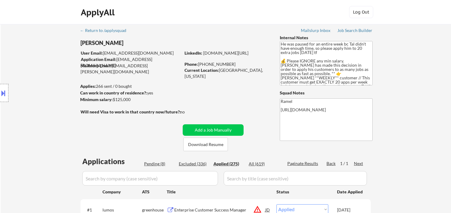
select select ""applied""
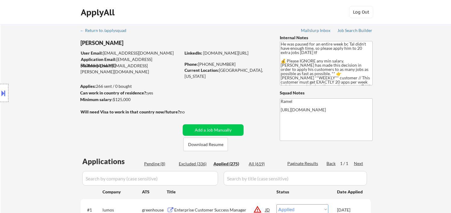
select select ""applied""
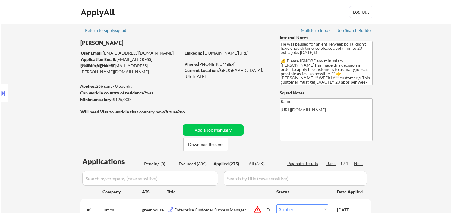
select select ""applied""
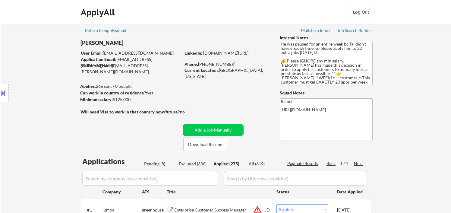
select select ""applied""
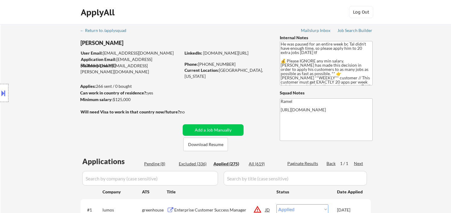
select select ""applied""
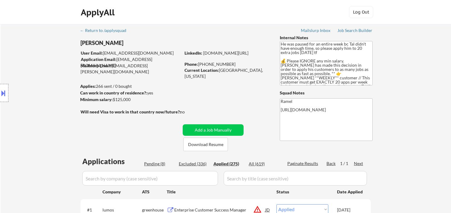
select select ""applied""
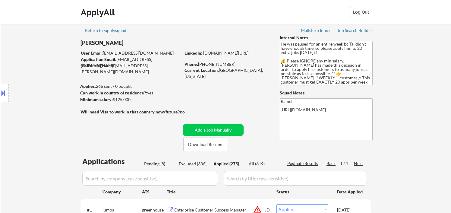
select select ""applied""
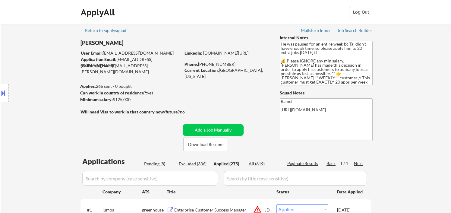
select select ""applied""
drag, startPoint x: 211, startPoint y: 62, endPoint x: 199, endPoint y: 63, distance: 12.4
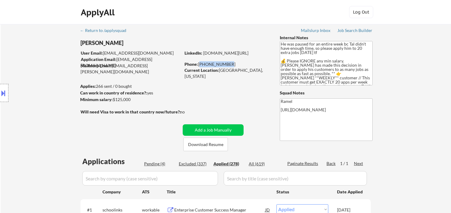
click at [199, 63] on div "Phone: 646-842-6932" at bounding box center [227, 64] width 85 height 6
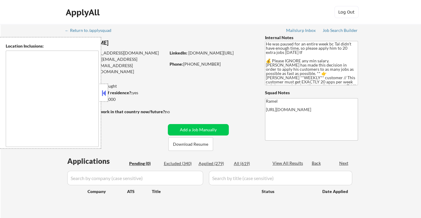
type textarea "remote"
click at [223, 163] on div "Applied (279)" at bounding box center [213, 164] width 30 height 6
click at [103, 90] on button at bounding box center [103, 93] width 7 height 9
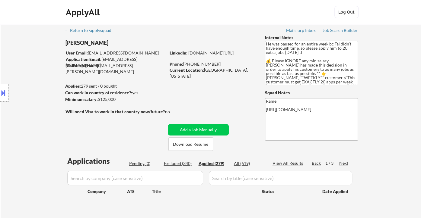
select select ""applied""
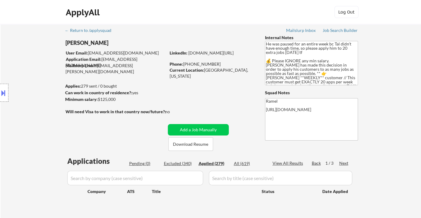
select select ""applied""
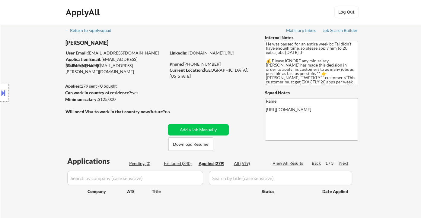
select select ""applied""
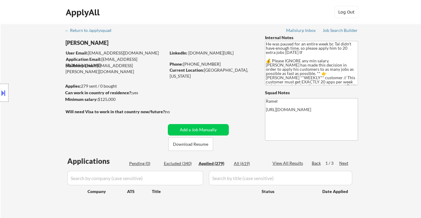
select select ""applied""
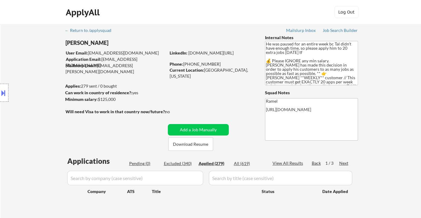
select select ""applied""
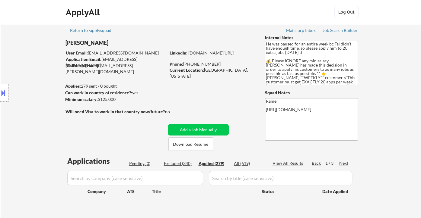
select select ""applied""
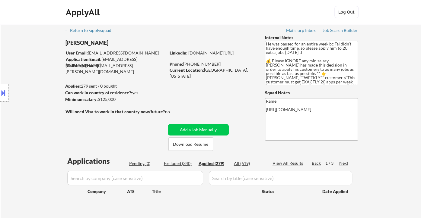
select select ""applied""
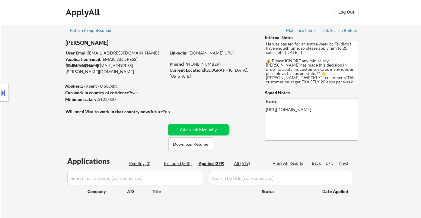
select select ""applied""
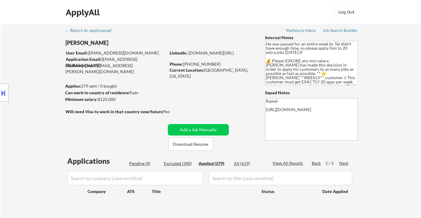
select select ""applied""
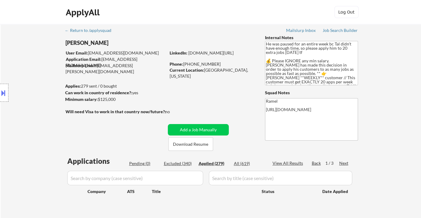
select select ""applied""
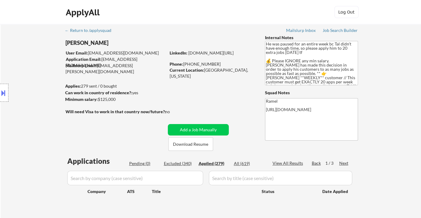
select select ""applied""
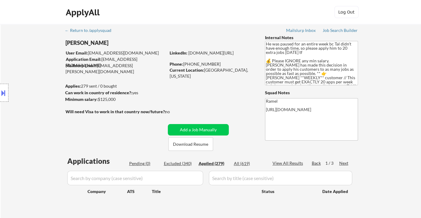
select select ""applied""
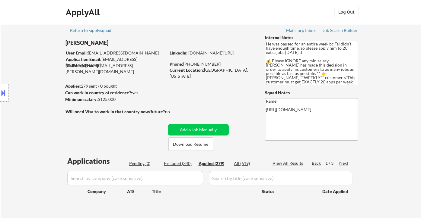
select select ""applied""
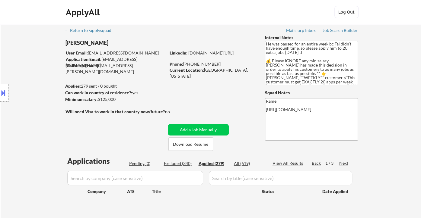
select select ""applied""
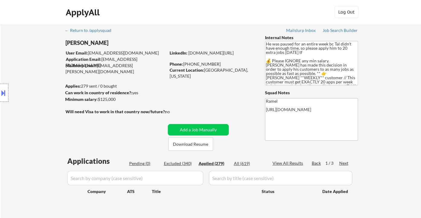
select select ""applied""
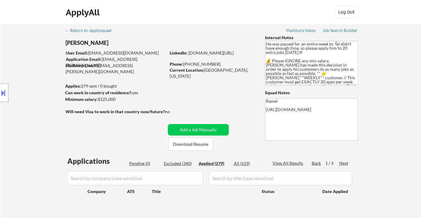
select select ""applied""
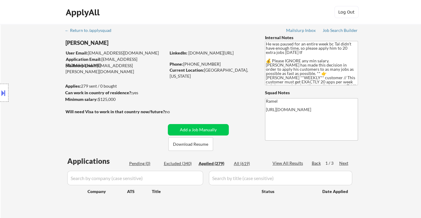
select select ""applied""
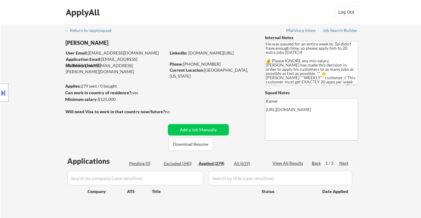
select select ""applied""
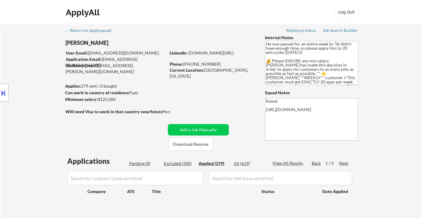
select select ""applied""
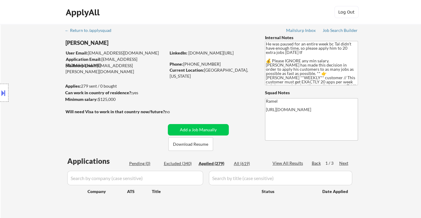
select select ""applied""
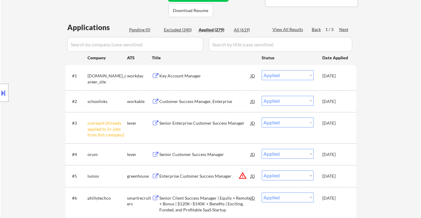
scroll to position [167, 0]
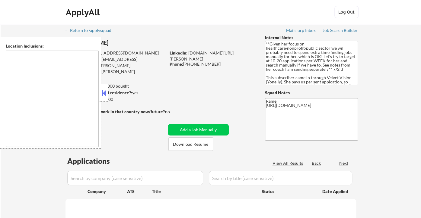
select select ""pending""
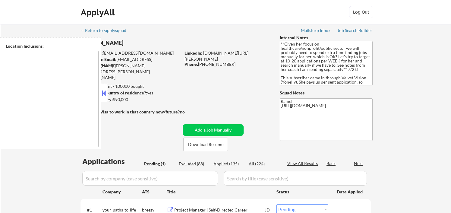
type textarea "[GEOGRAPHIC_DATA], ON [GEOGRAPHIC_DATA], ON [GEOGRAPHIC_DATA], ON [GEOGRAPHIC_D…"
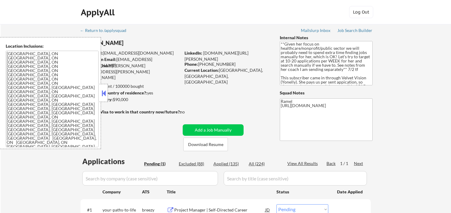
click at [103, 93] on button at bounding box center [103, 93] width 7 height 9
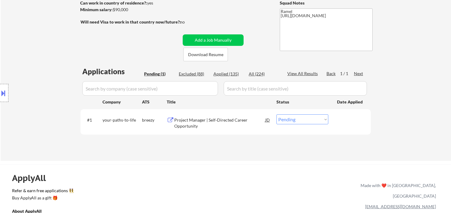
scroll to position [100, 0]
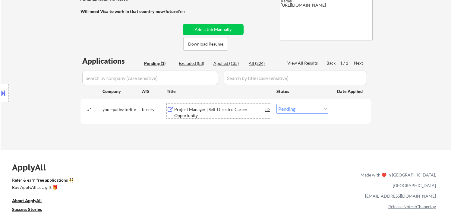
click at [210, 110] on div "Project Manager | Self‑Directed Career Opportunity" at bounding box center [219, 112] width 91 height 12
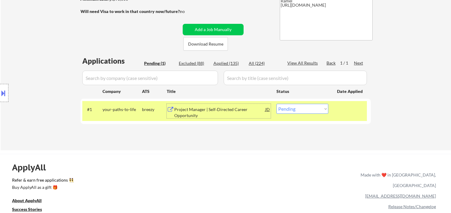
click at [292, 115] on div "#1 your-paths-to-life breezy Project Manager | Self‑Directed Career Opportunity…" at bounding box center [224, 111] width 285 height 20
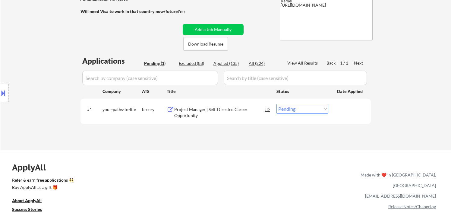
drag, startPoint x: 301, startPoint y: 110, endPoint x: 304, endPoint y: 113, distance: 3.9
click at [301, 110] on select "Choose an option... Pending Applied Excluded (Questions) Excluded (Expired) Exc…" at bounding box center [302, 109] width 52 height 10
select select ""excluded__bad_match_""
click at [276, 104] on select "Choose an option... Pending Applied Excluded (Questions) Excluded (Expired) Exc…" at bounding box center [302, 109] width 52 height 10
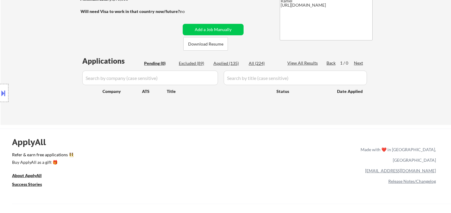
click at [23, 37] on div "Location Inclusions: [GEOGRAPHIC_DATA], [GEOGRAPHIC_DATA] [GEOGRAPHIC_DATA], ON…" at bounding box center [54, 93] width 108 height 112
